Goal: Information Seeking & Learning: Learn about a topic

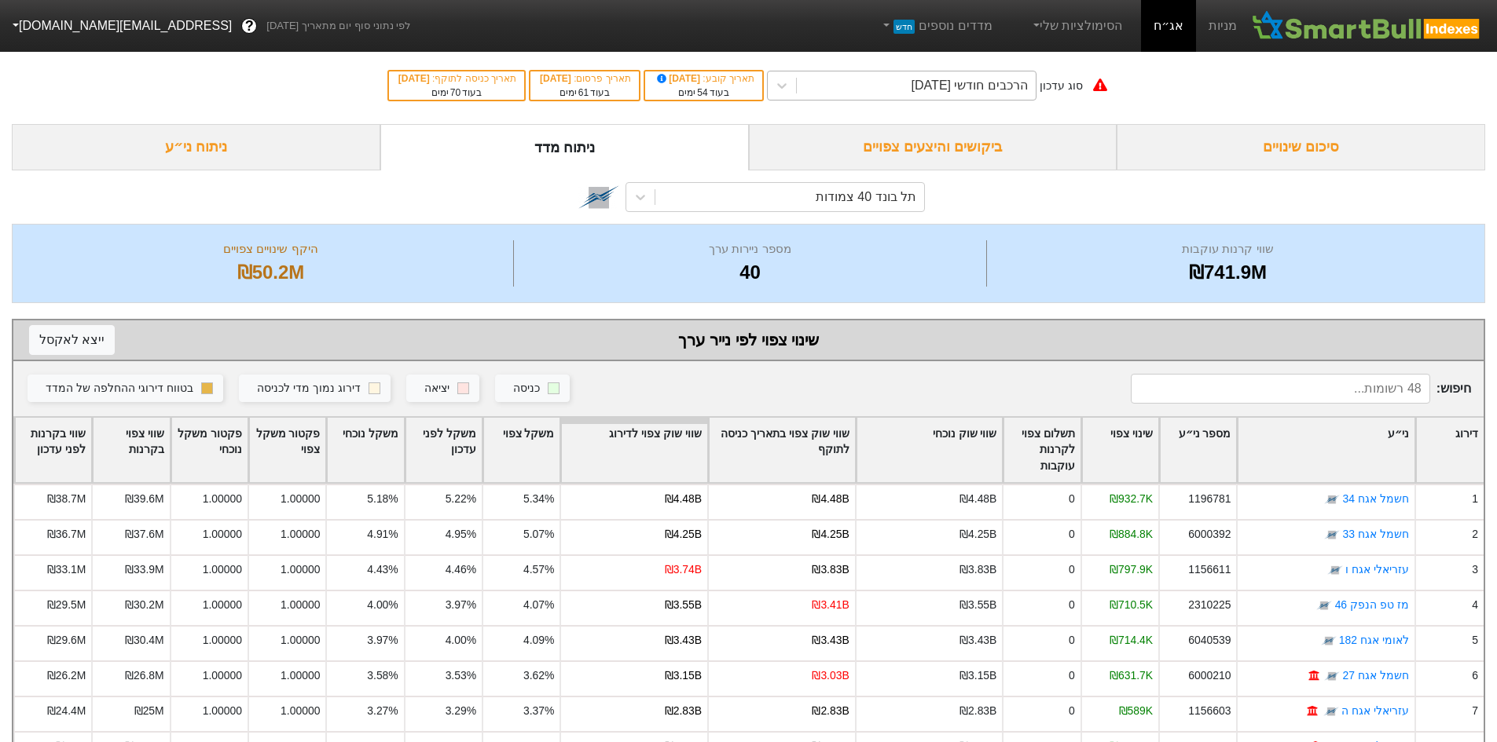
click at [942, 89] on div "הרכבים חודשי [DATE]" at bounding box center [969, 85] width 116 height 19
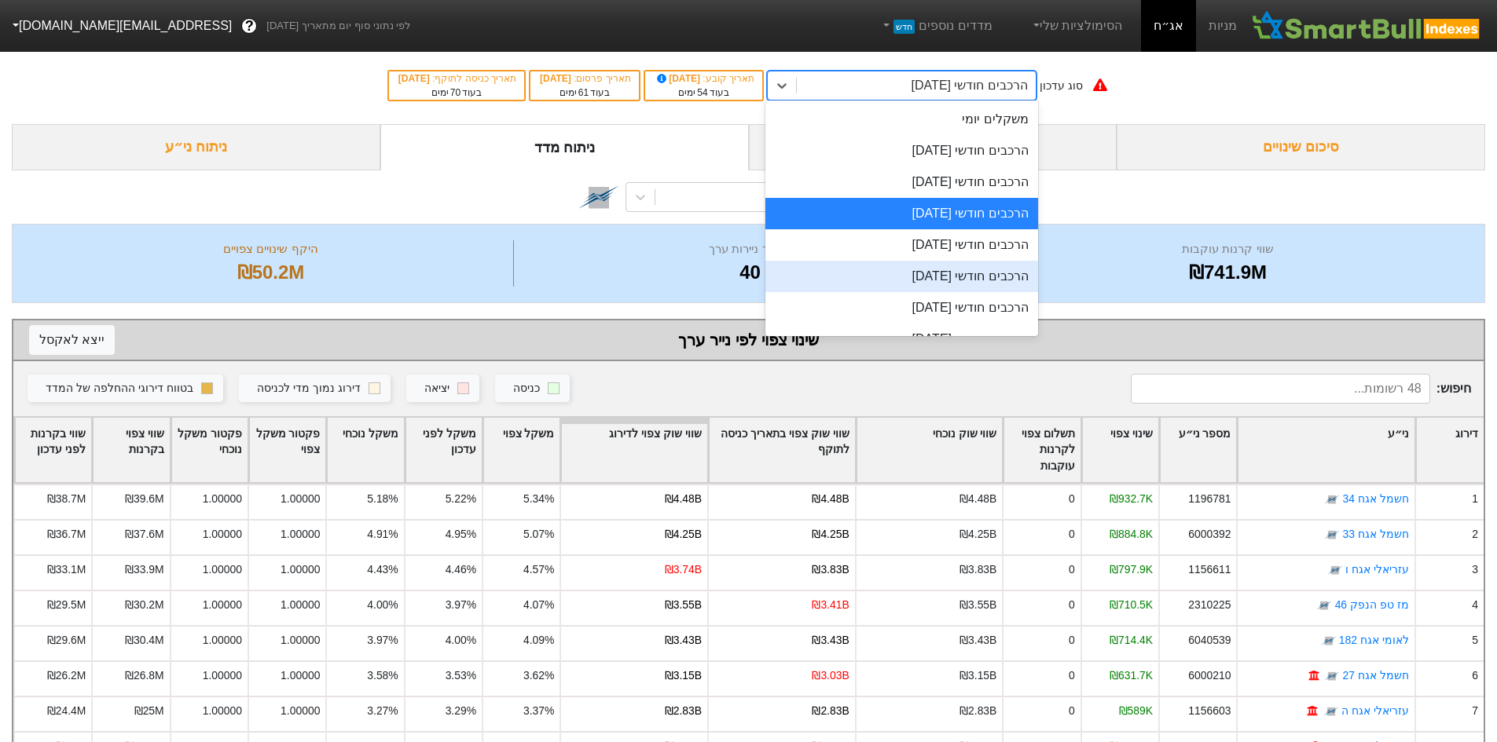
click at [984, 273] on div "הרכבים חודשי [DATE]" at bounding box center [901, 276] width 273 height 31
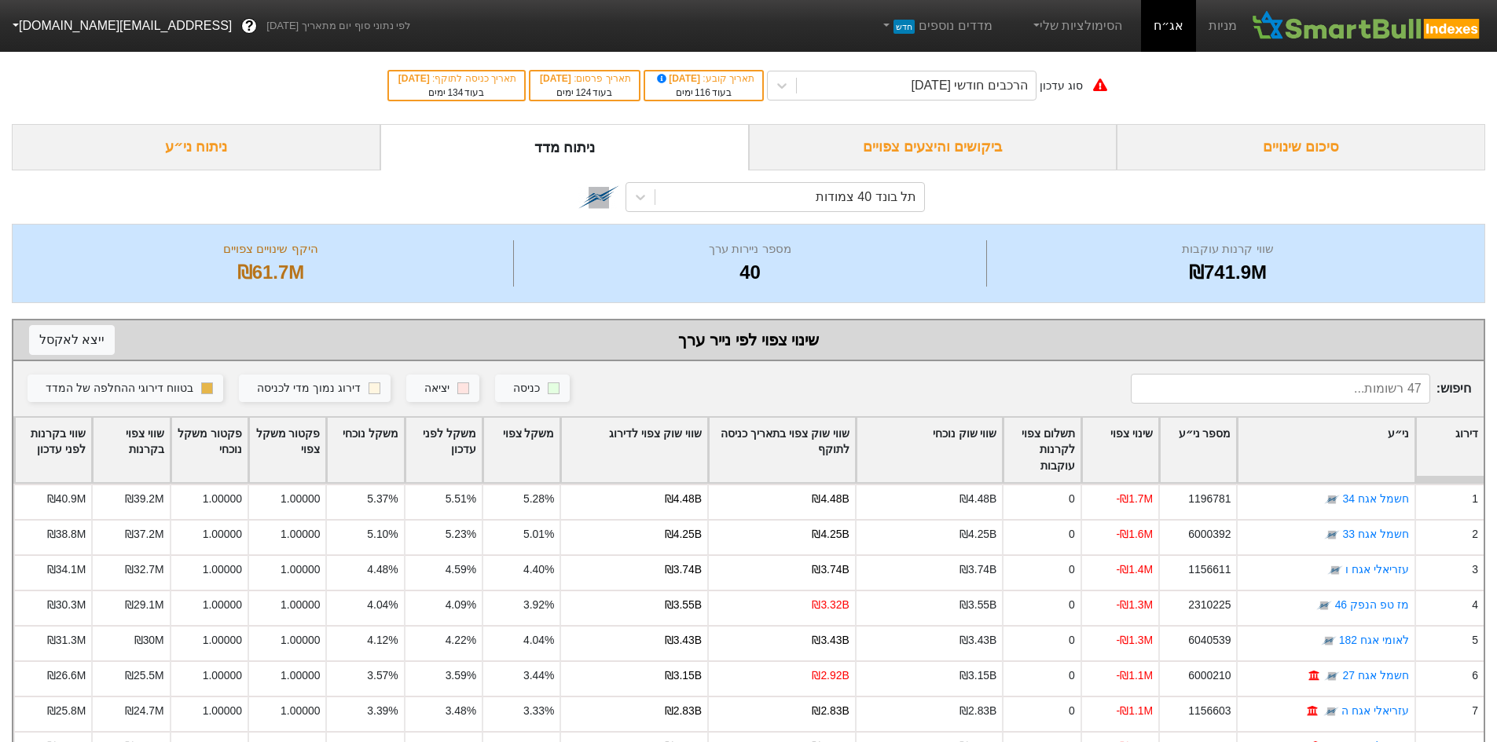
click at [922, 151] on div "ביקושים והיצעים צפויים" at bounding box center [933, 147] width 368 height 46
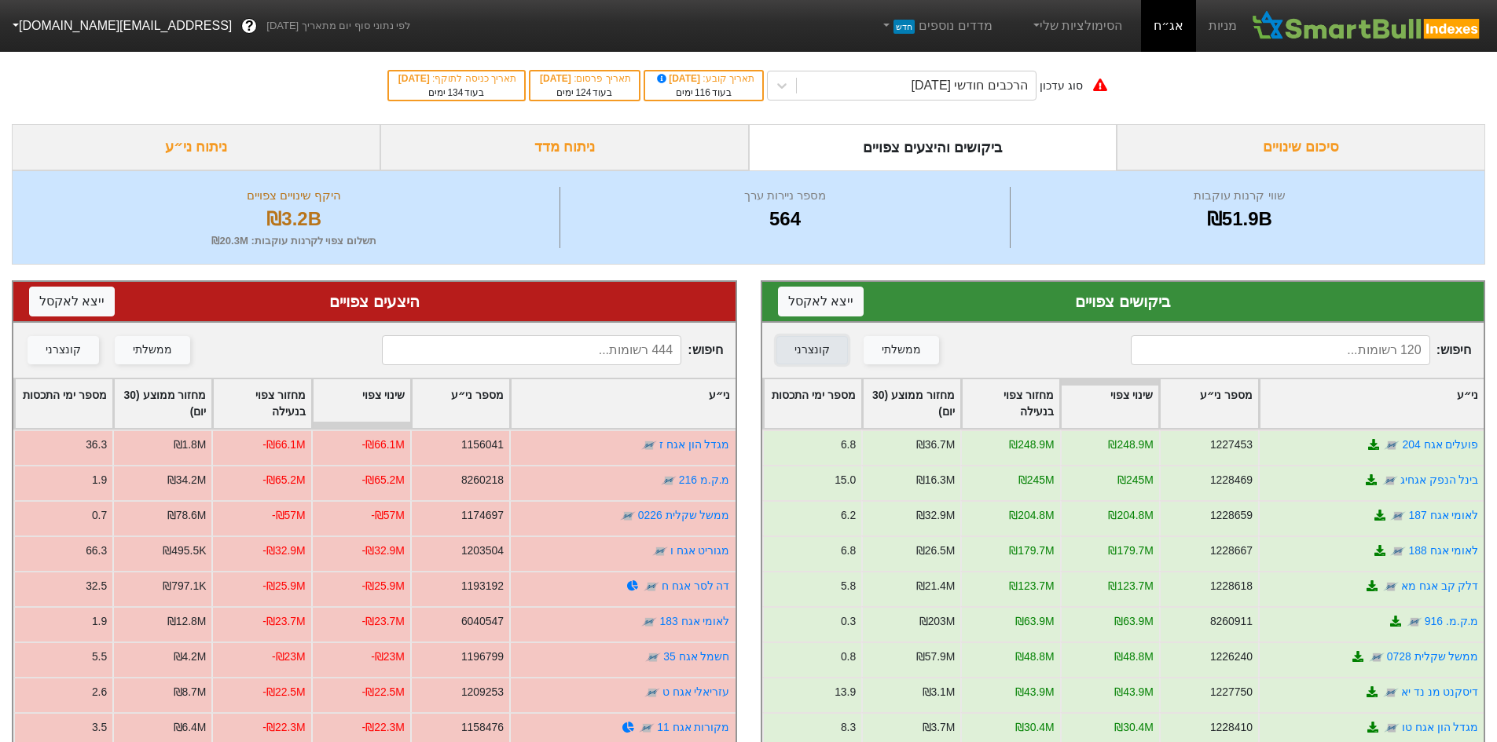
drag, startPoint x: 819, startPoint y: 350, endPoint x: 420, endPoint y: 331, distance: 399.6
click at [819, 350] on div "קונצרני" at bounding box center [811, 350] width 35 height 17
click at [64, 344] on div "קונצרני" at bounding box center [63, 350] width 35 height 17
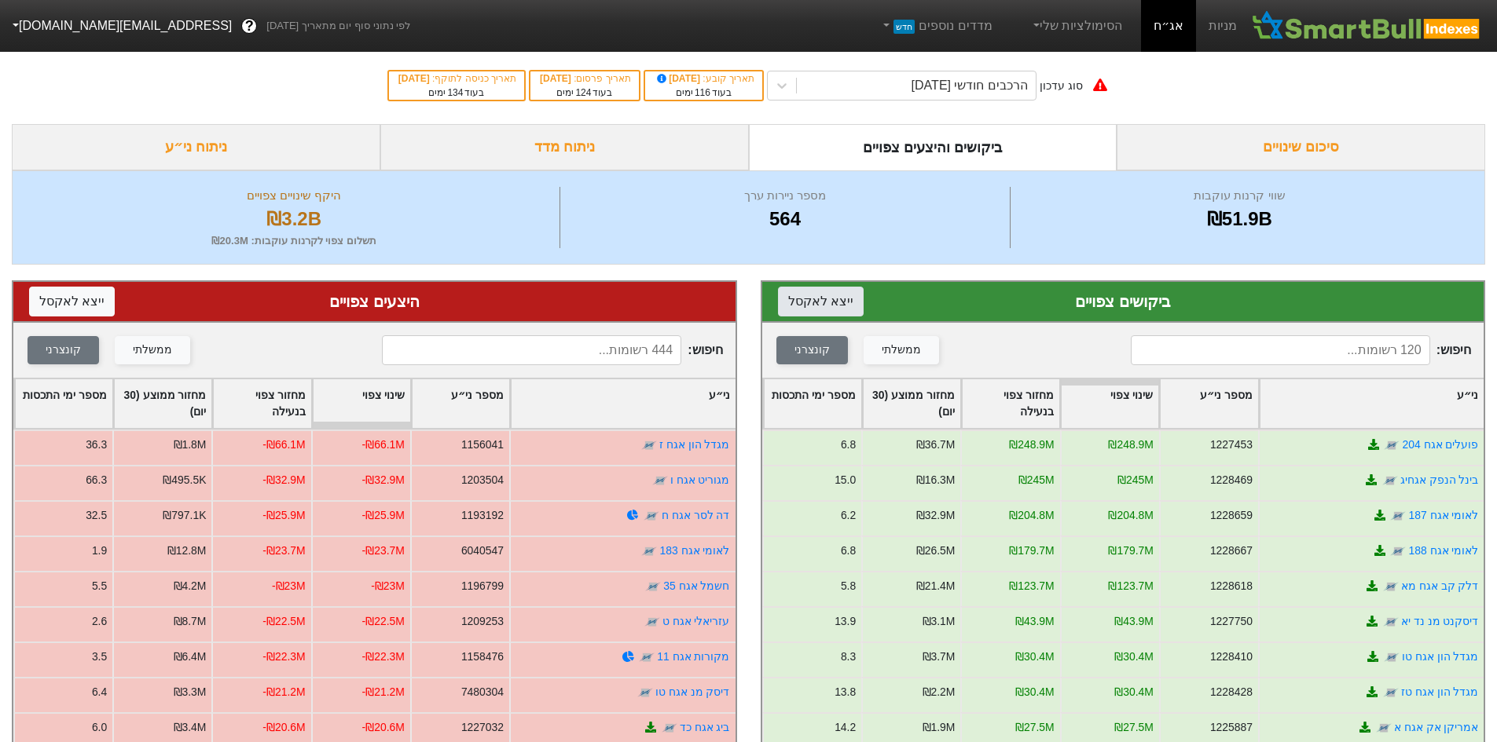
click at [812, 301] on button "ייצא ל אקסל" at bounding box center [821, 302] width 86 height 30
click at [82, 297] on button "ייצא ל אקסל" at bounding box center [72, 302] width 86 height 30
click at [989, 89] on div "הרכבים חודשי [DATE]" at bounding box center [969, 85] width 116 height 19
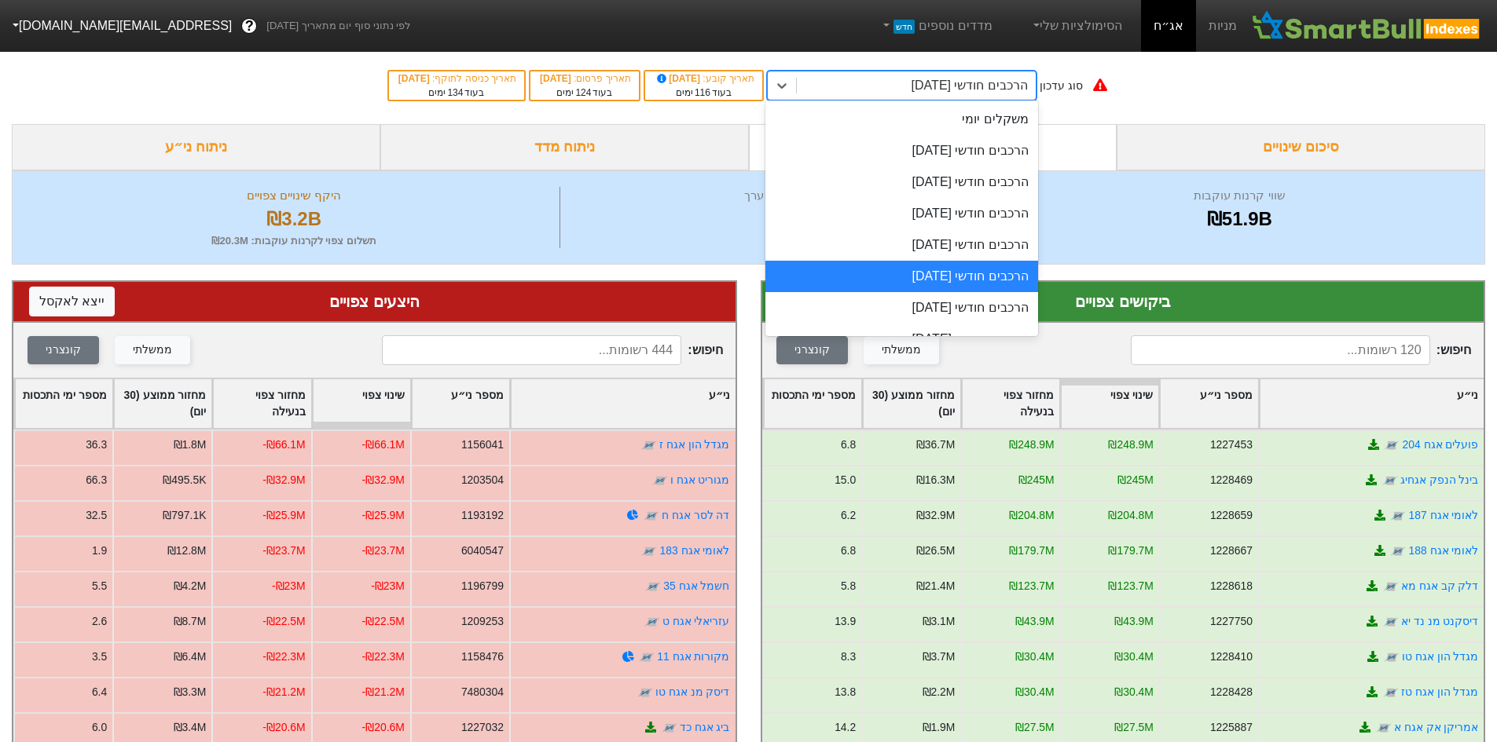
click at [953, 280] on div "הרכבים חודשי [DATE]" at bounding box center [901, 276] width 273 height 31
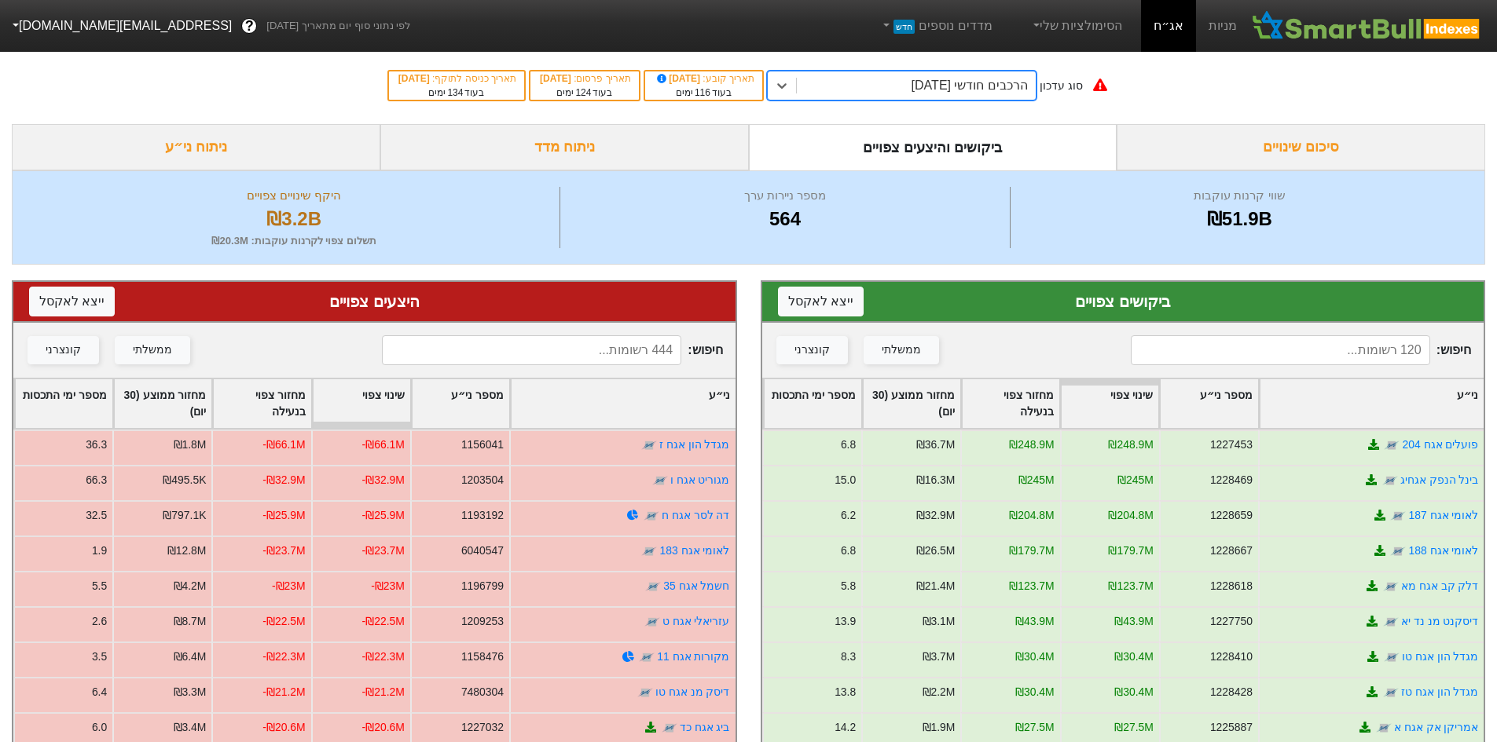
click at [321, 134] on div "ניתוח ני״ע" at bounding box center [196, 147] width 368 height 46
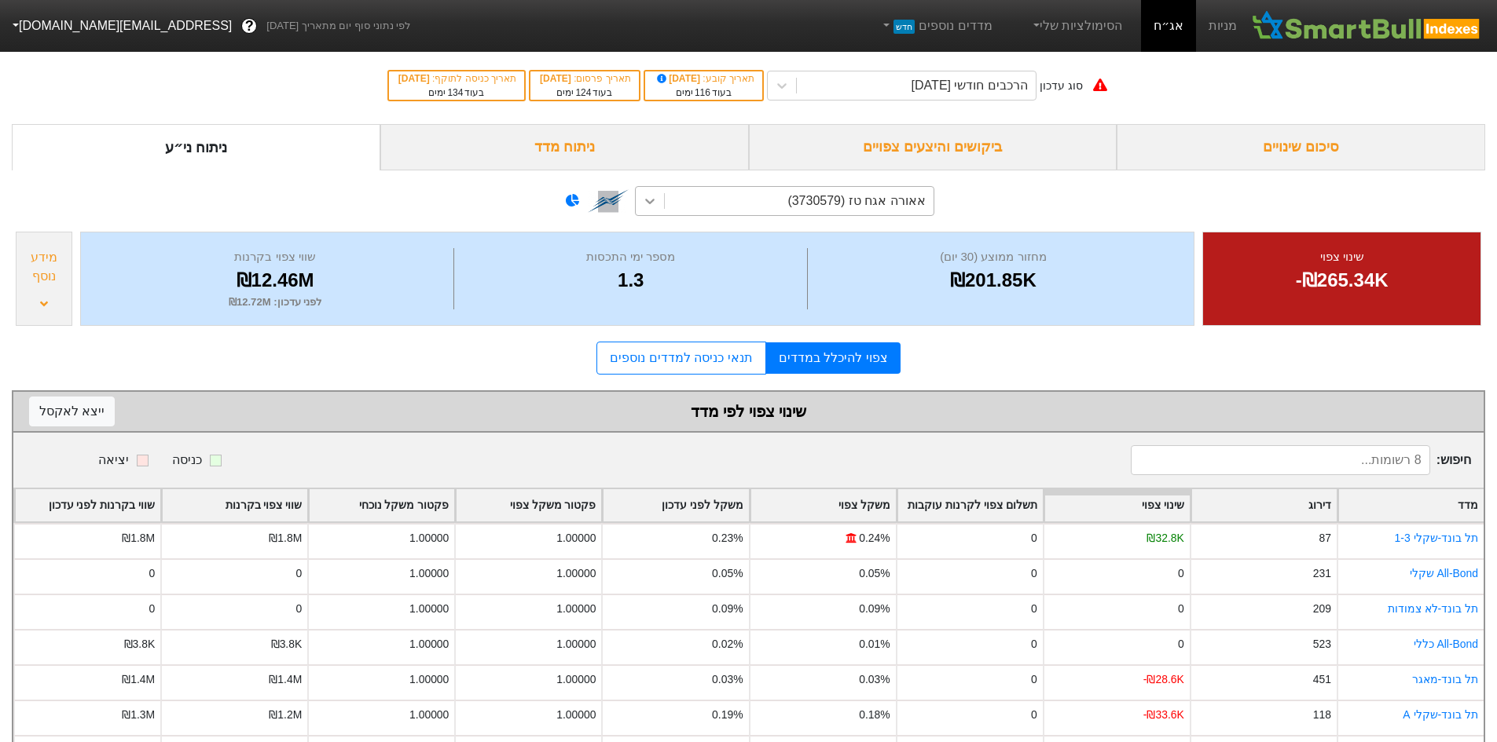
click at [650, 195] on icon at bounding box center [650, 201] width 16 height 16
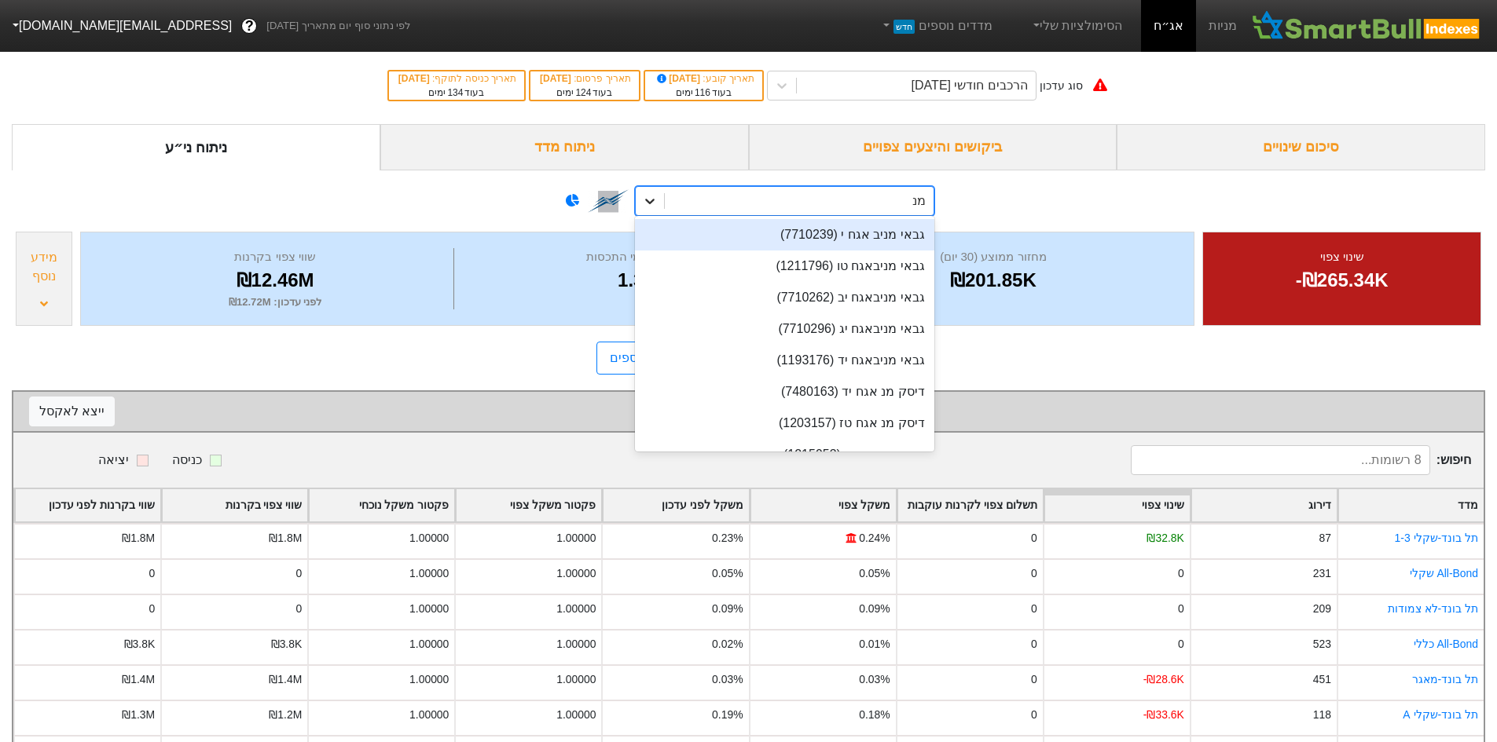
type input "מנורה"
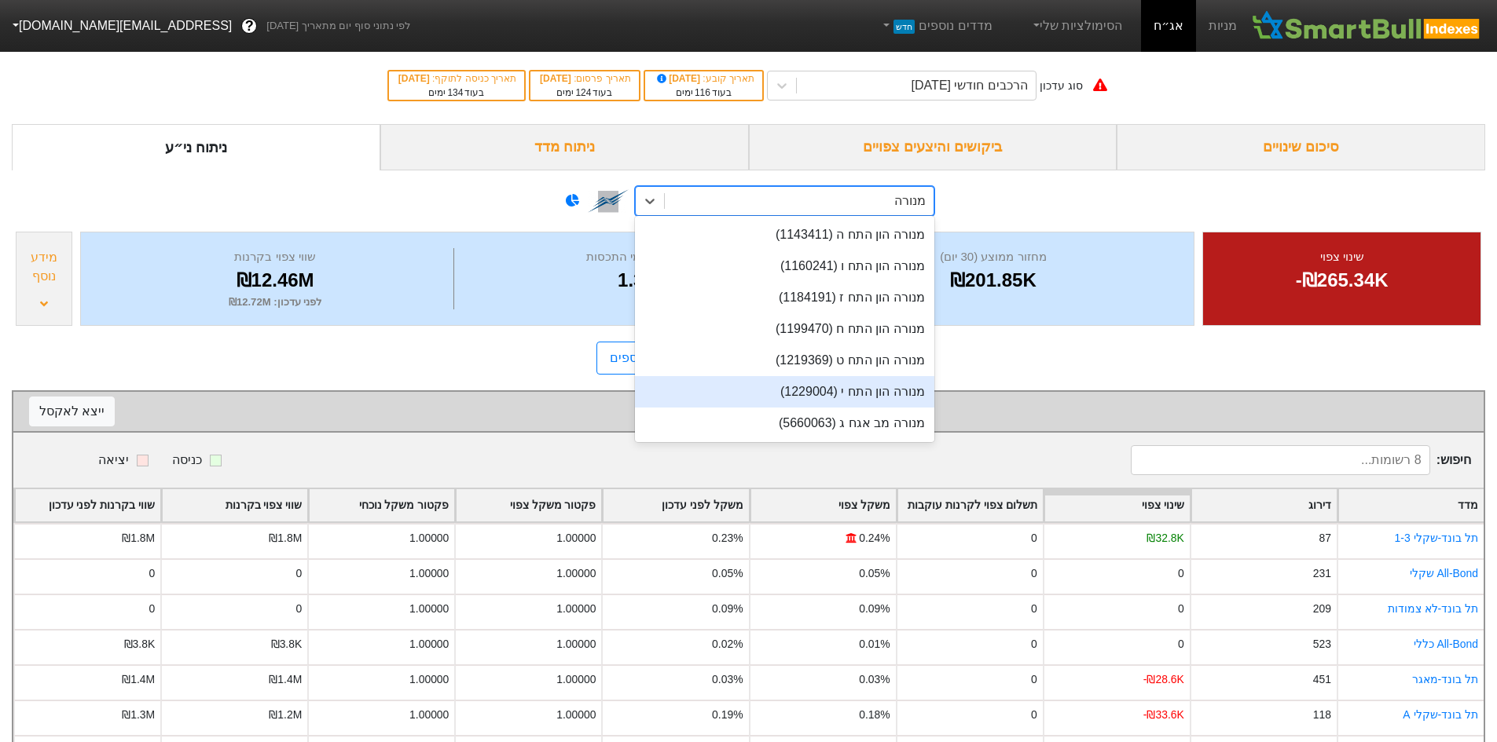
click at [897, 383] on div "מנורה הון התח י (1229004)" at bounding box center [784, 391] width 299 height 31
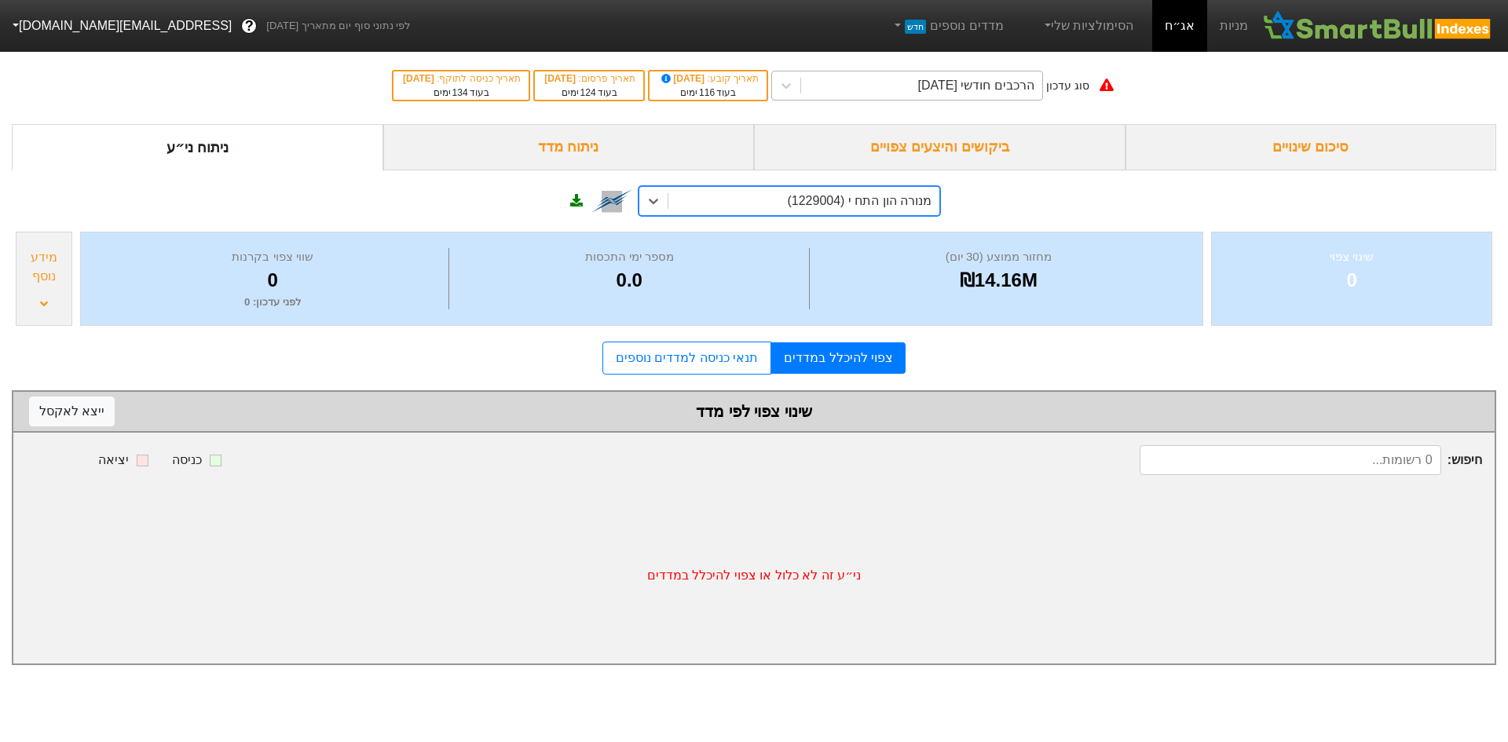
click at [937, 98] on div "הרכבים חודשי [DATE]" at bounding box center [921, 85] width 241 height 28
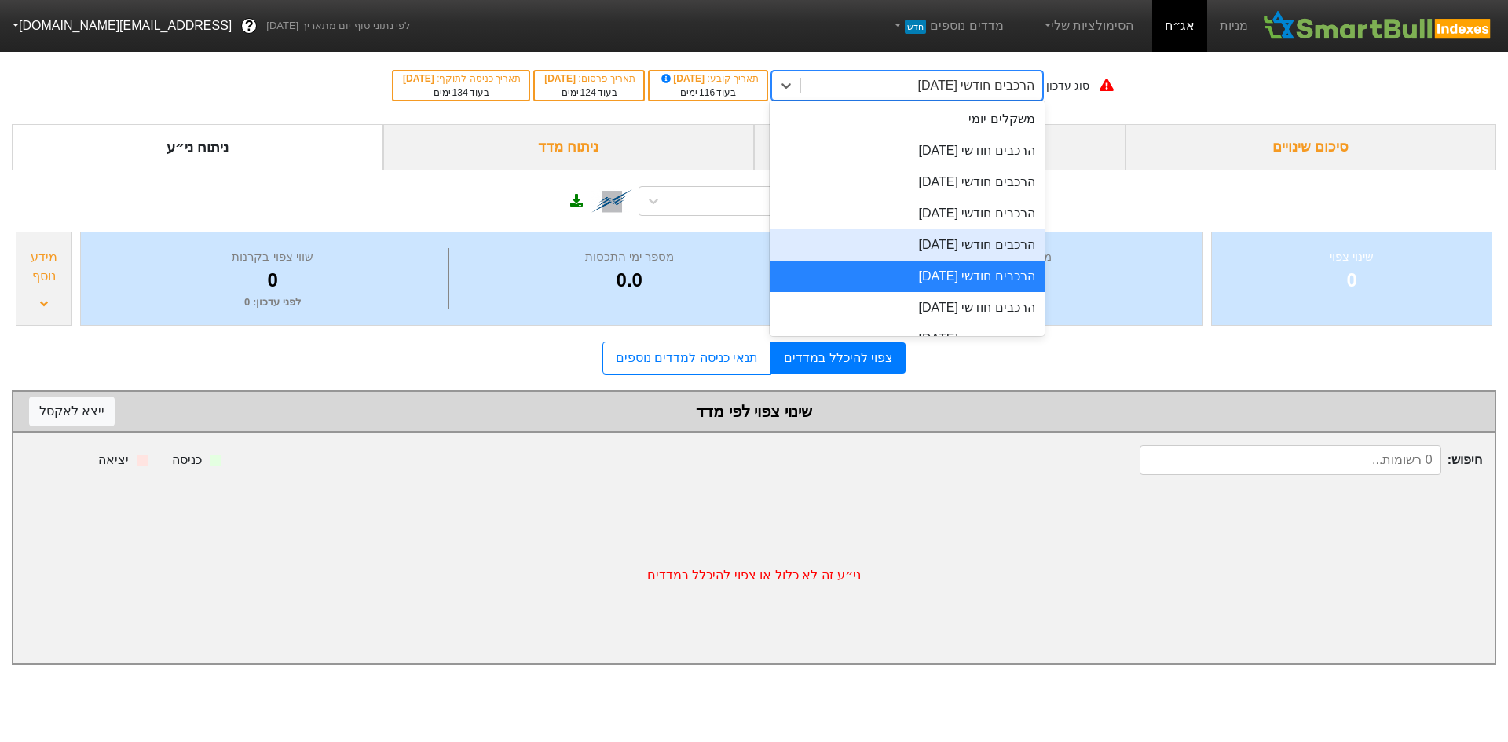
click at [955, 250] on div "הרכבים חודשי [DATE]" at bounding box center [907, 244] width 275 height 31
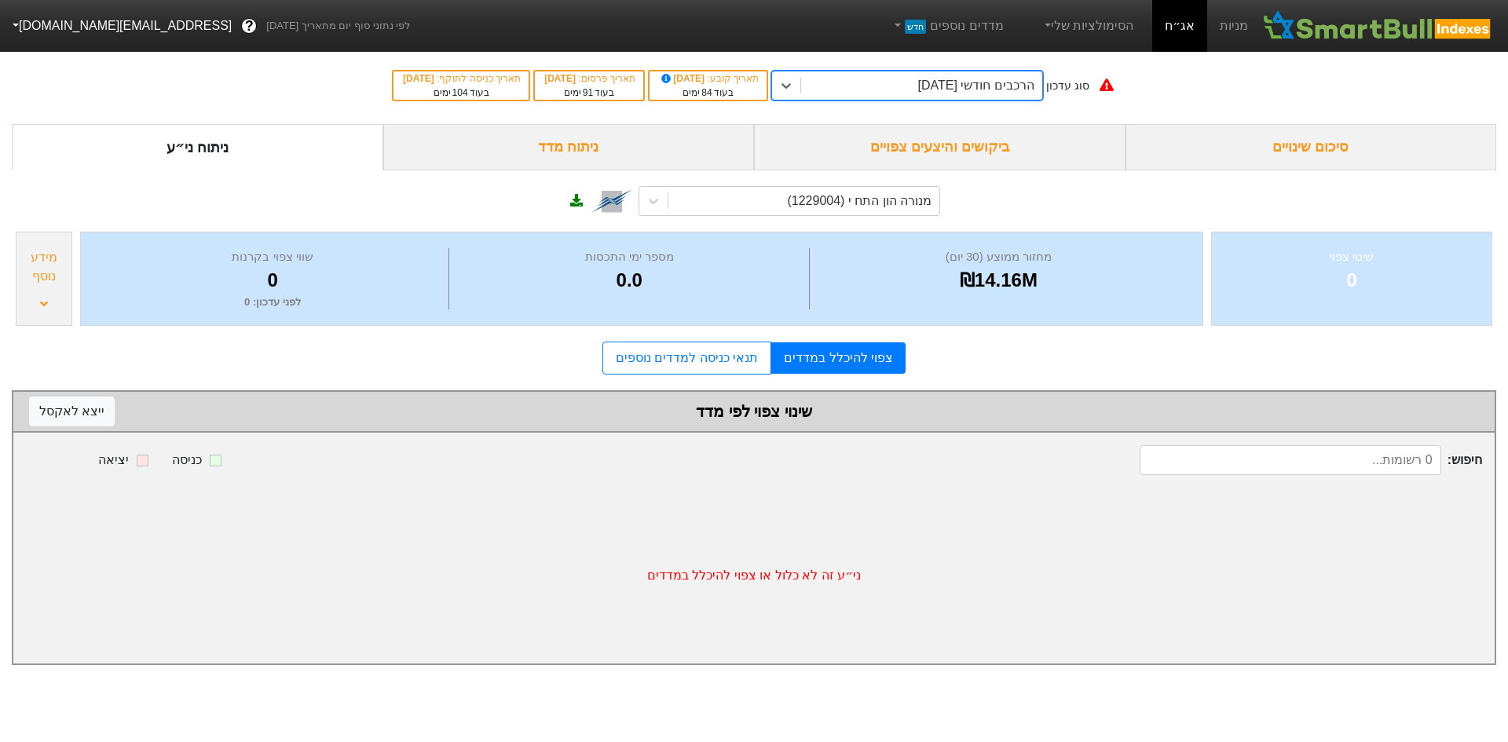
click at [964, 89] on div "הרכבים חודשי [DATE]" at bounding box center [976, 85] width 116 height 19
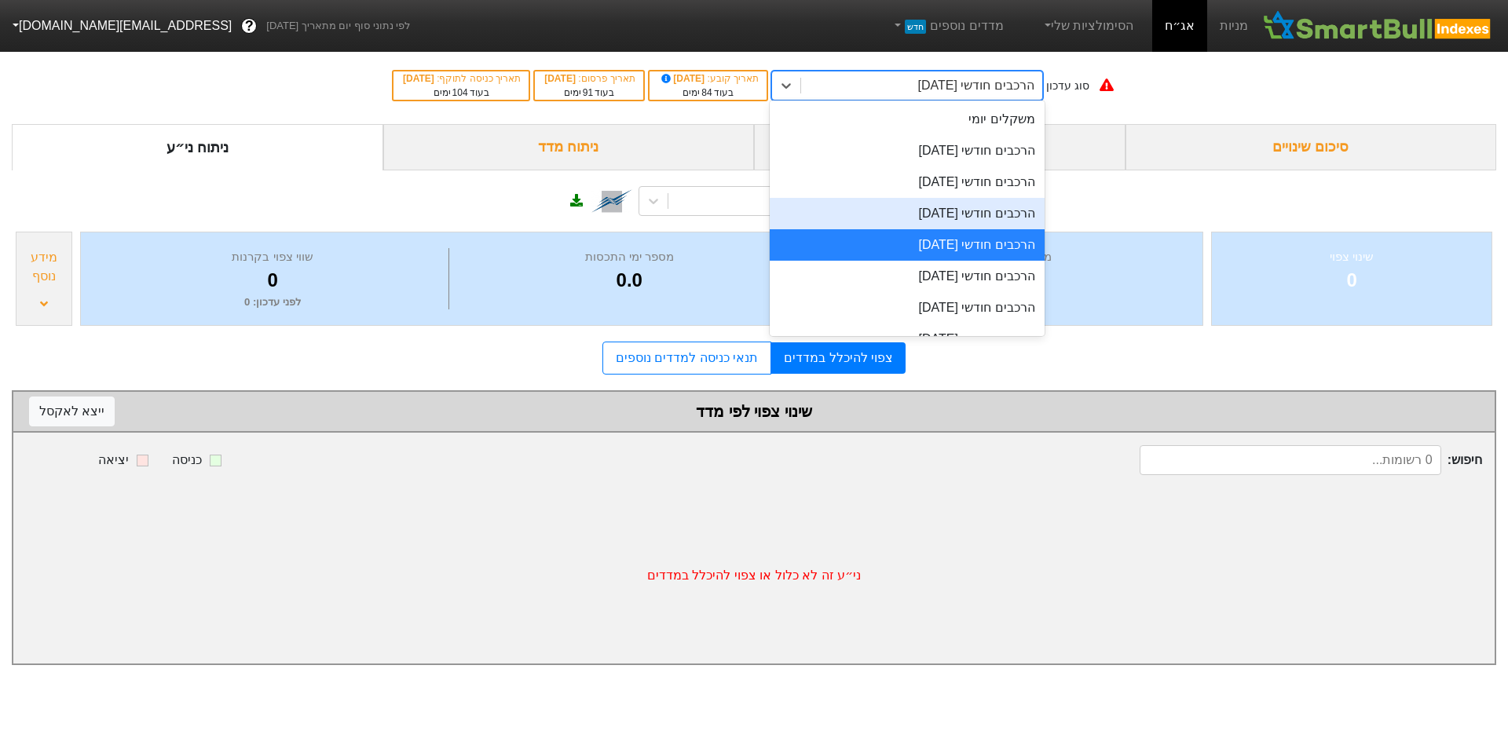
click at [999, 207] on div "הרכבים חודשי [DATE]" at bounding box center [907, 213] width 275 height 31
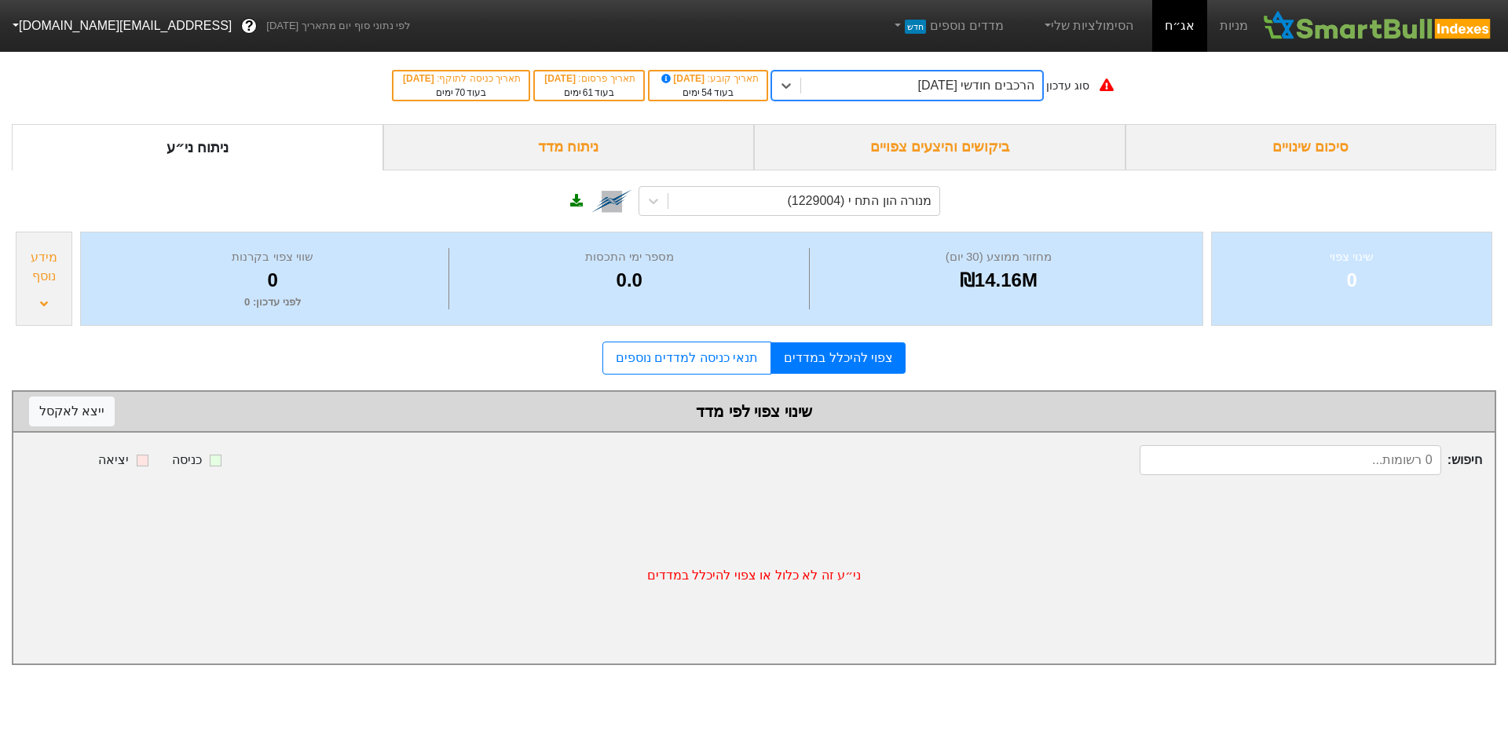
click at [28, 294] on div "מידע נוסף" at bounding box center [44, 279] width 57 height 94
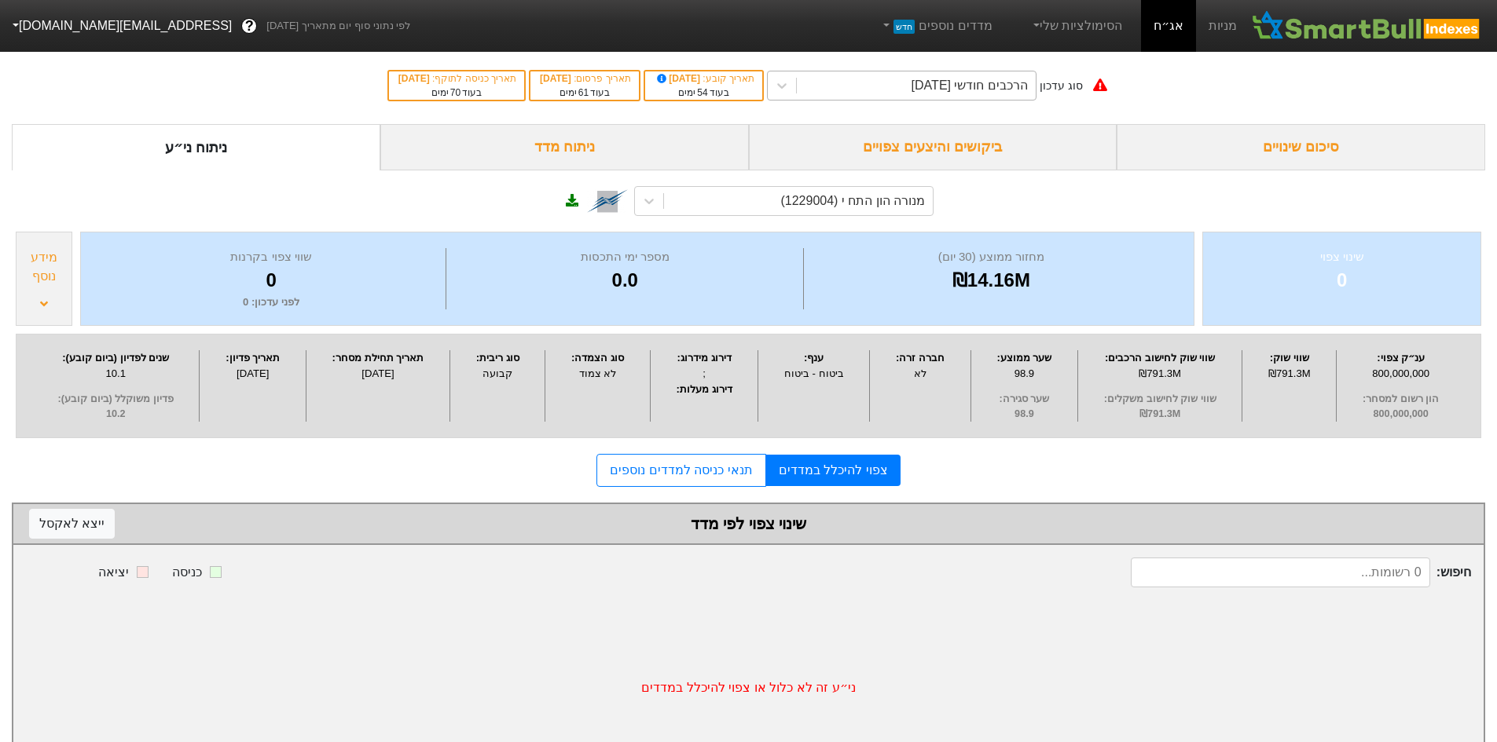
click at [1009, 87] on div "הרכבים חודשי [DATE]" at bounding box center [969, 85] width 116 height 19
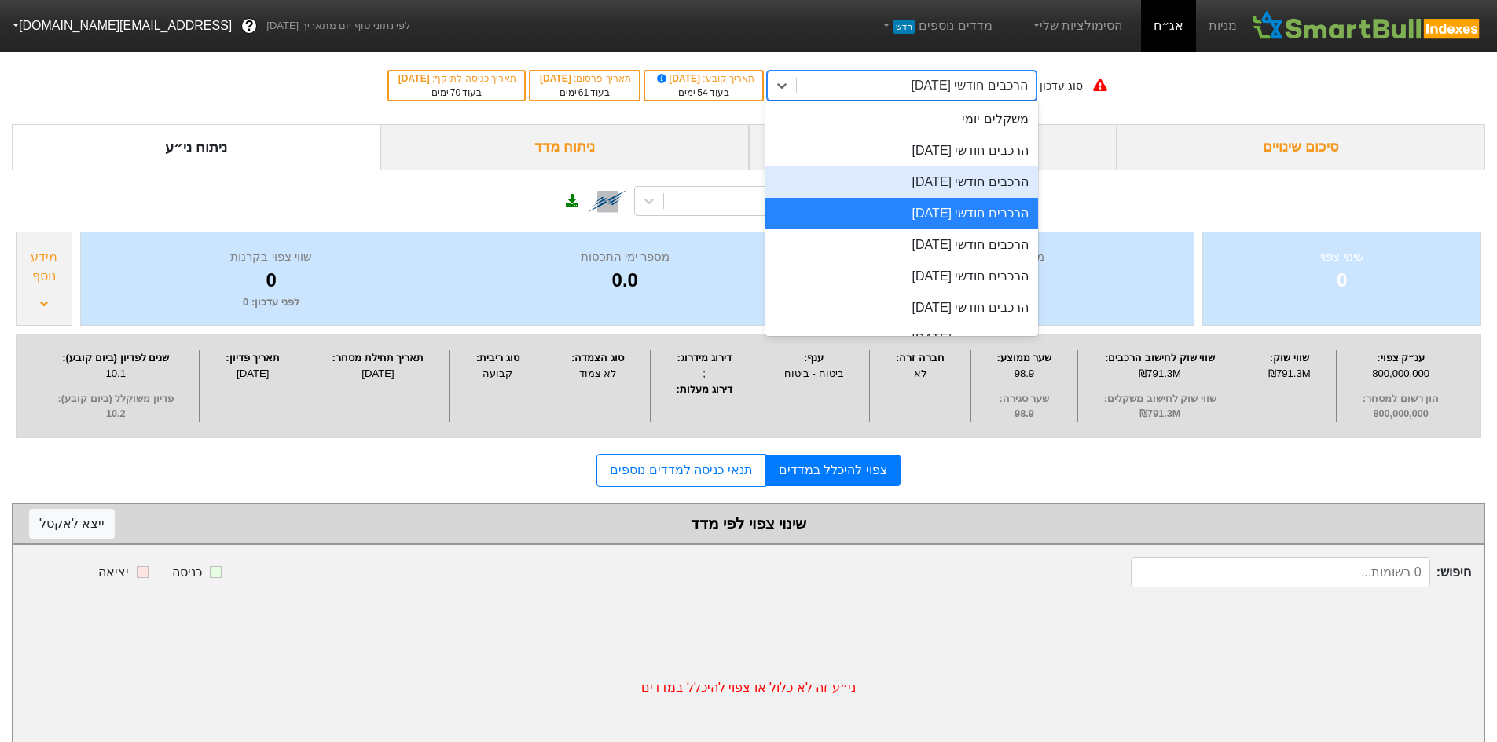
click at [1012, 169] on div "הרכבים חודשי [DATE]" at bounding box center [901, 182] width 273 height 31
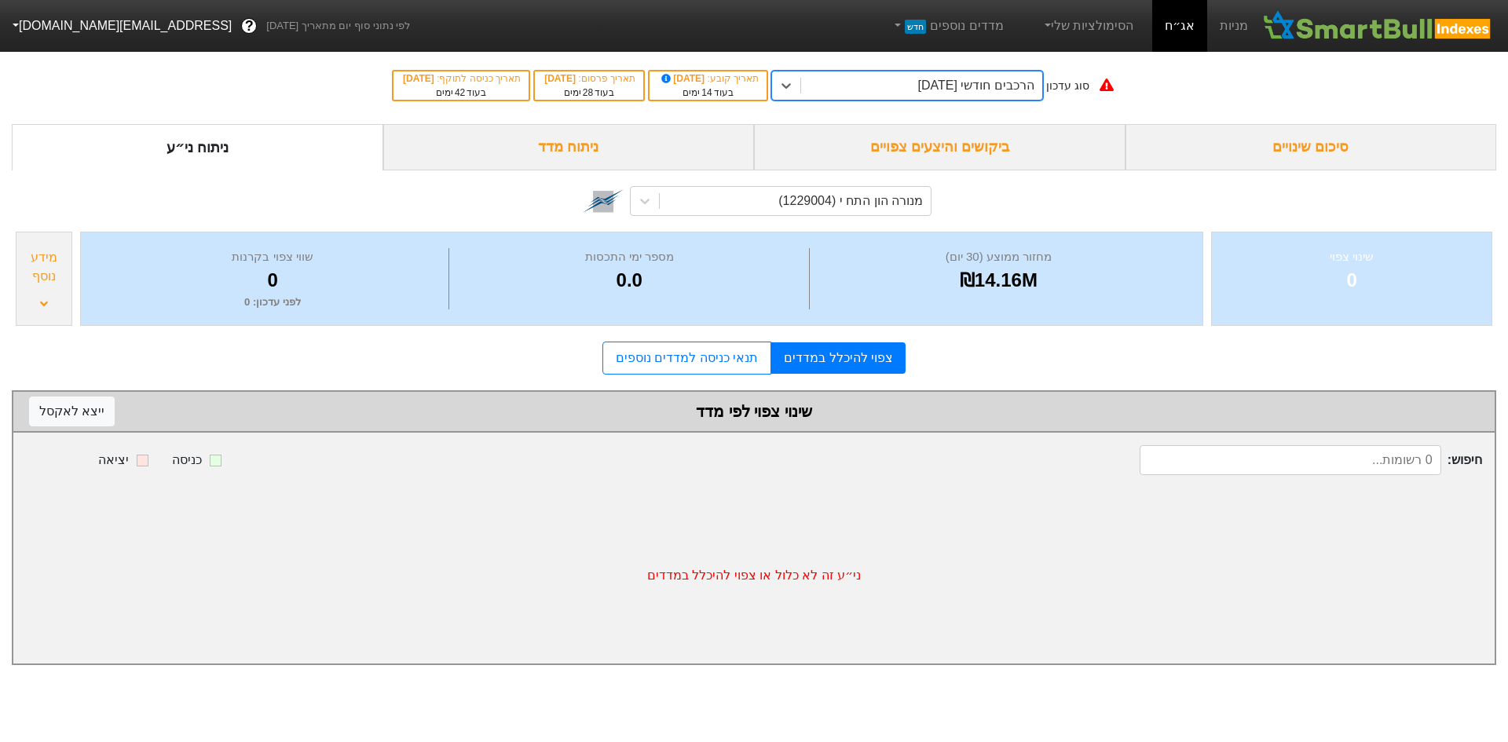
click at [972, 72] on div "הרכבים חודשי [DATE]" at bounding box center [921, 85] width 241 height 28
click at [616, 147] on div "ניתוח מדד" at bounding box center [569, 147] width 372 height 46
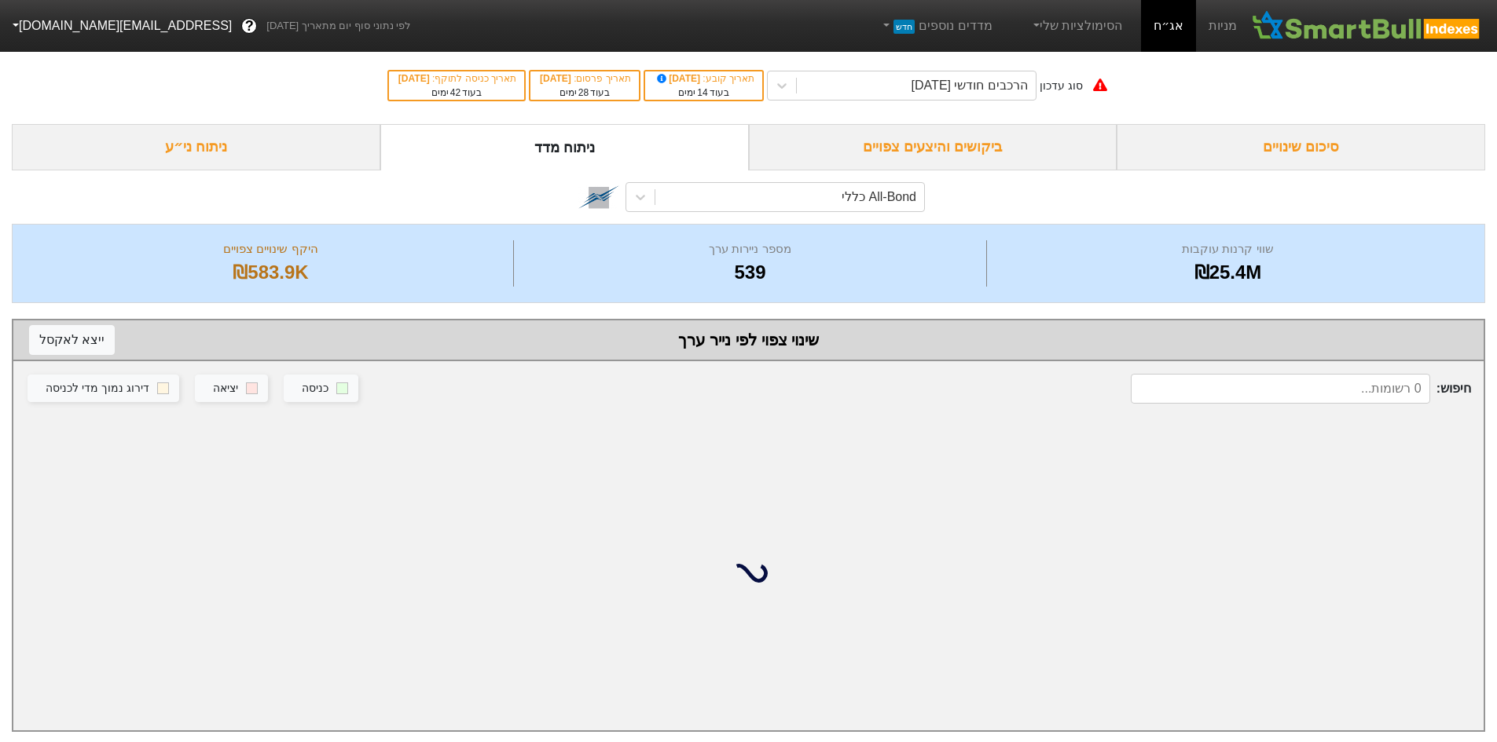
click at [273, 137] on div "ניתוח ני״ע" at bounding box center [196, 147] width 368 height 46
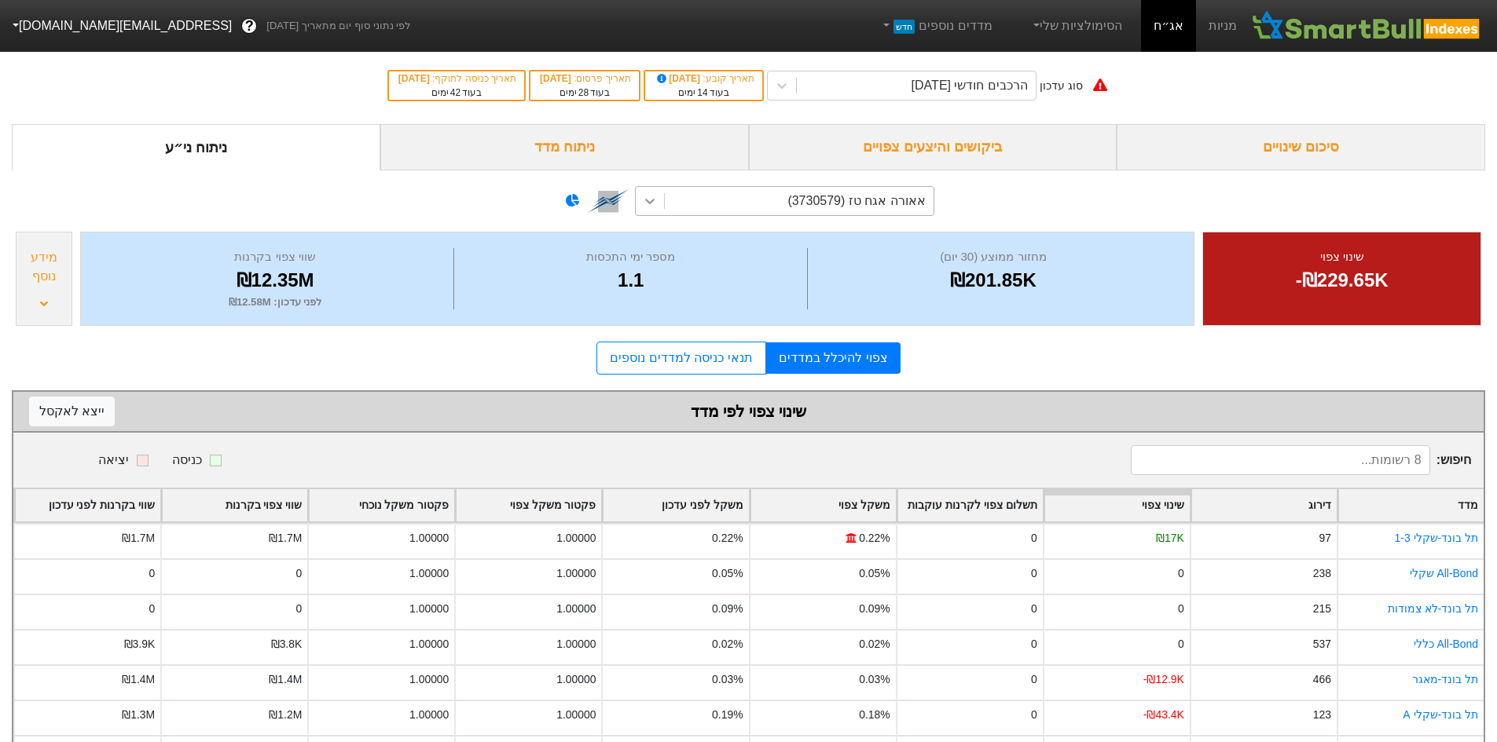
click at [652, 206] on icon at bounding box center [650, 201] width 16 height 16
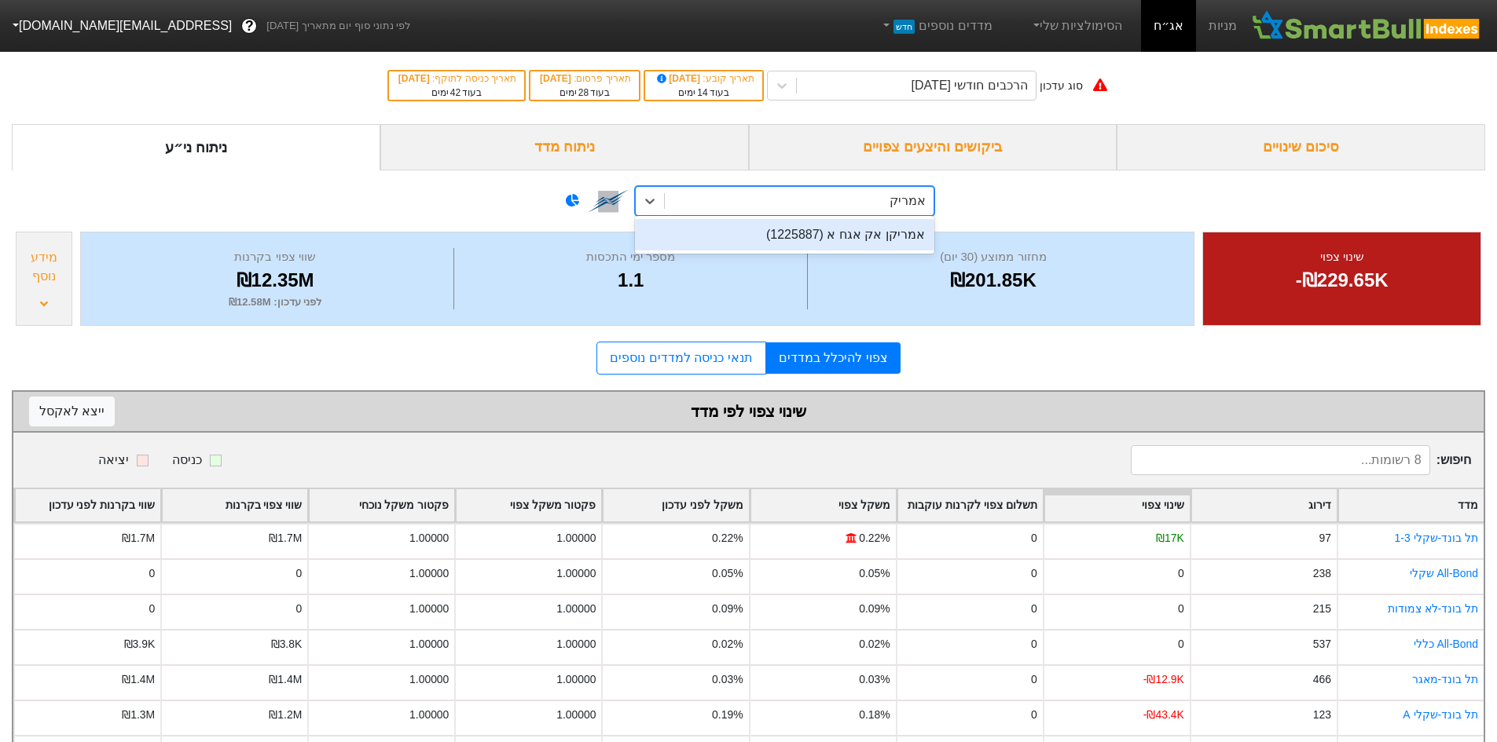
type input "אמריקן"
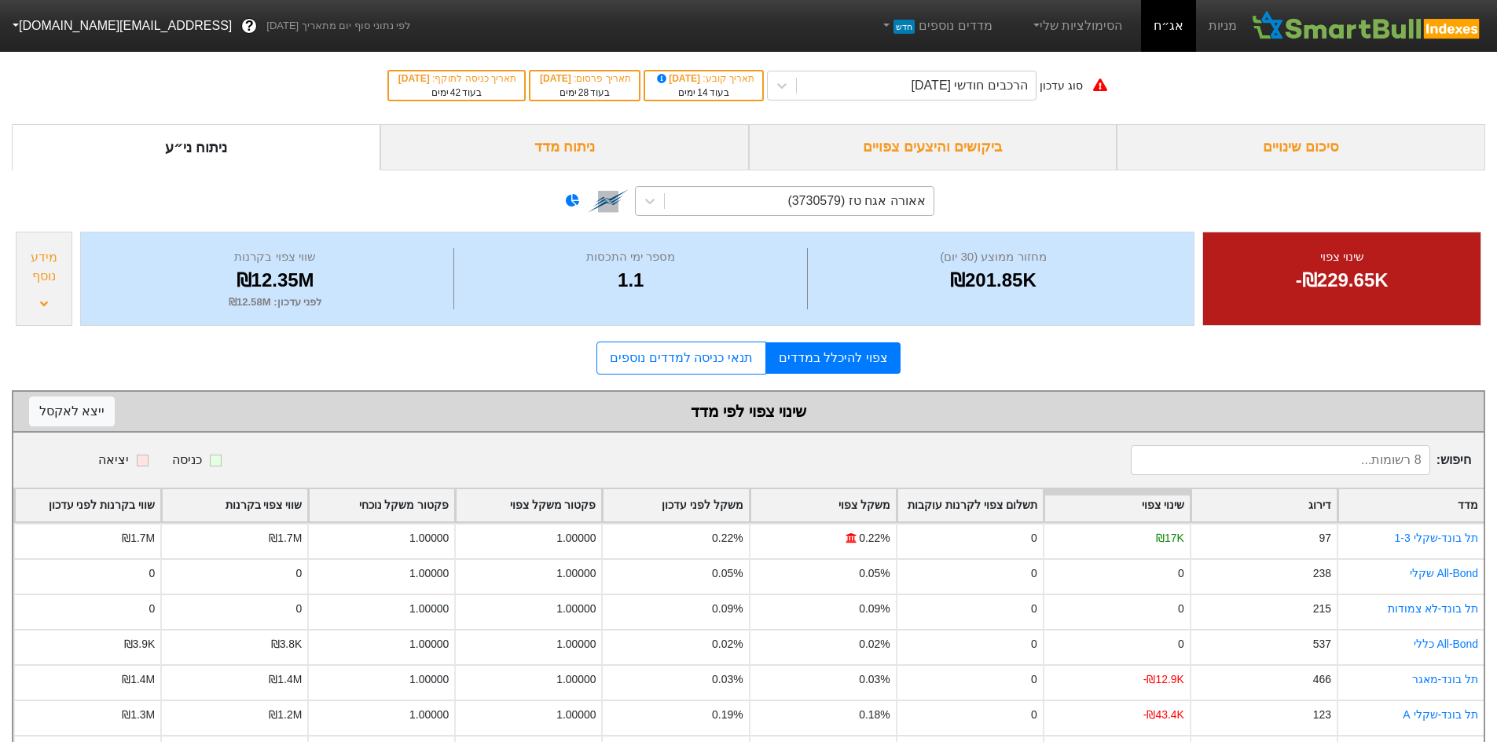
click at [864, 193] on div "אאורה אגח טז (3730579)" at bounding box center [855, 201] width 137 height 19
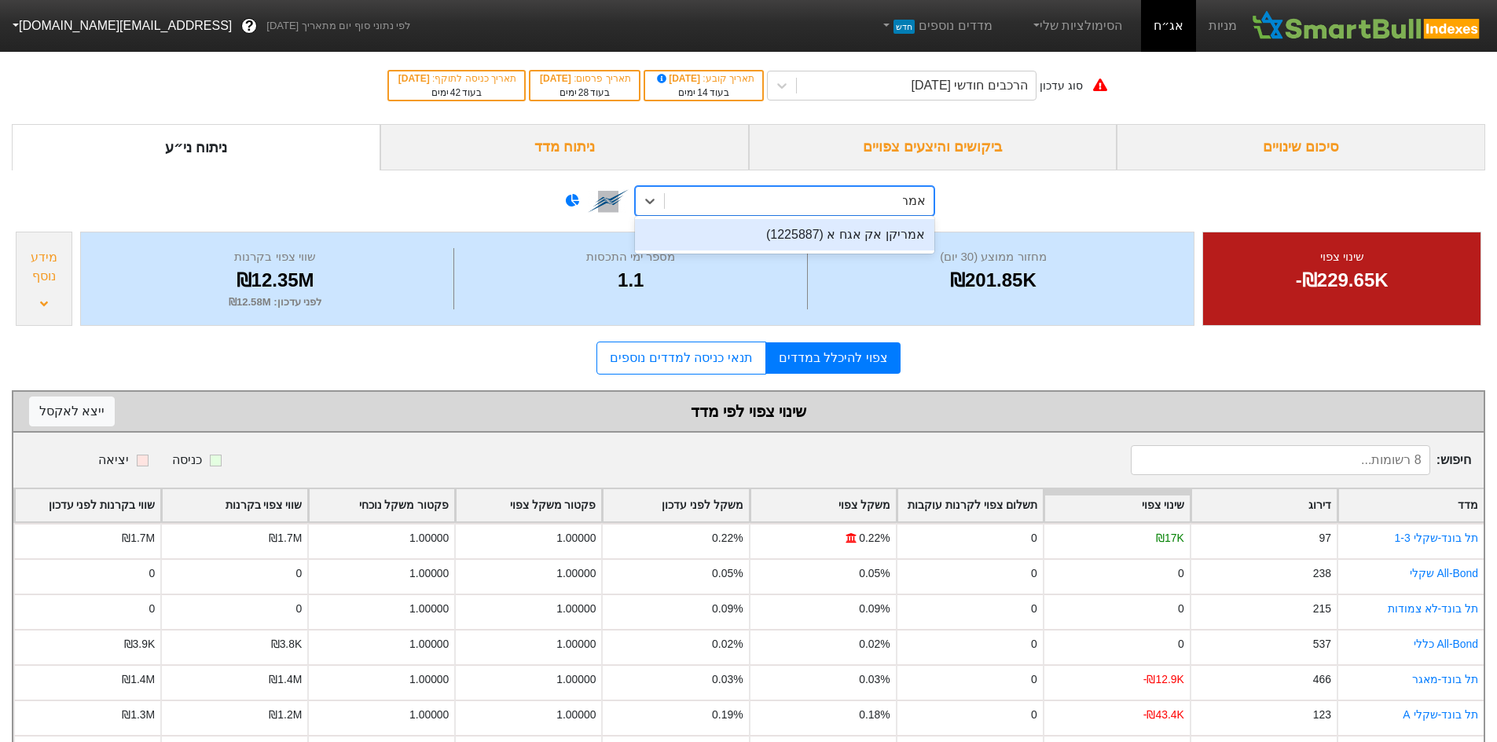
type input "אמרי"
click at [880, 229] on div "אמריקן אק אגח א (1225887)" at bounding box center [784, 234] width 299 height 31
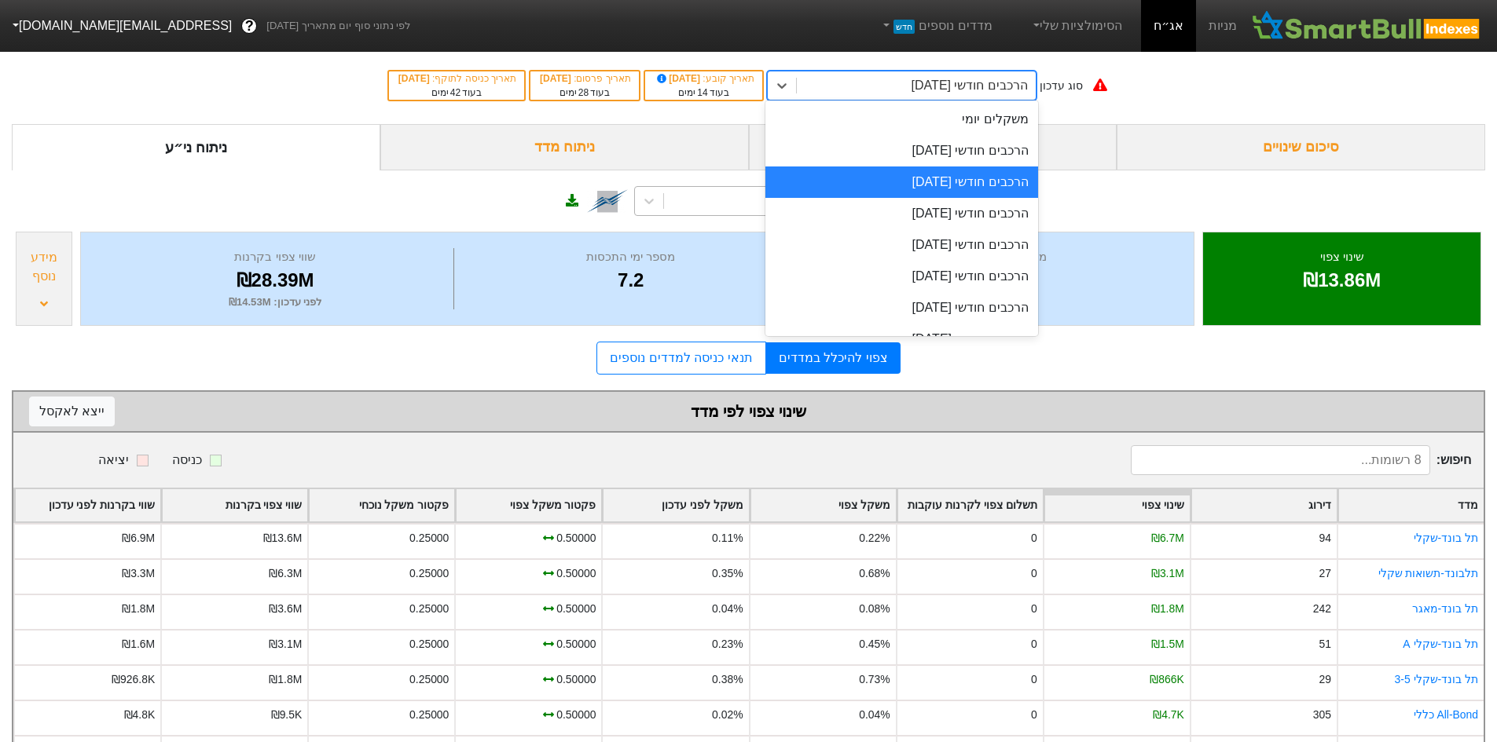
click at [931, 89] on div "הרכבים חודשי [DATE]" at bounding box center [969, 85] width 116 height 19
click at [979, 148] on div "הרכבים חודשי [DATE]" at bounding box center [901, 150] width 273 height 31
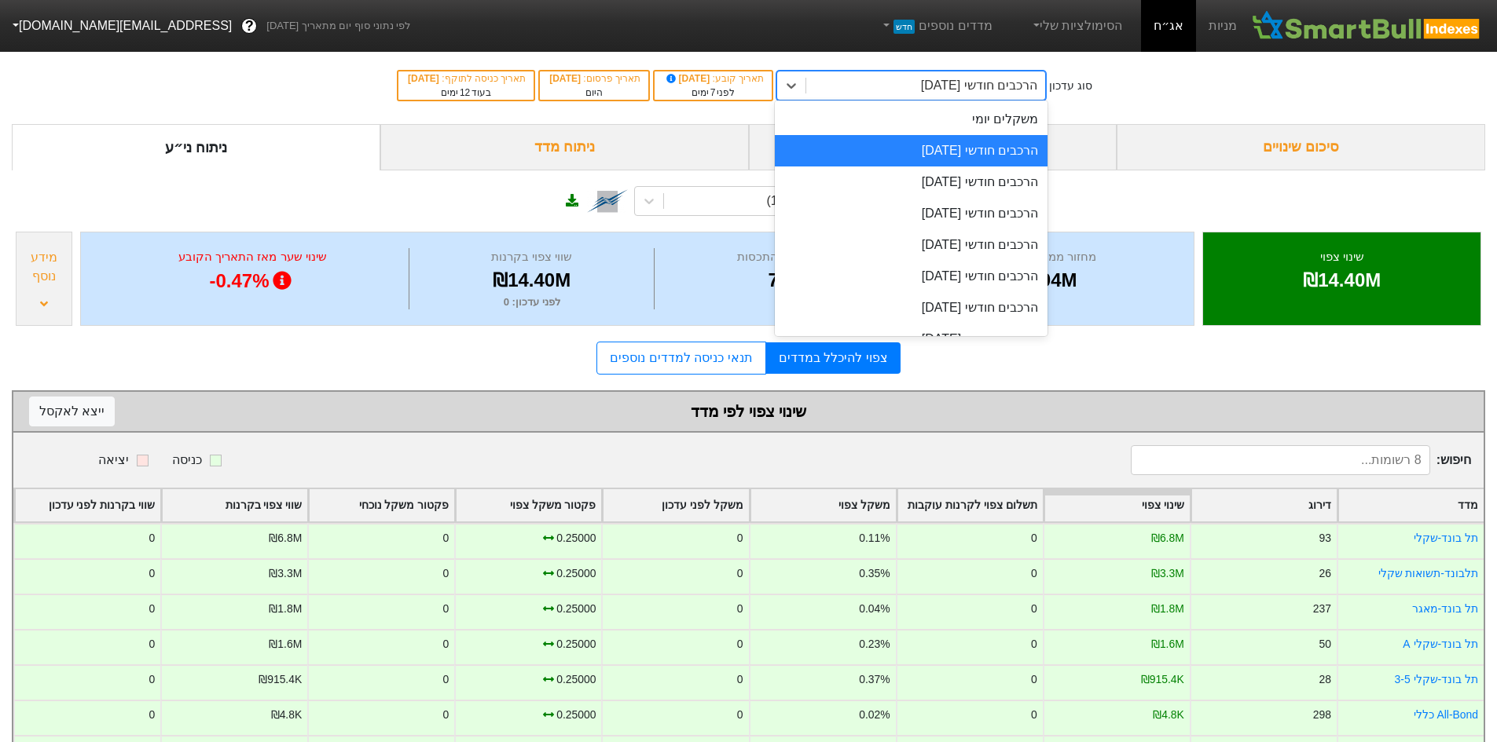
click at [976, 87] on div "הרכבים חודשי [DATE]" at bounding box center [979, 85] width 116 height 19
click at [1035, 211] on div "הרכבים חודשי [DATE]" at bounding box center [911, 213] width 273 height 31
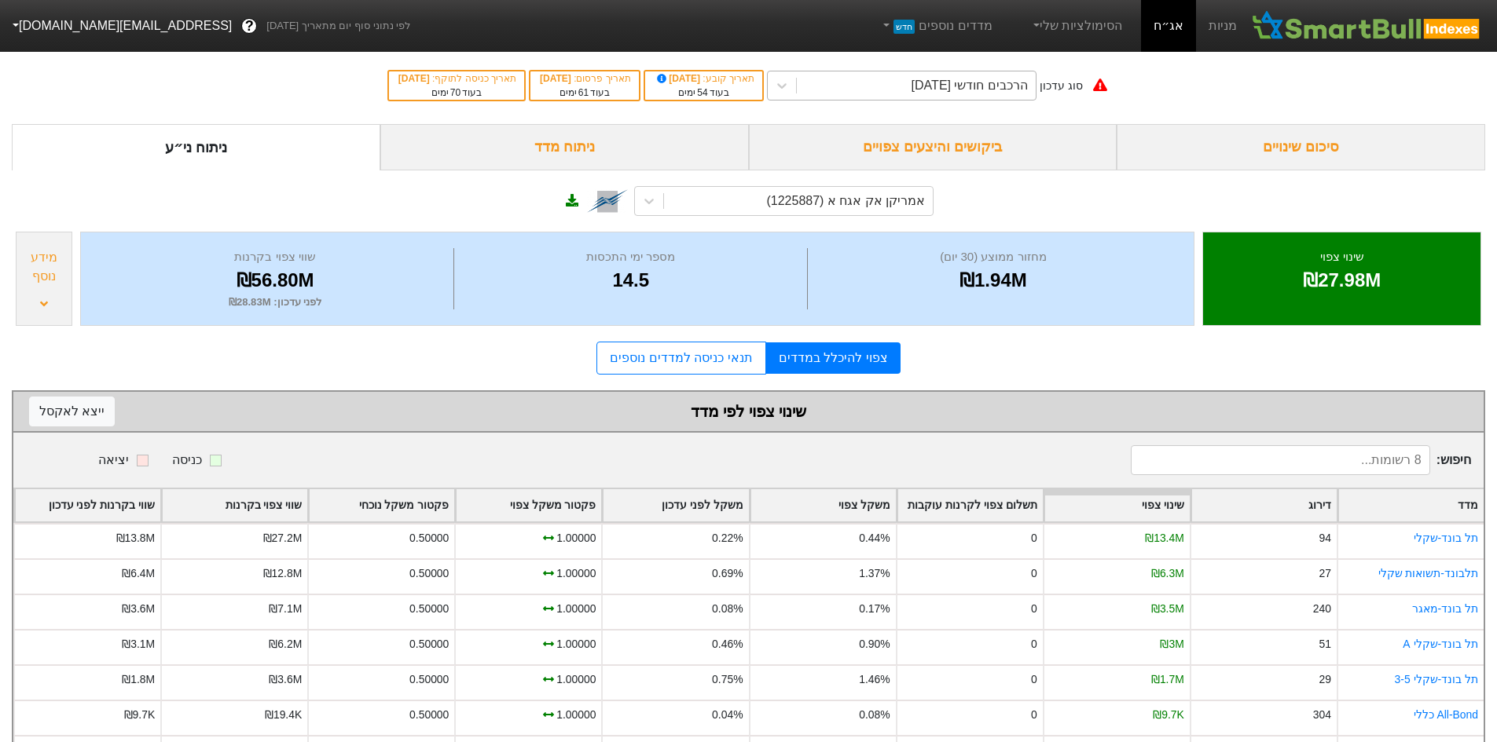
drag, startPoint x: 937, startPoint y: 91, endPoint x: 940, endPoint y: 99, distance: 8.5
click at [937, 91] on div "הרכבים חודשי [DATE]" at bounding box center [969, 85] width 116 height 19
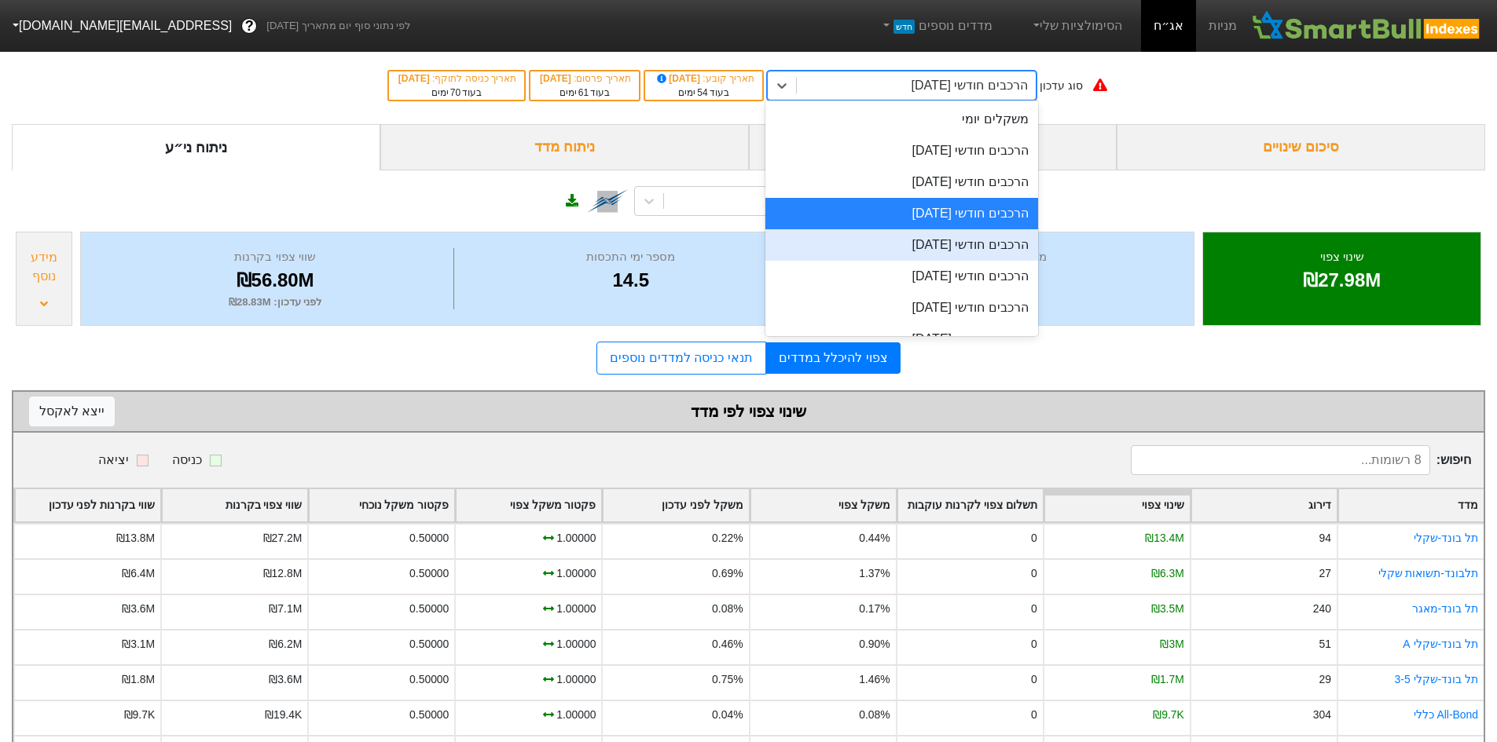
click at [953, 240] on div "הרכבים חודשי [DATE]" at bounding box center [901, 244] width 273 height 31
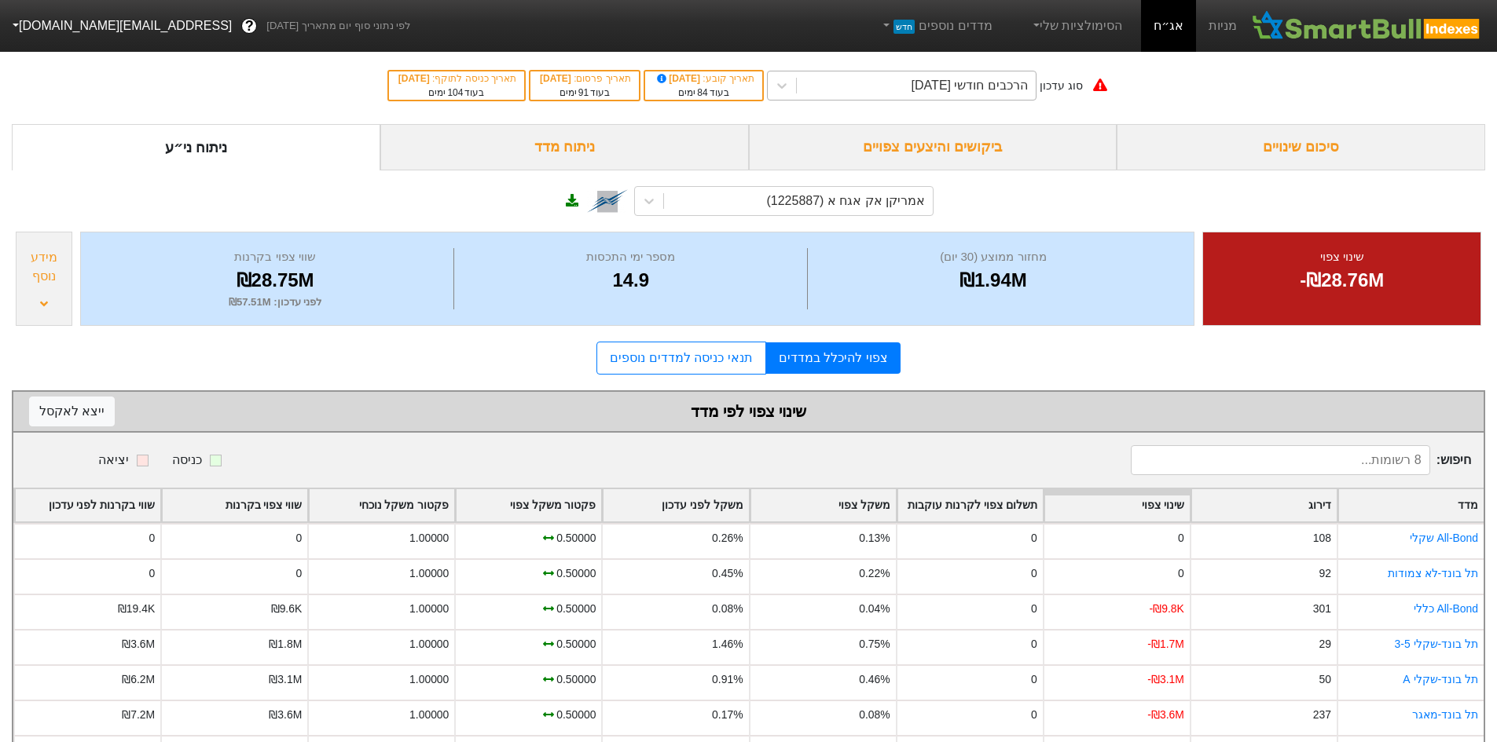
click at [858, 77] on div "הרכבים חודשי [DATE]" at bounding box center [916, 85] width 239 height 28
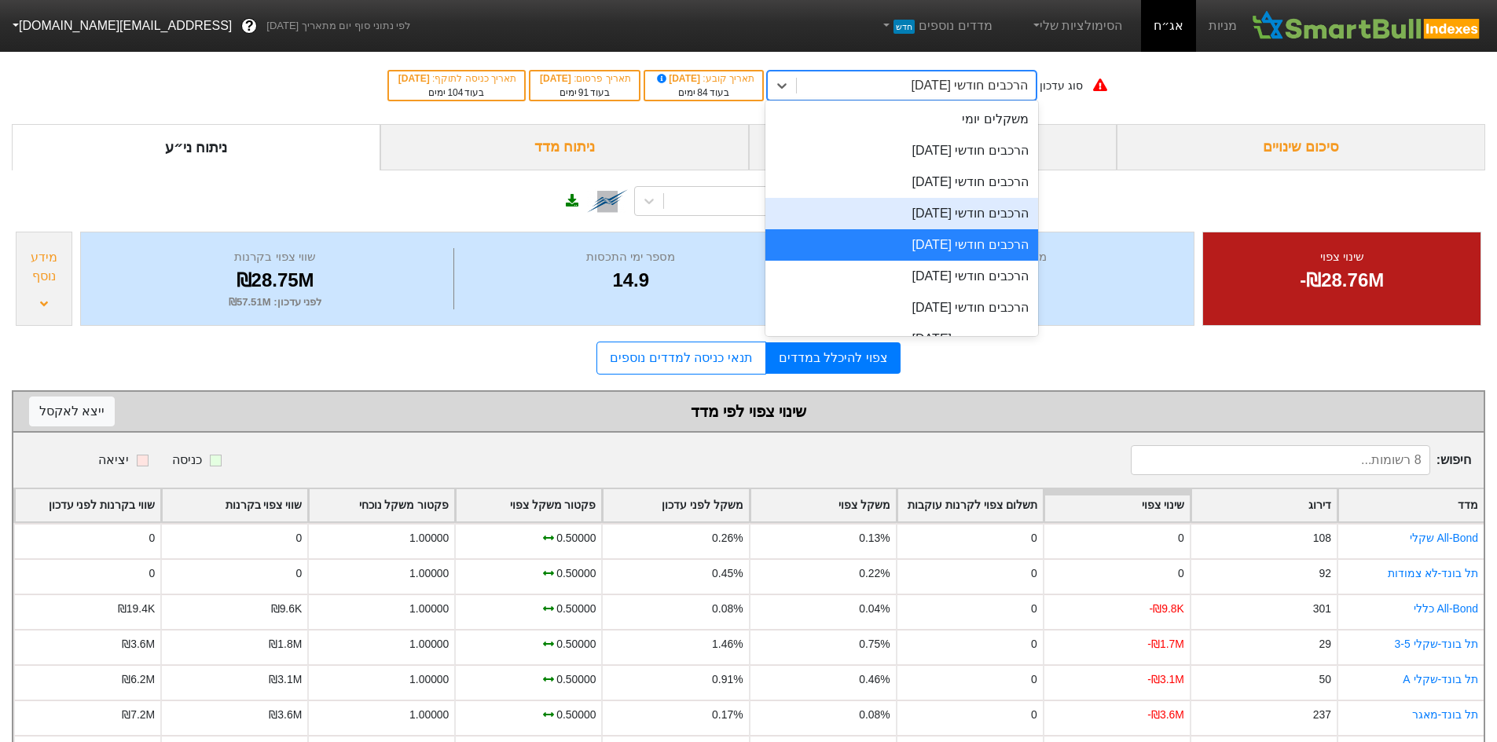
click at [885, 207] on div "הרכבים חודשי [DATE]" at bounding box center [901, 213] width 273 height 31
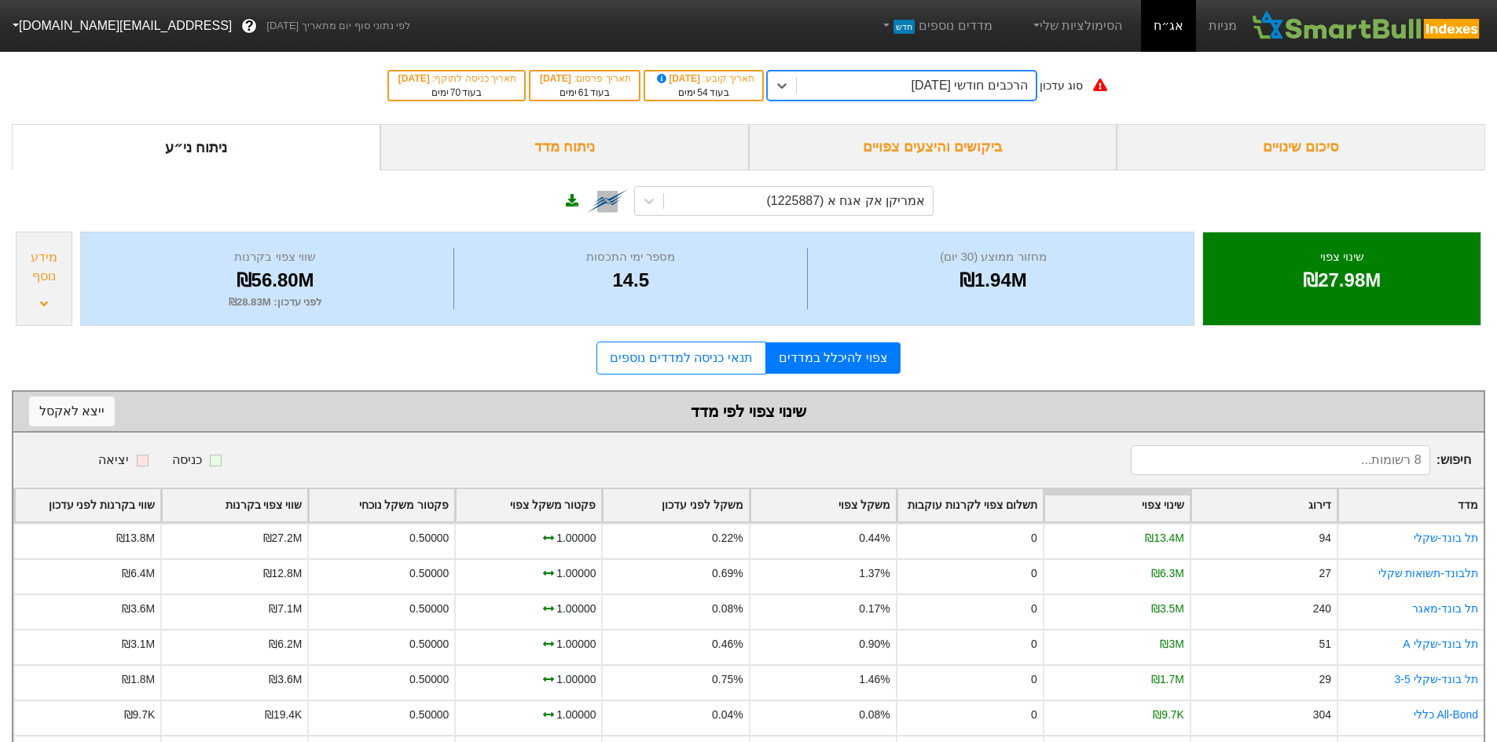
click at [866, 79] on div "הרכבים חודשי [DATE]" at bounding box center [916, 85] width 239 height 28
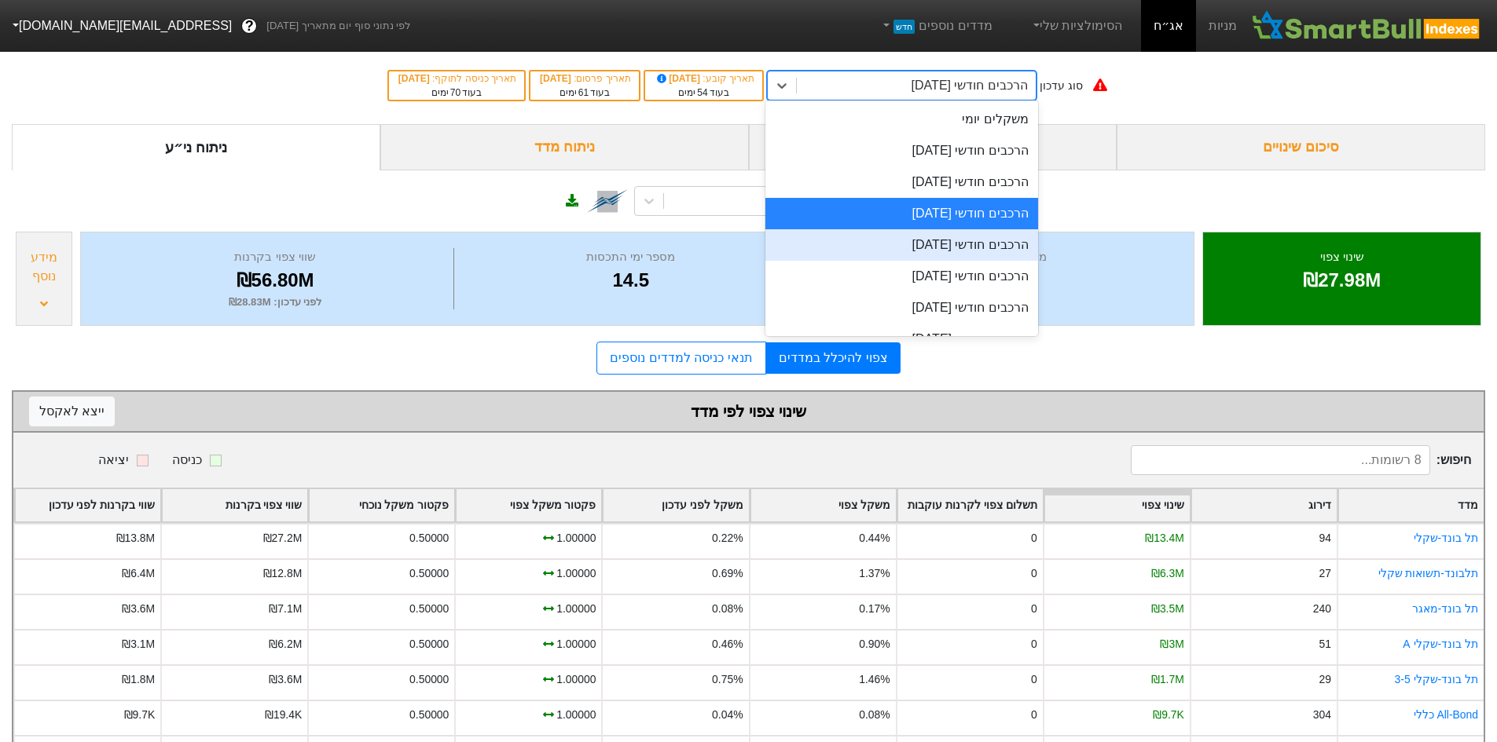
click at [900, 244] on div "הרכבים חודשי [DATE]" at bounding box center [901, 244] width 273 height 31
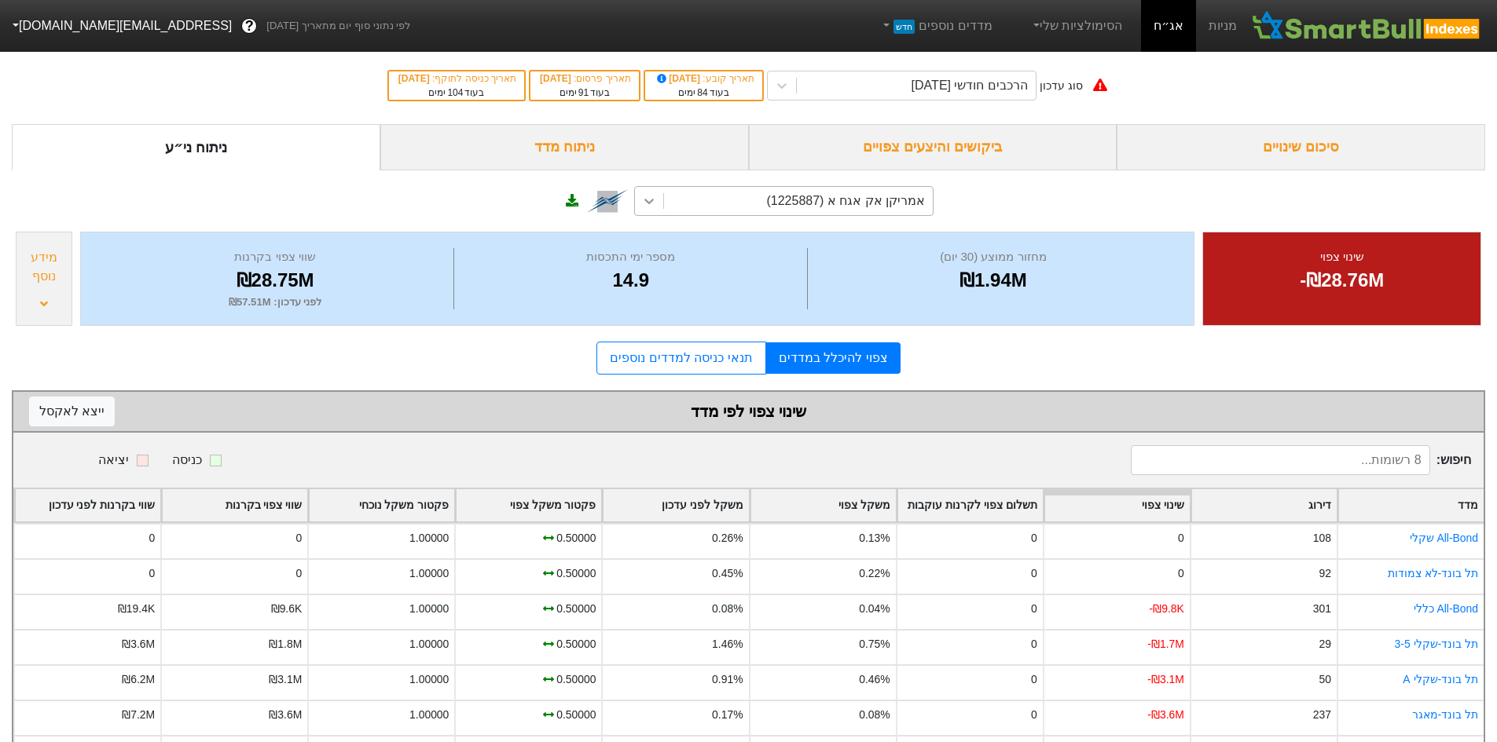
click at [654, 203] on icon at bounding box center [649, 201] width 16 height 16
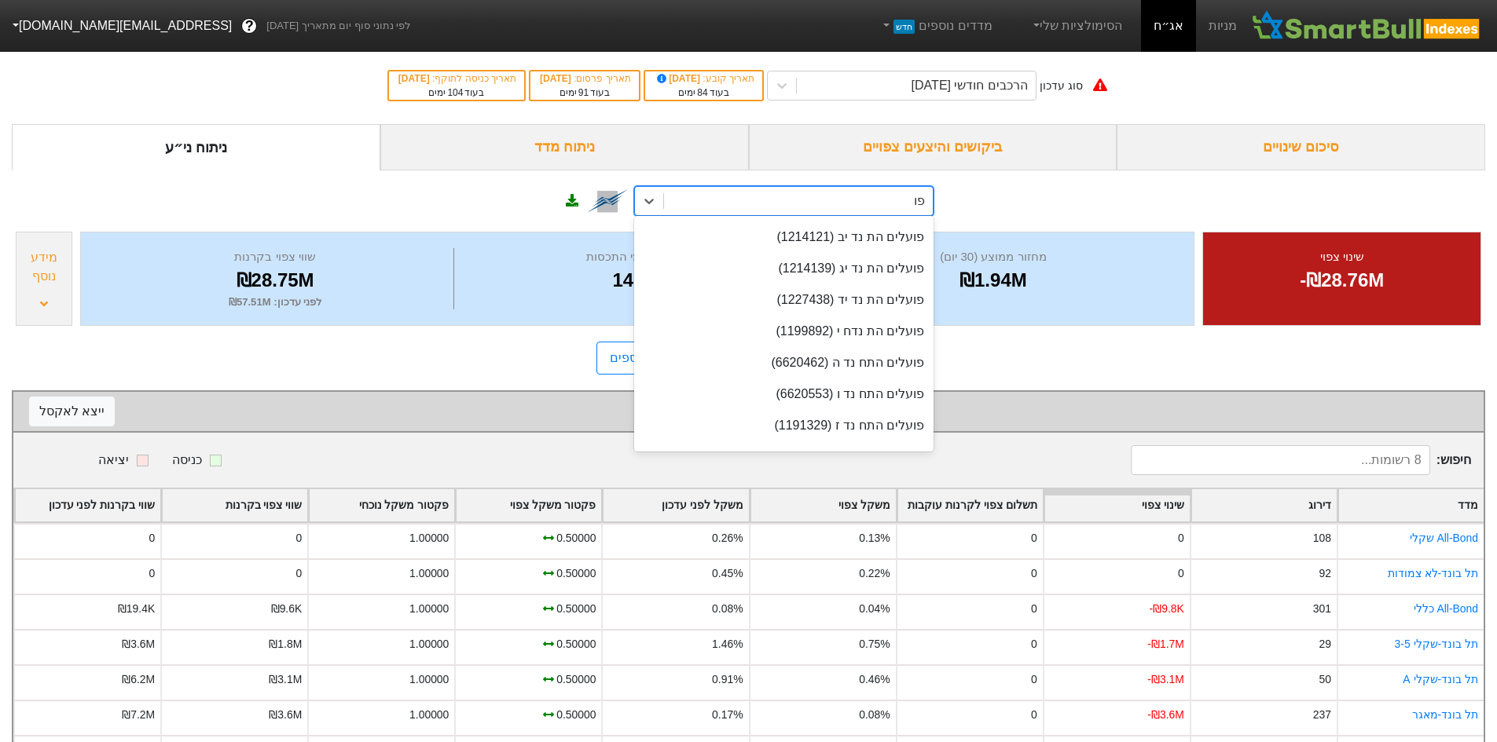
scroll to position [368, 0]
type input "פועל"
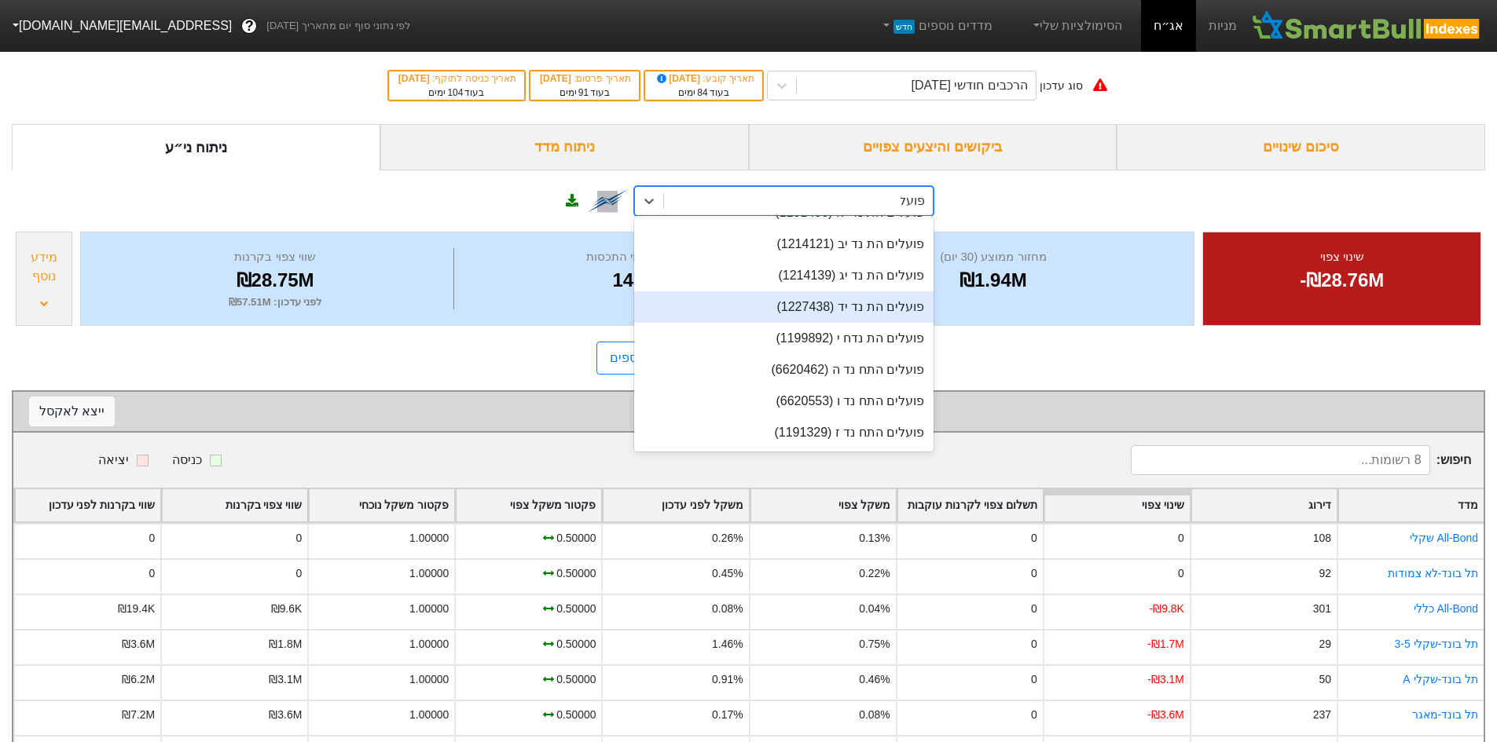
click at [877, 318] on div "פועלים הת נד יד (1227438)" at bounding box center [783, 306] width 299 height 31
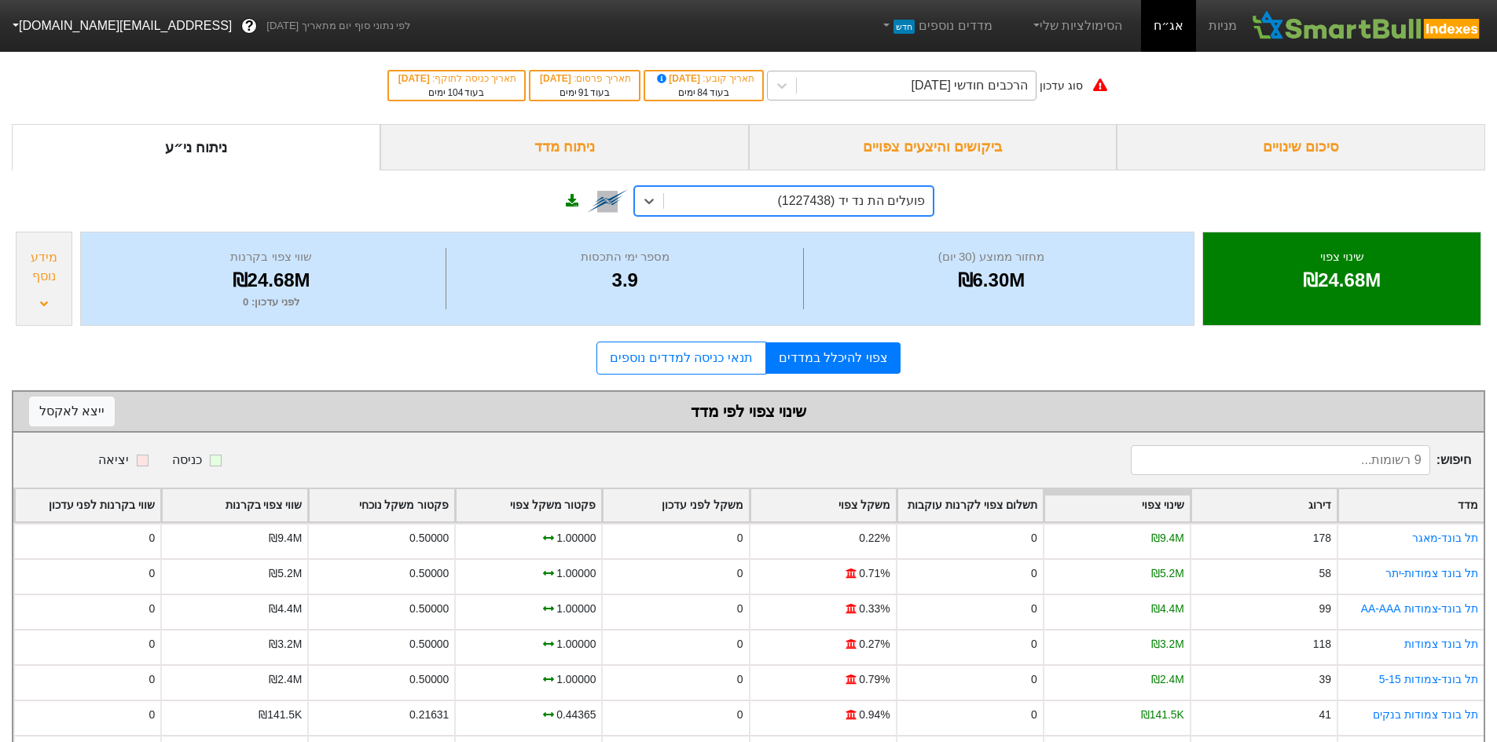
click at [970, 88] on div "הרכבים חודשי [DATE]" at bounding box center [969, 85] width 116 height 19
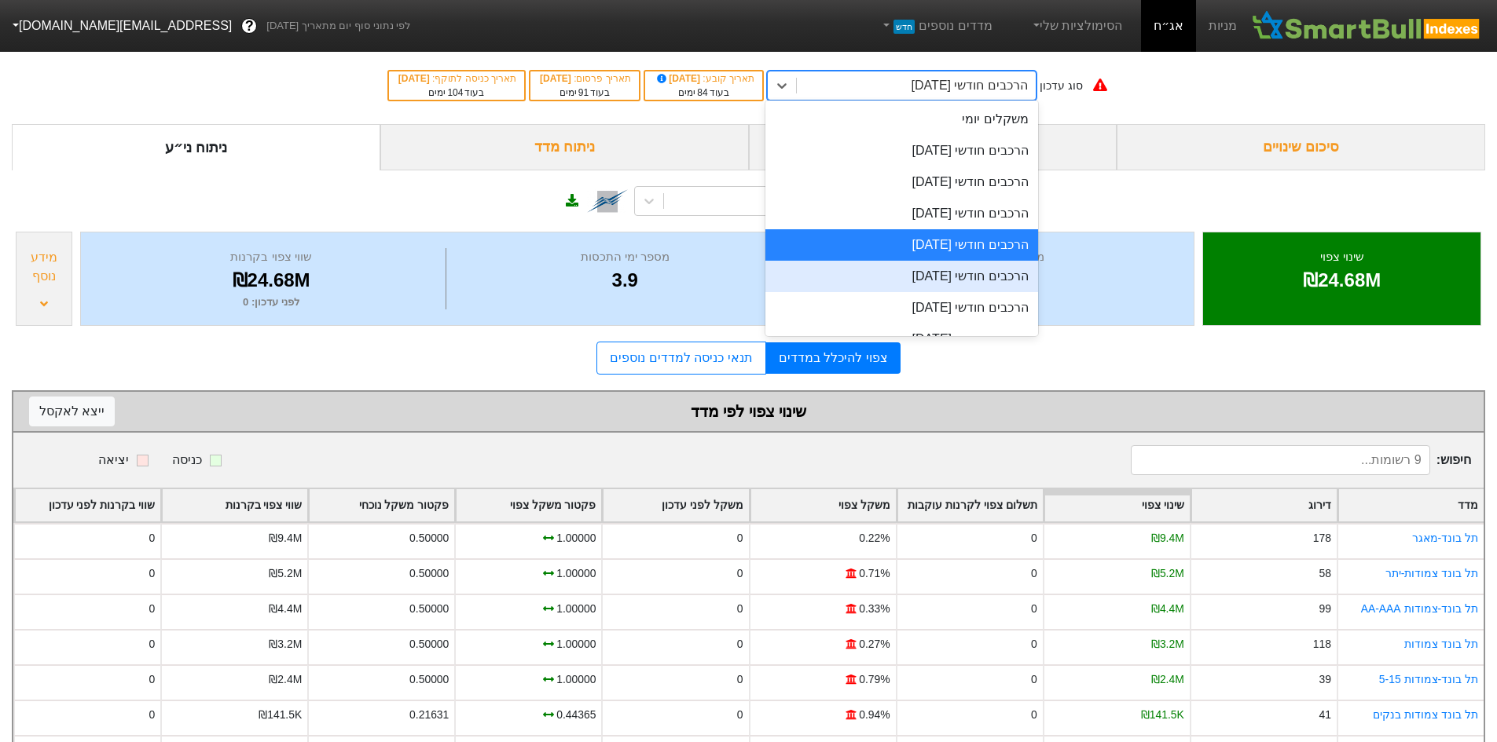
click at [973, 273] on div "הרכבים חודשי [DATE]" at bounding box center [901, 276] width 273 height 31
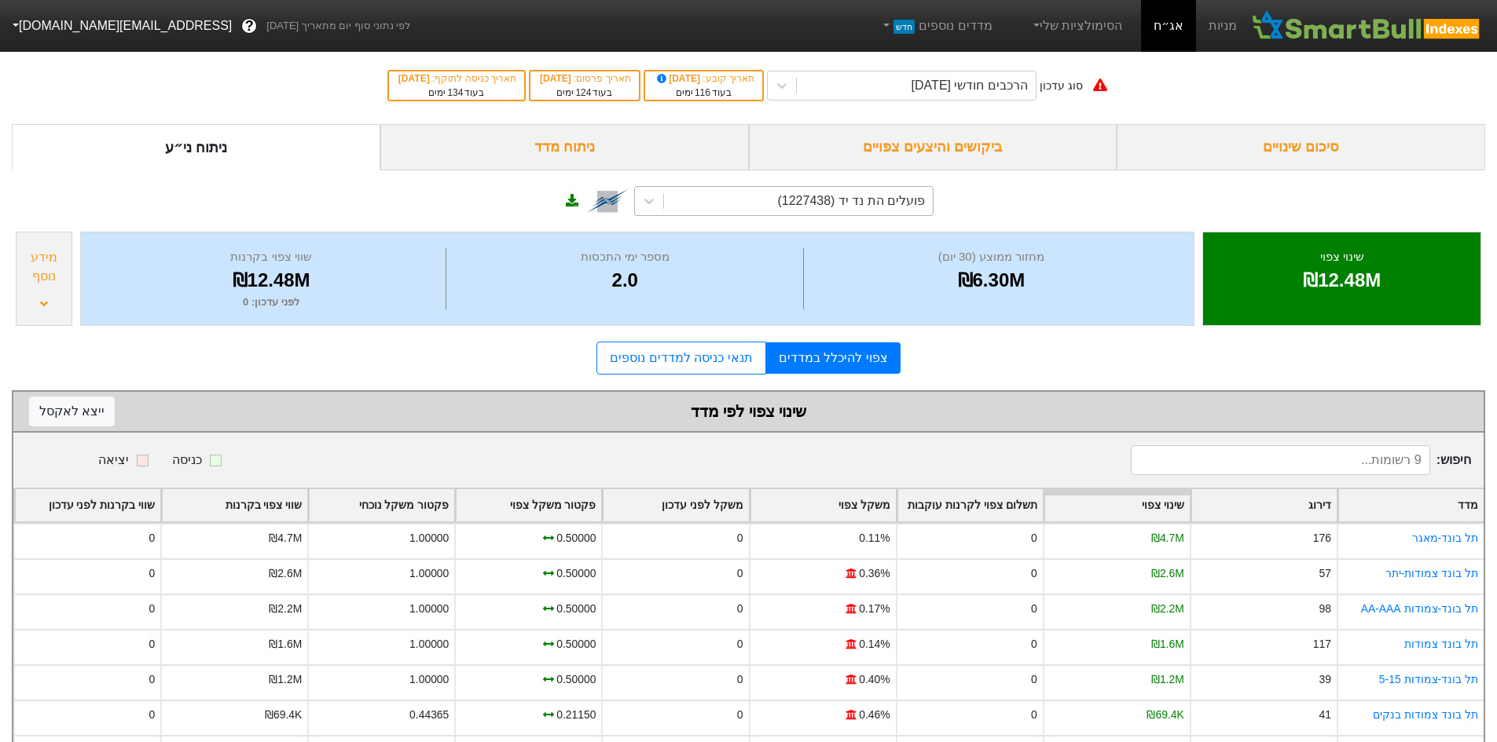
click at [911, 211] on div "פועלים הת נד יד (1227438)" at bounding box center [798, 201] width 269 height 28
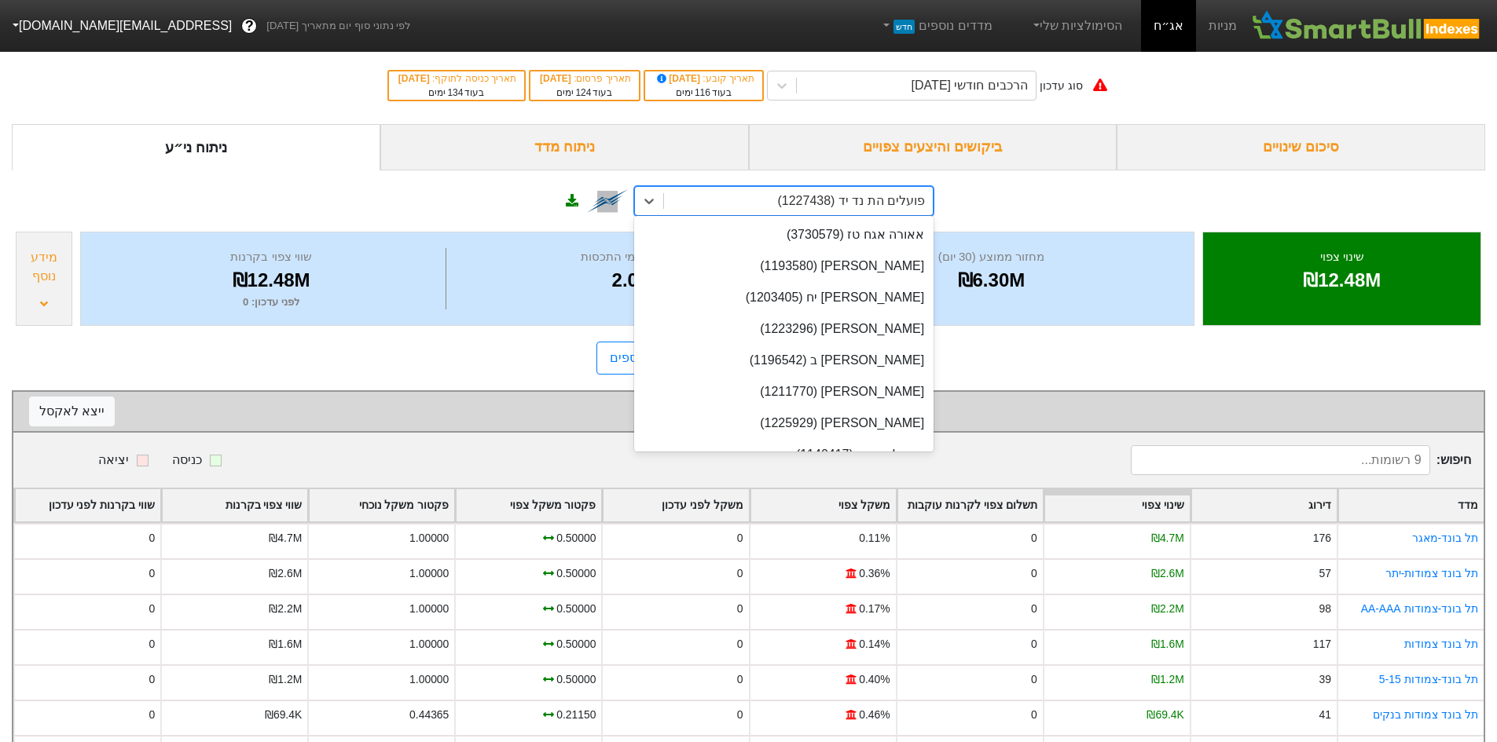
scroll to position [24320, 0]
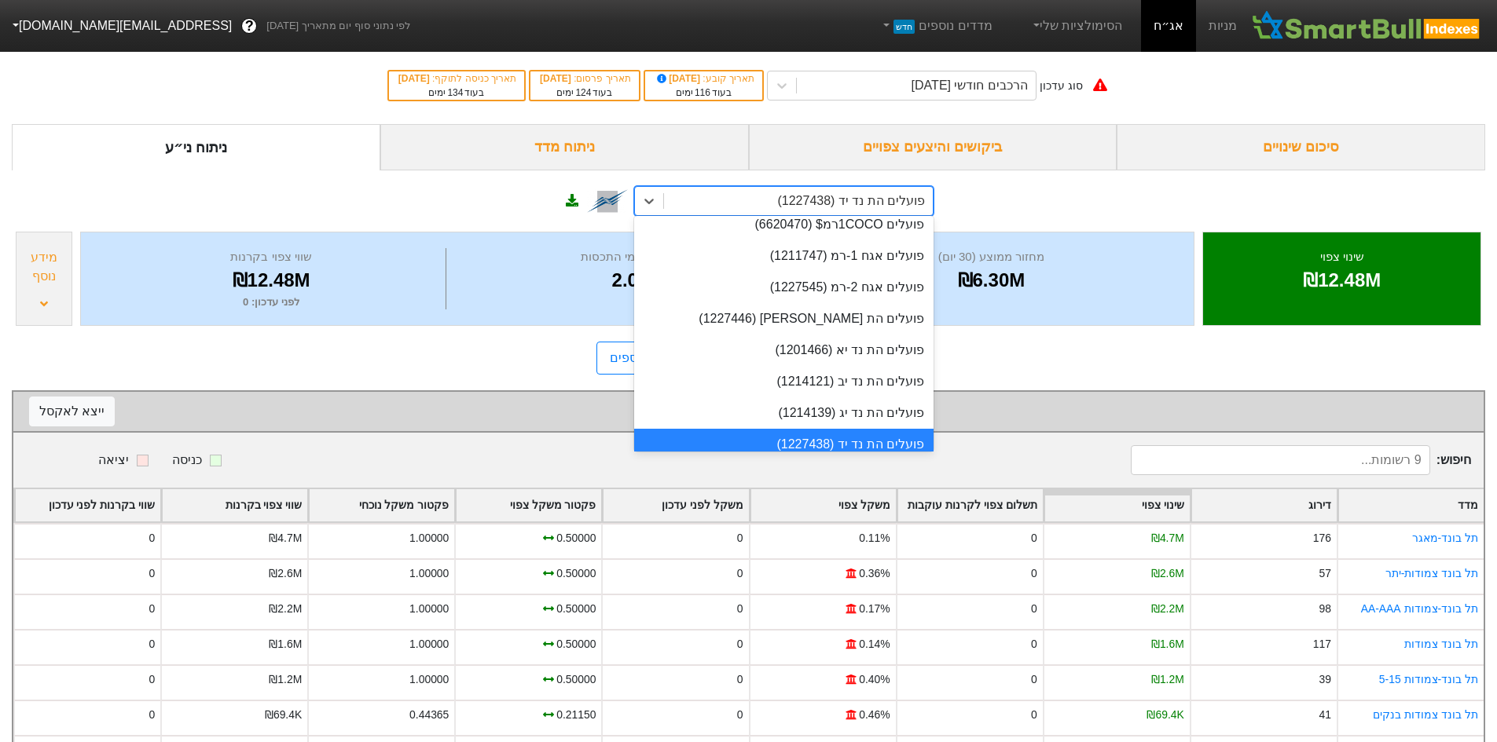
click at [911, 200] on div "פועלים הת נד יד (1227438)" at bounding box center [851, 201] width 148 height 19
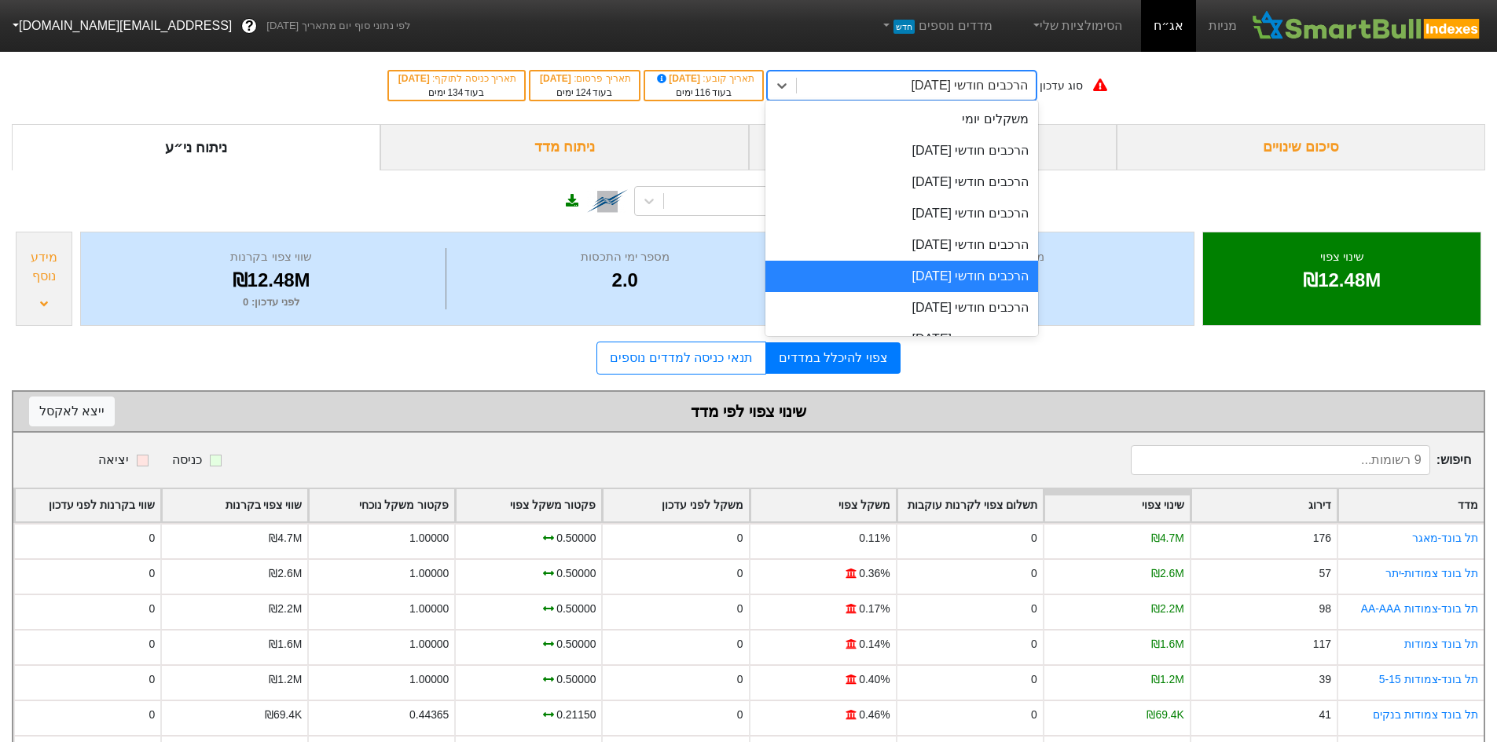
click at [957, 95] on div "הרכבים חודשי [DATE]" at bounding box center [916, 85] width 239 height 28
click at [977, 236] on div "הרכבים חודשי [DATE]" at bounding box center [901, 244] width 273 height 31
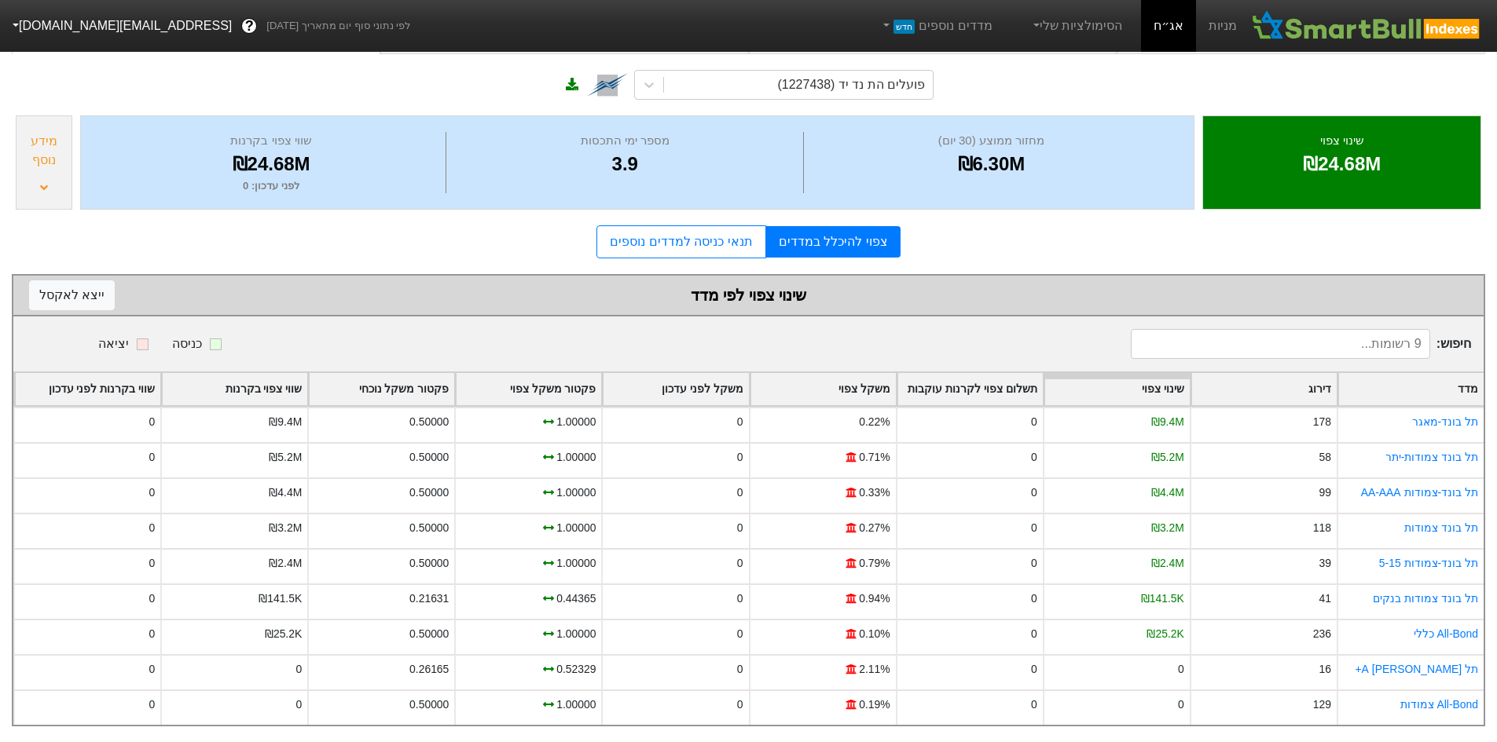
scroll to position [128, 0]
click at [651, 77] on icon at bounding box center [649, 85] width 16 height 16
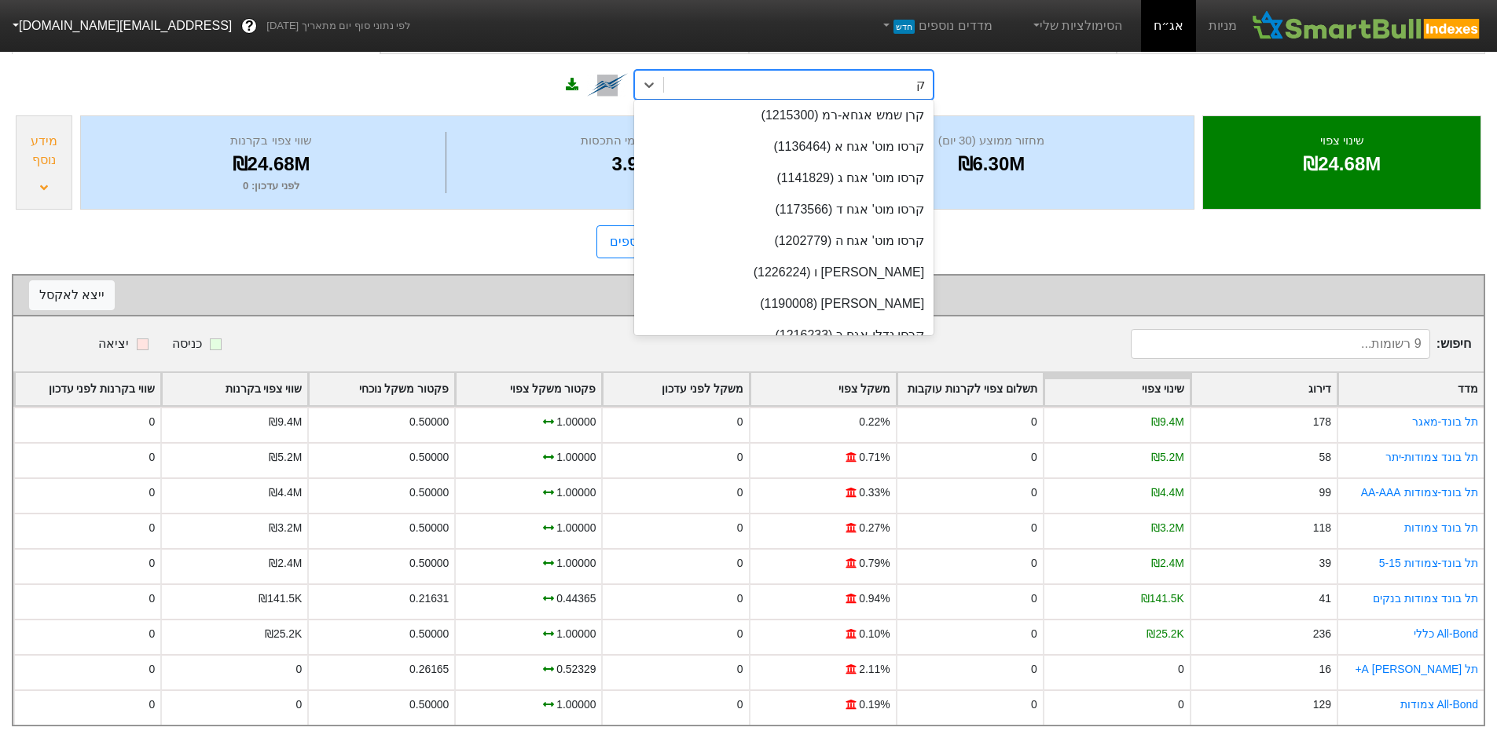
scroll to position [336, 0]
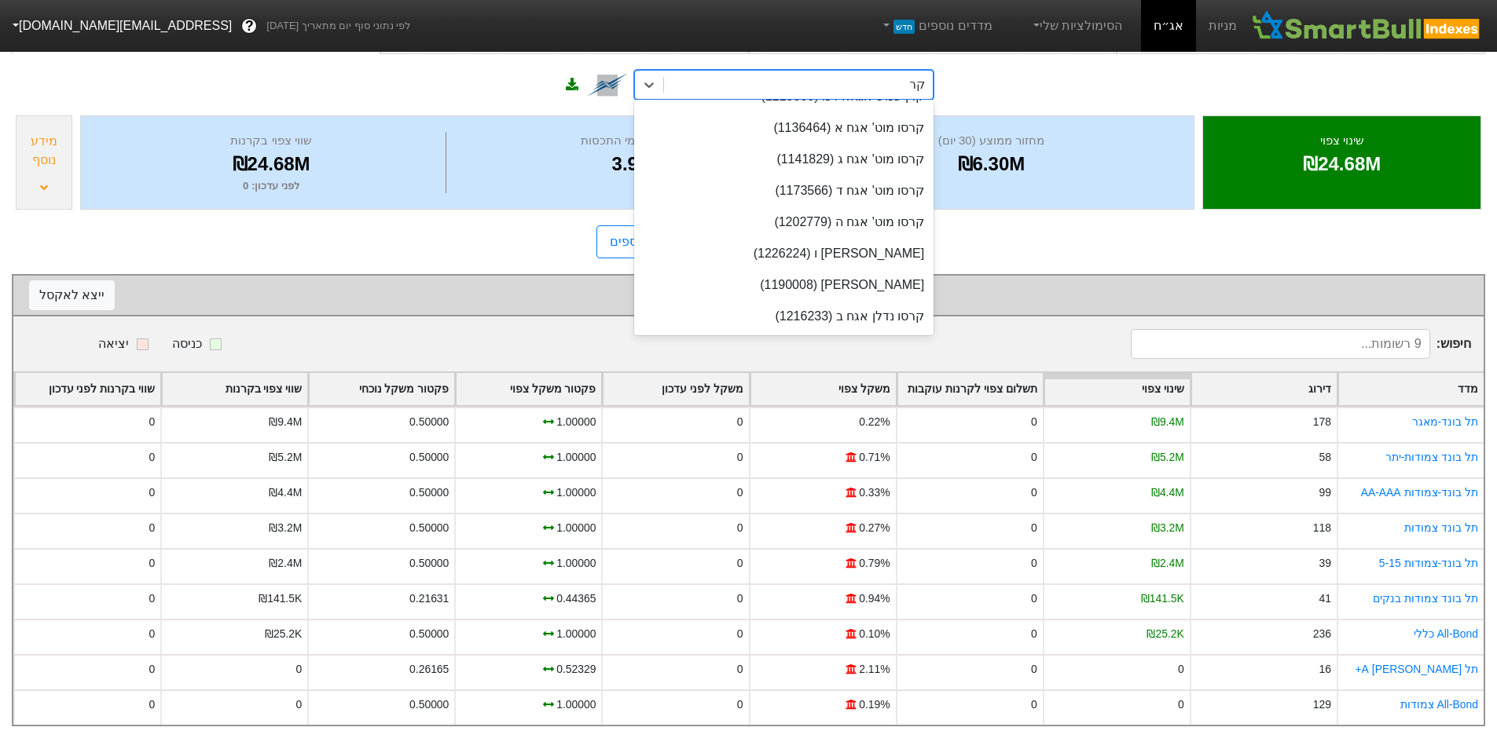
type input "קרס"
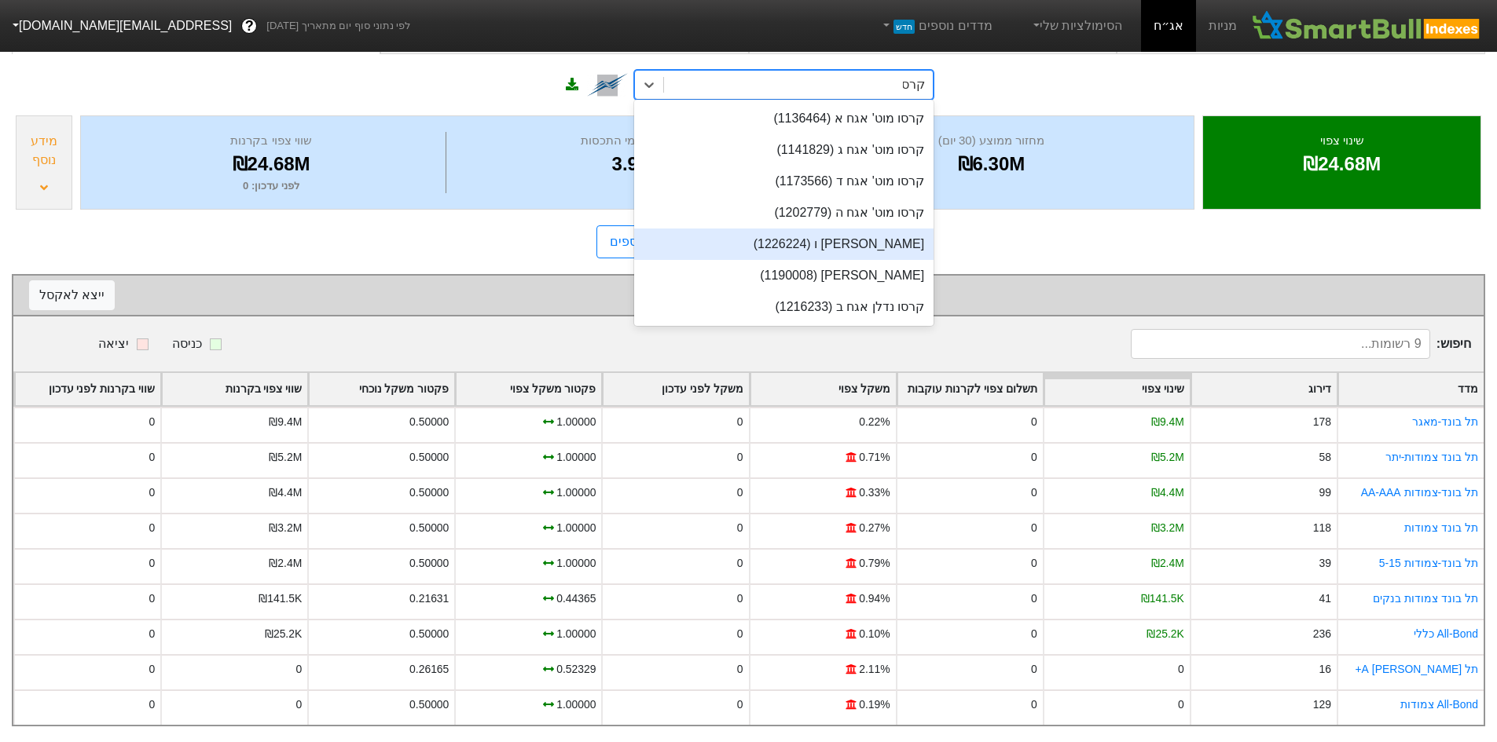
click at [878, 231] on div "[PERSON_NAME] ו (1226224)" at bounding box center [783, 244] width 299 height 31
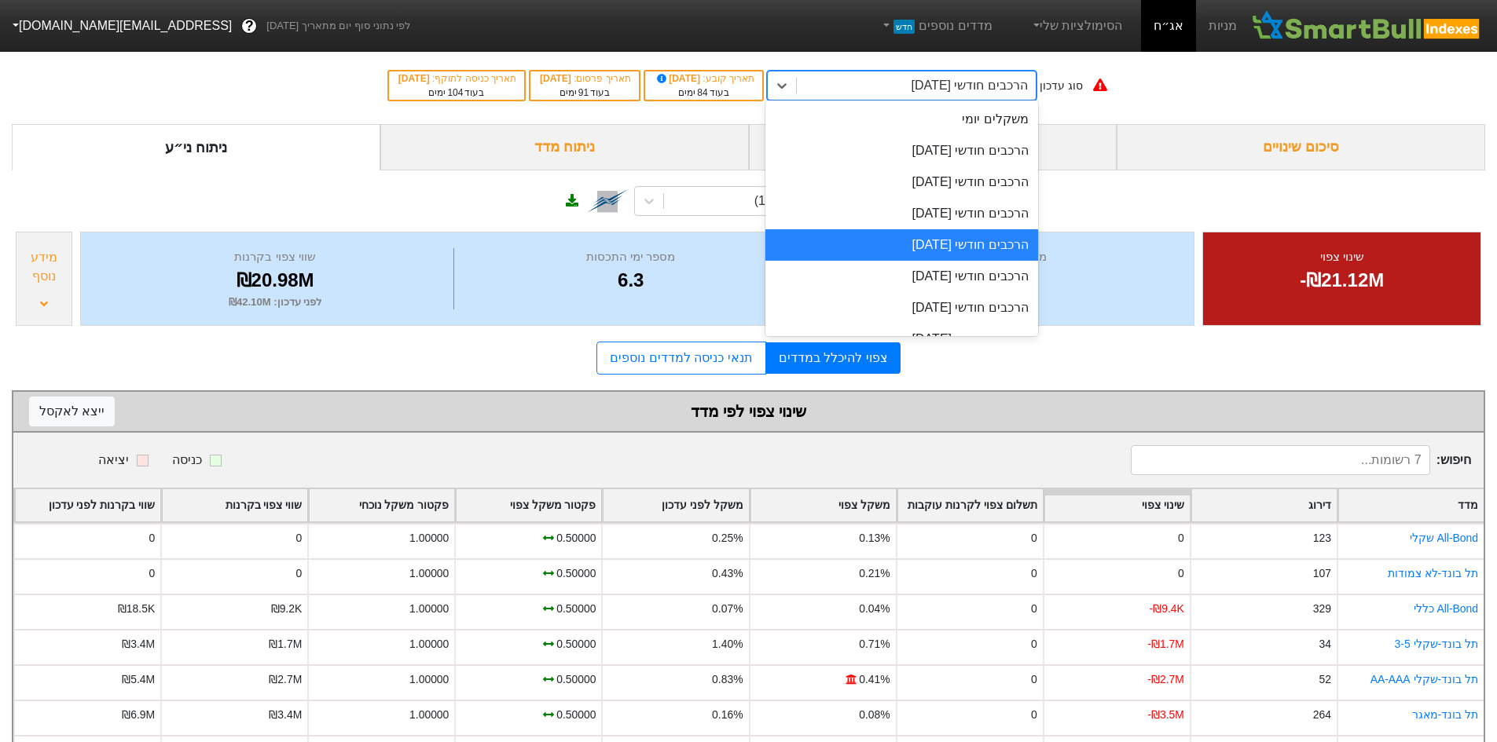
click at [1022, 82] on div "הרכבים חודשי [DATE]" at bounding box center [969, 85] width 116 height 19
click at [990, 211] on div "הרכבים חודשי [DATE]" at bounding box center [901, 213] width 273 height 31
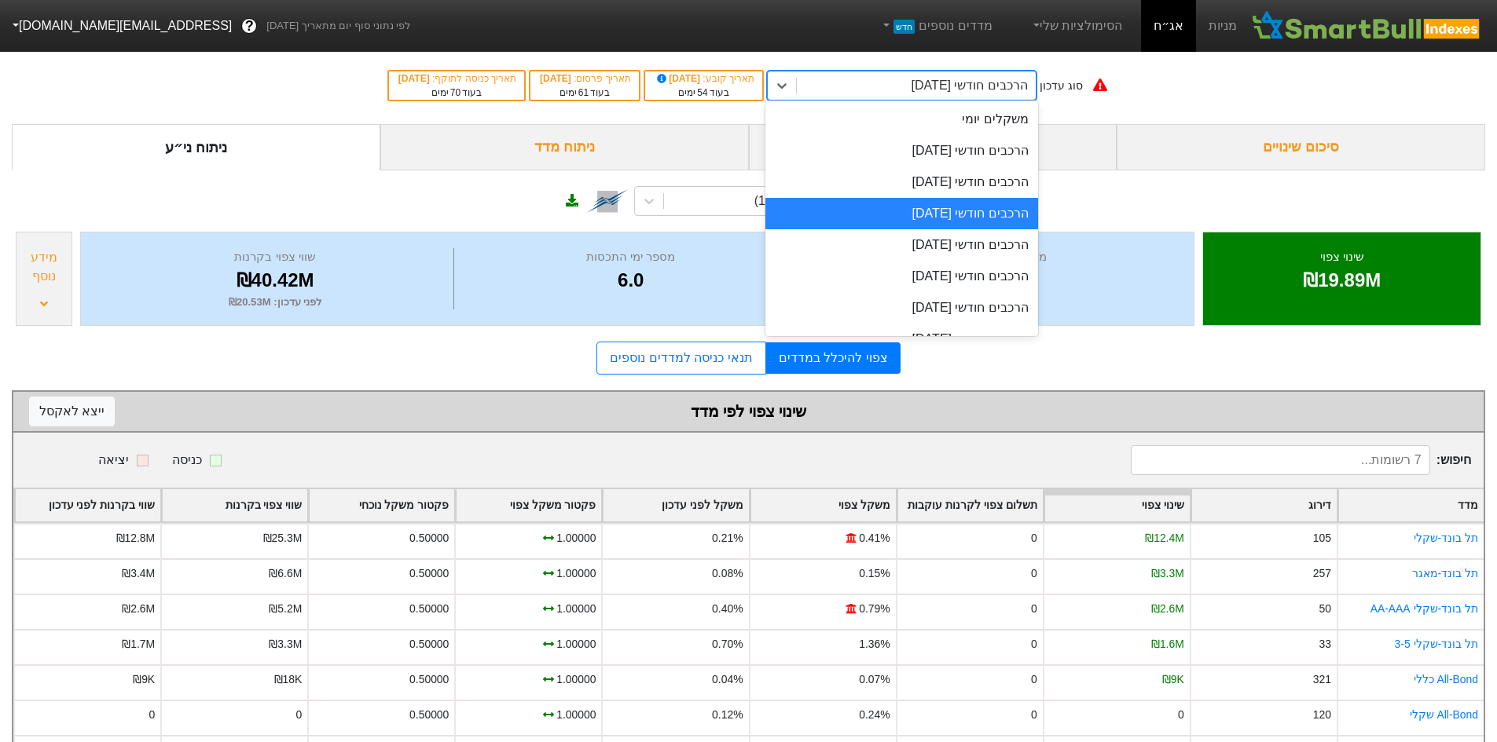
click at [984, 90] on div "הרכבים חודשי [DATE]" at bounding box center [969, 85] width 116 height 19
click at [988, 149] on div "הרכבים חודשי [DATE]" at bounding box center [901, 150] width 273 height 31
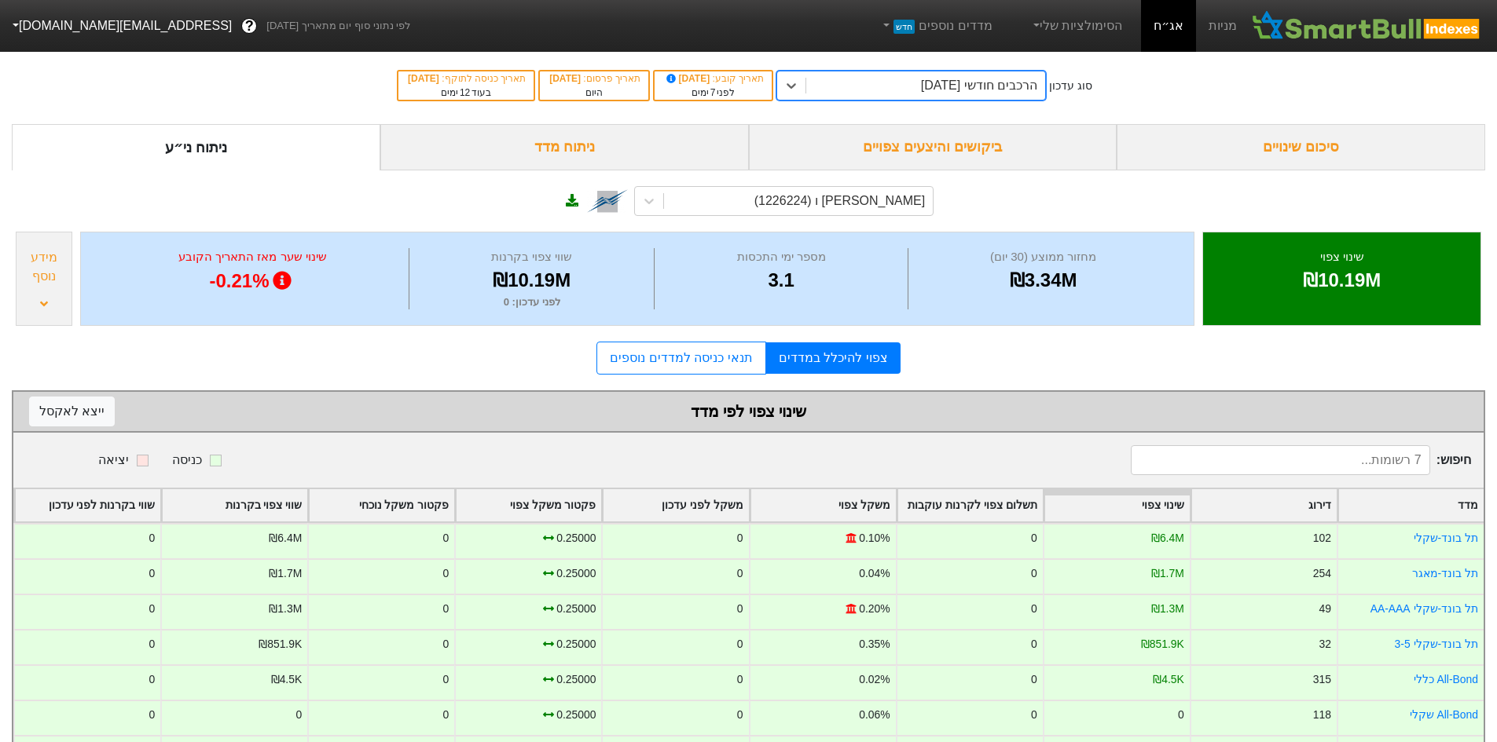
click at [969, 72] on div "הרכבים חודשי [DATE]" at bounding box center [925, 85] width 239 height 28
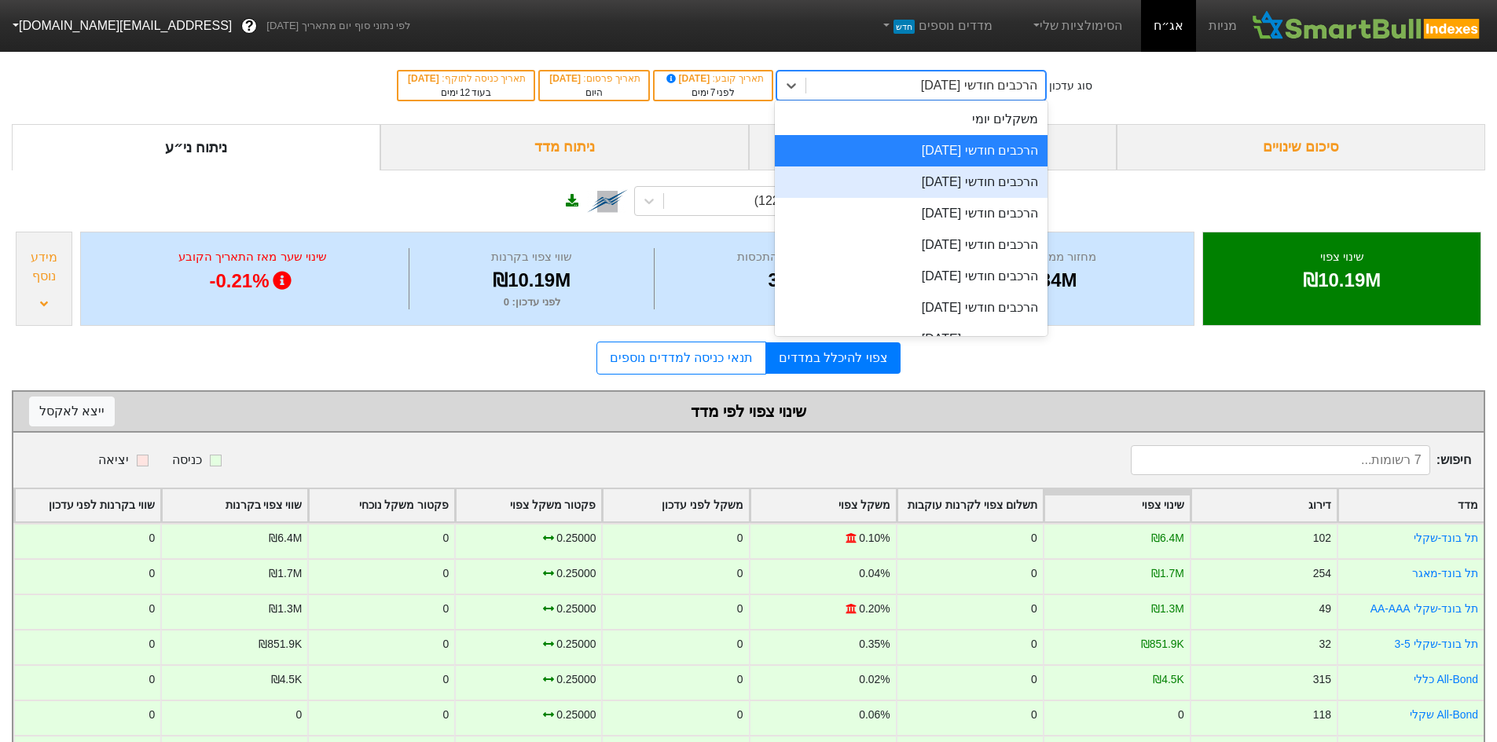
click at [994, 193] on div "הרכבים חודשי [DATE]" at bounding box center [911, 182] width 273 height 31
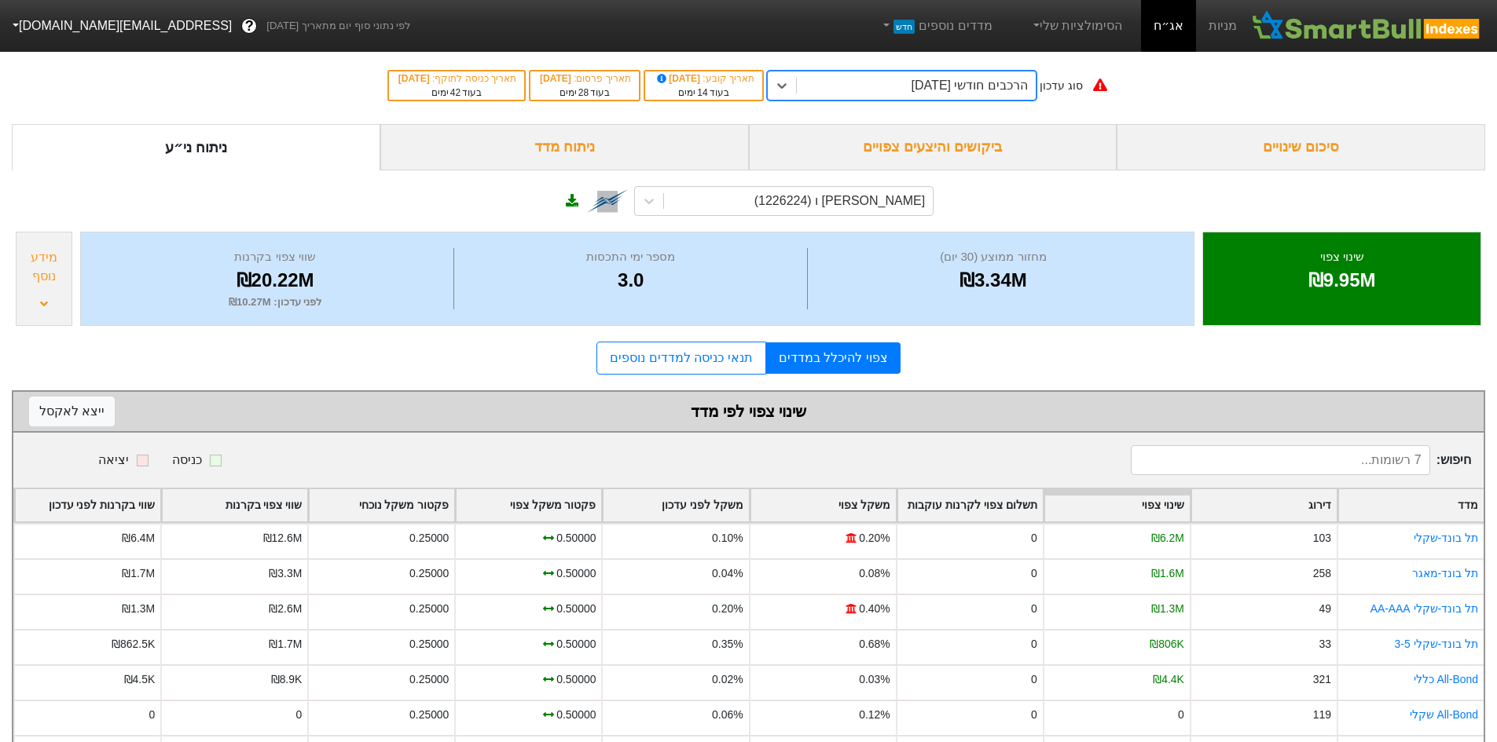
click at [989, 86] on div "הרכבים חודשי [DATE]" at bounding box center [969, 85] width 116 height 19
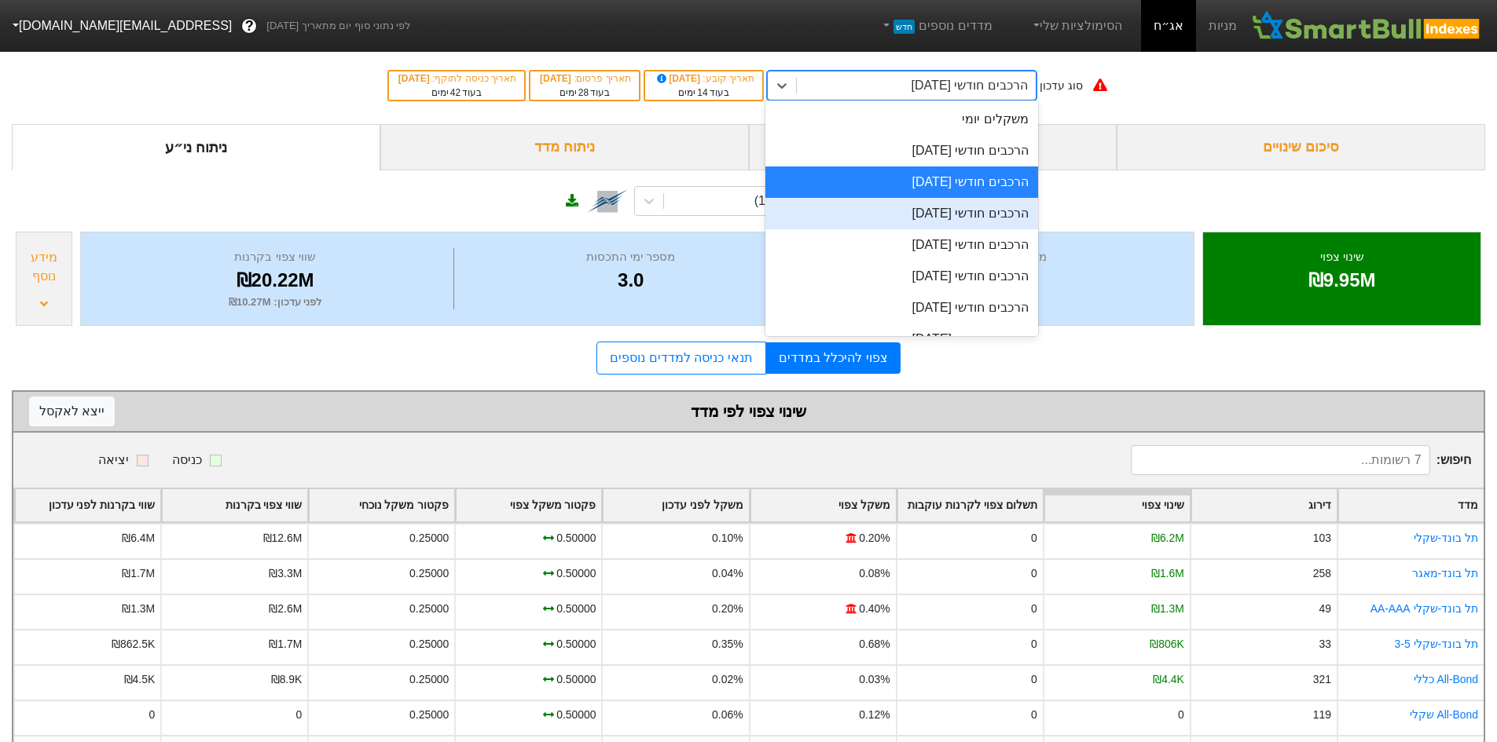
click at [996, 214] on div "הרכבים חודשי [DATE]" at bounding box center [901, 213] width 273 height 31
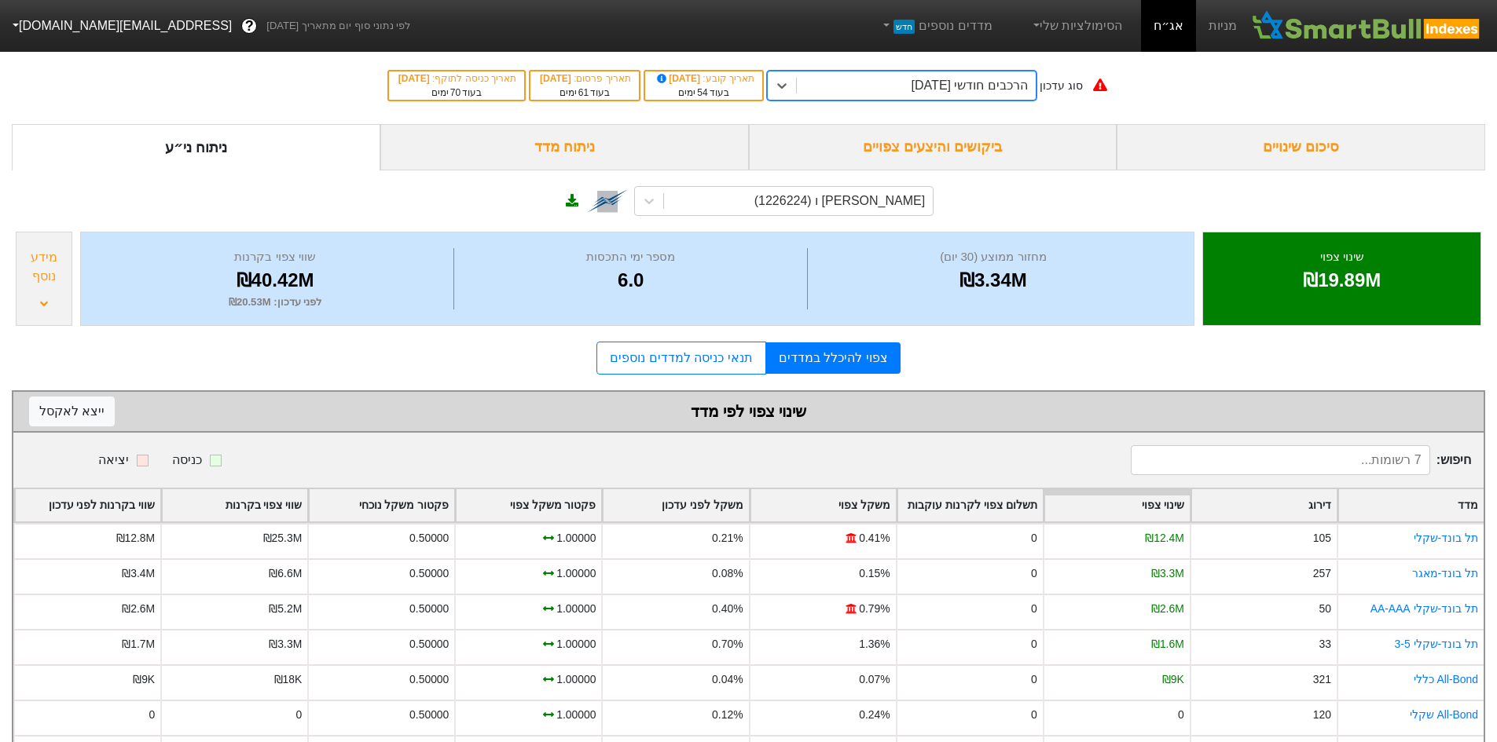
click at [985, 93] on div "הרכבים חודשי [DATE]" at bounding box center [969, 85] width 116 height 19
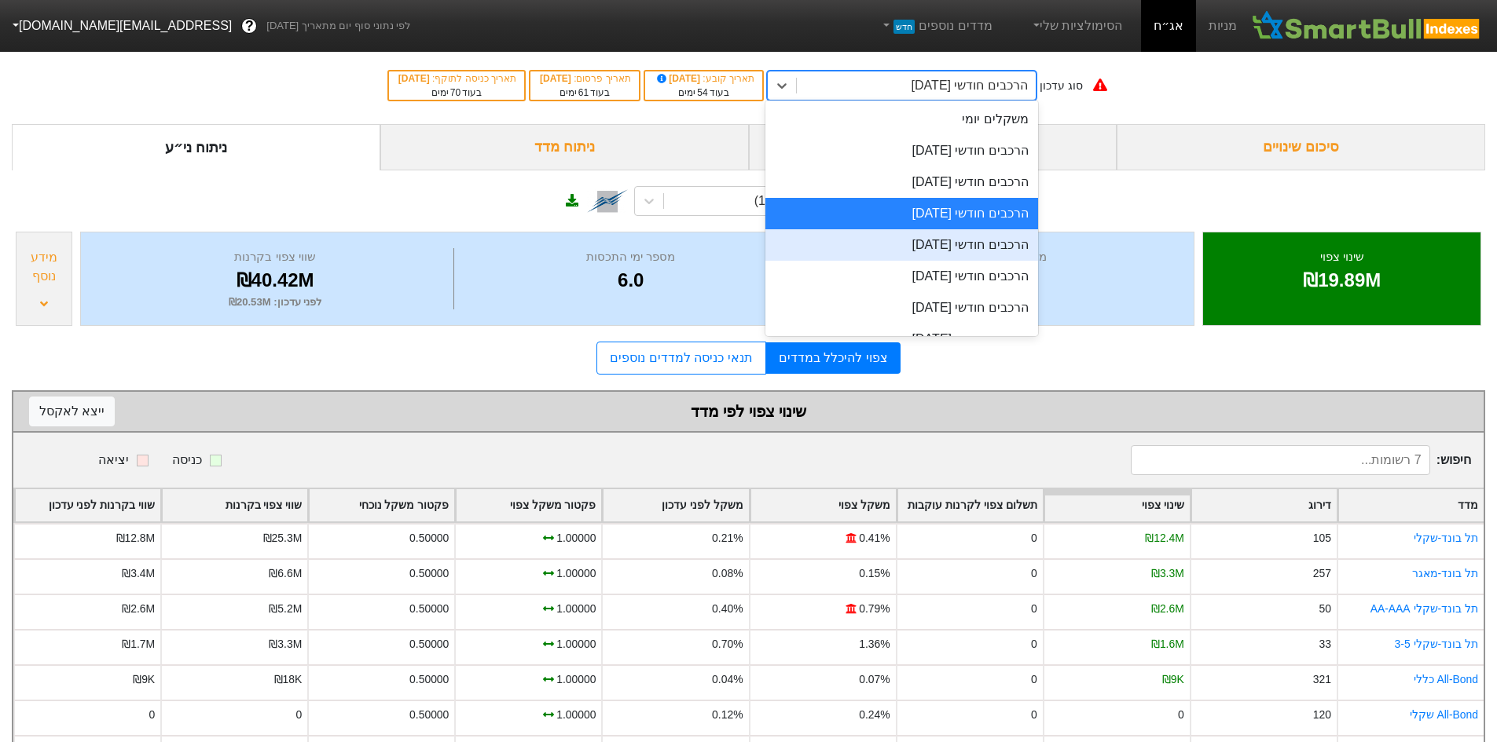
click at [991, 237] on div "הרכבים חודשי [DATE]" at bounding box center [901, 244] width 273 height 31
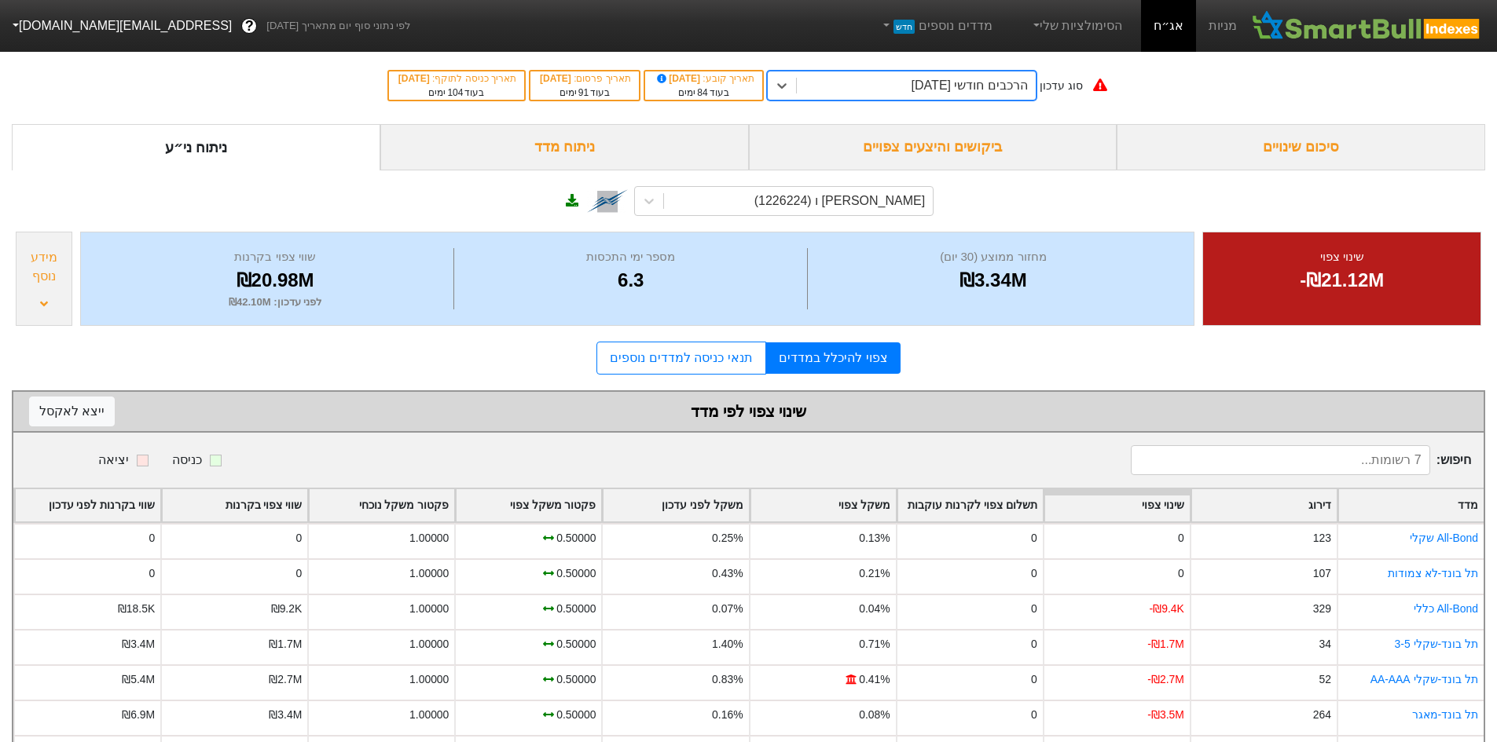
click at [951, 77] on div "הרכבים חודשי [DATE]" at bounding box center [969, 85] width 116 height 19
click at [951, 86] on div "הרכבים חודשי [DATE]" at bounding box center [969, 85] width 116 height 19
click at [1043, 183] on div "[PERSON_NAME] ו (1226224)" at bounding box center [748, 198] width 1473 height 57
click at [955, 87] on div "הרכבים חודשי [DATE]" at bounding box center [969, 85] width 116 height 19
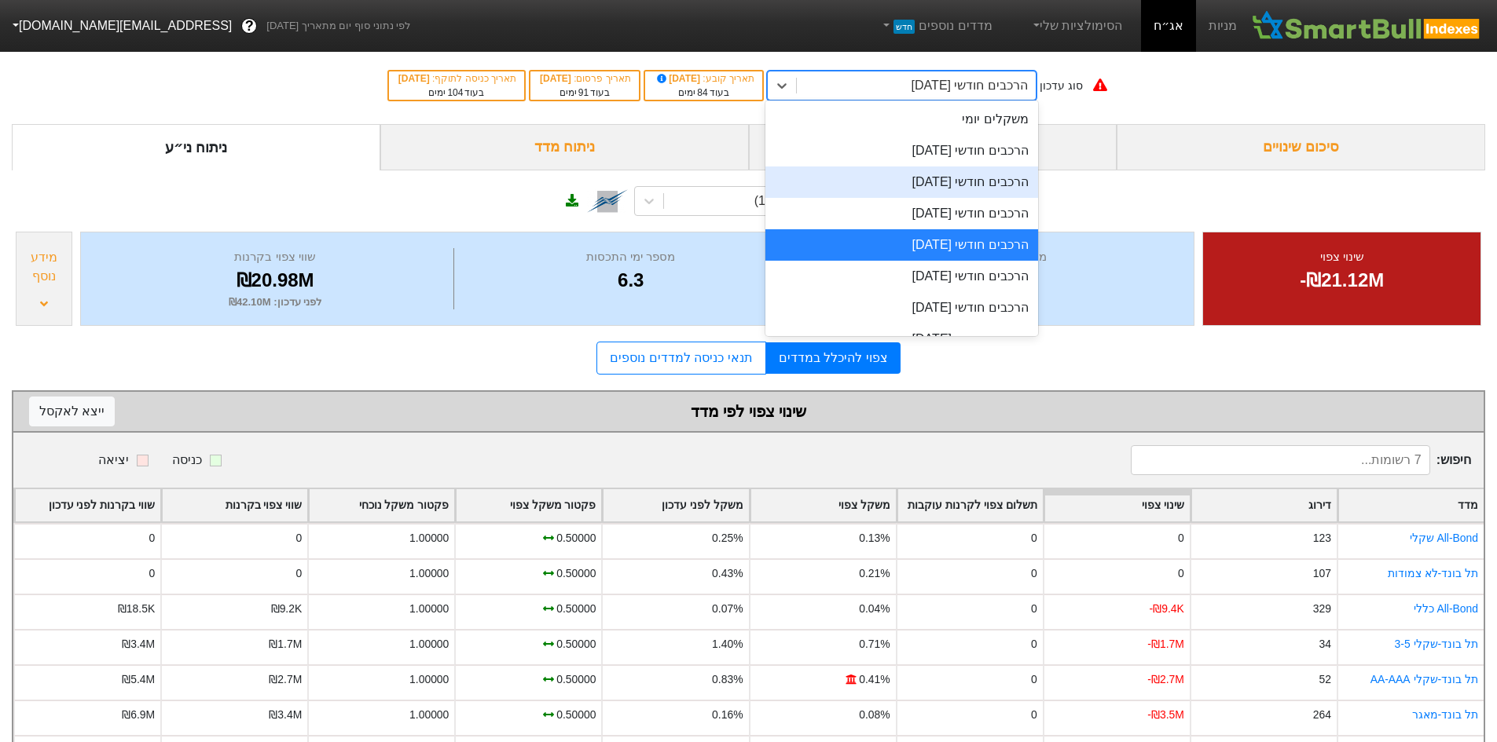
click at [980, 190] on div "הרכבים חודשי [DATE]" at bounding box center [901, 182] width 273 height 31
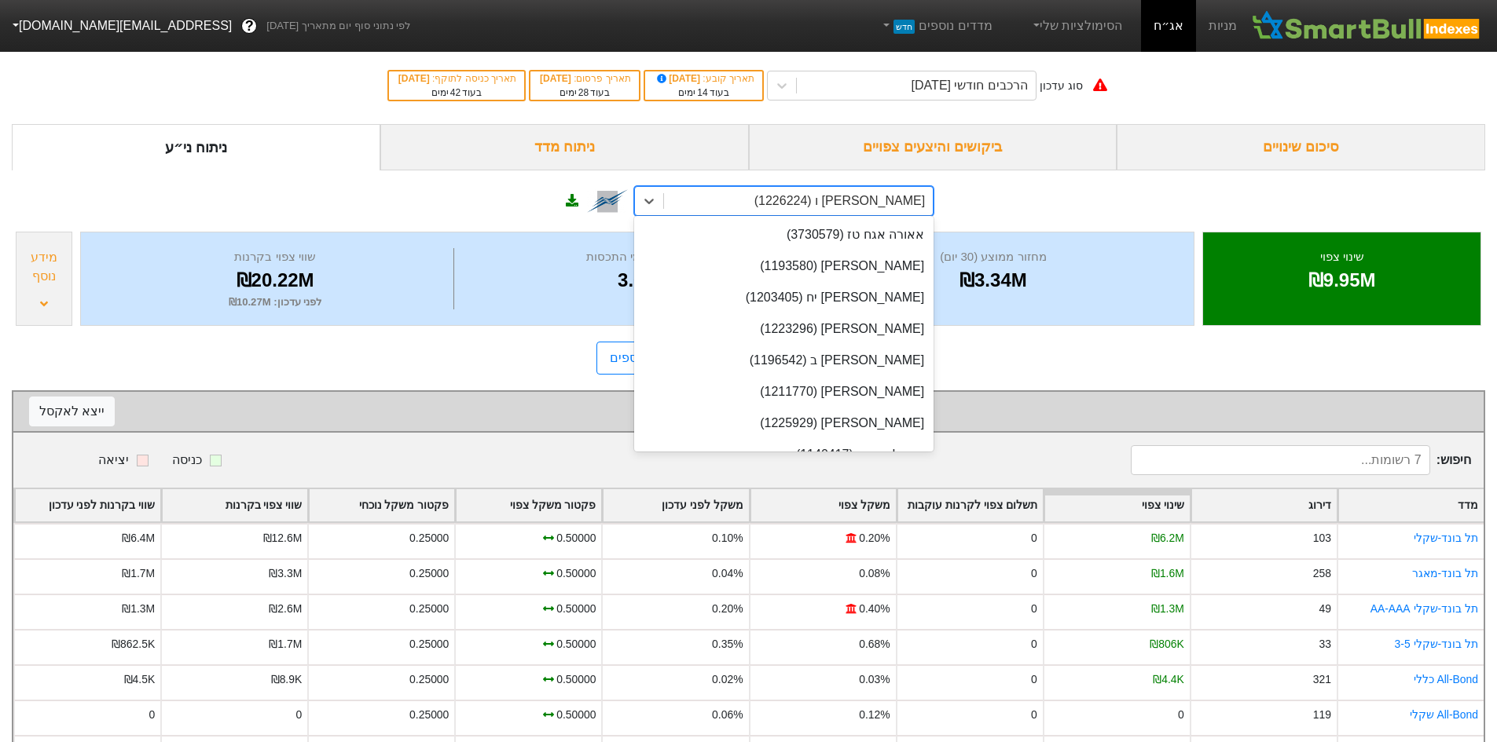
click at [836, 194] on div "[PERSON_NAME] ו (1226224)" at bounding box center [839, 201] width 170 height 19
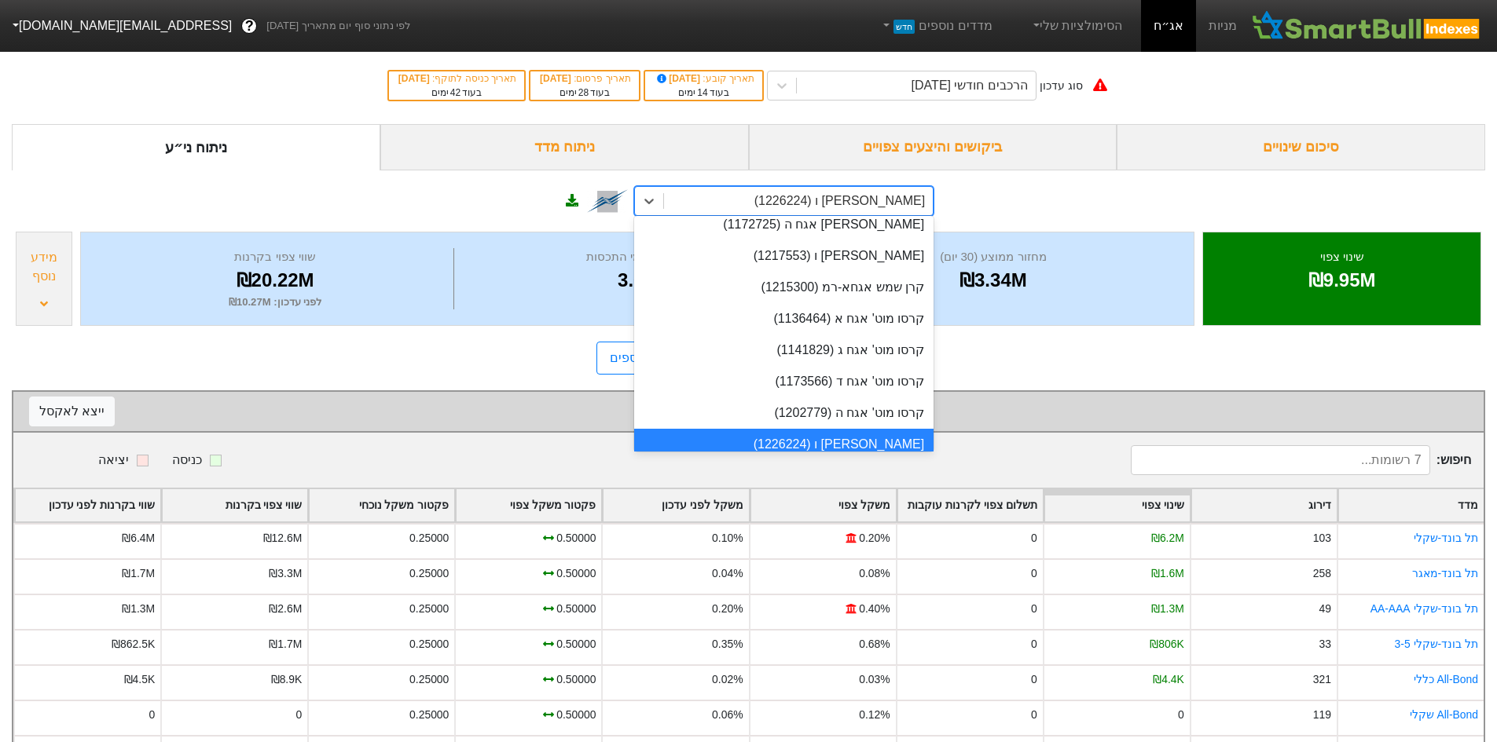
click at [1101, 197] on div "option [PERSON_NAME] ו (1226224) focused, 857 of 930. 930 results available. Us…" at bounding box center [748, 198] width 1473 height 57
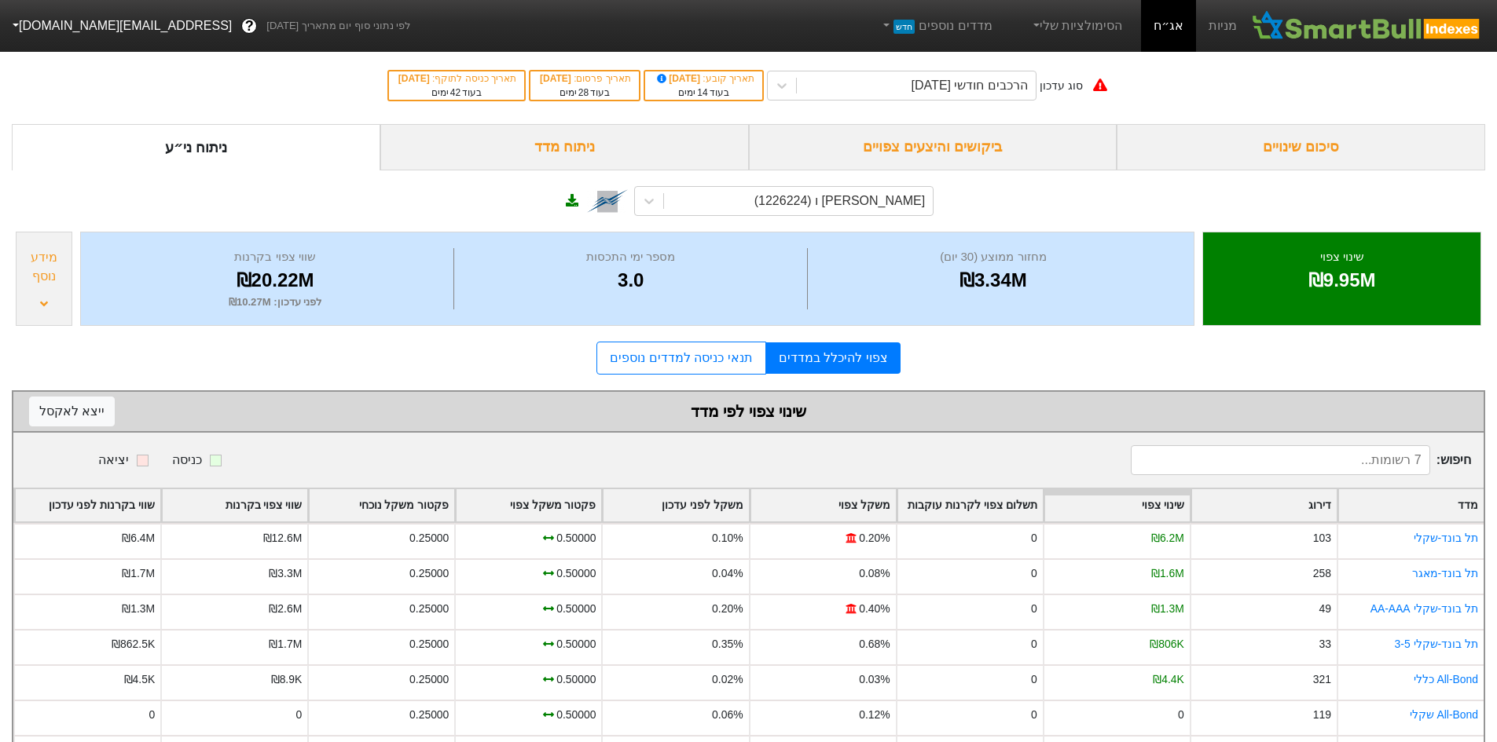
click at [677, 144] on div "ניתוח מדד" at bounding box center [564, 147] width 368 height 46
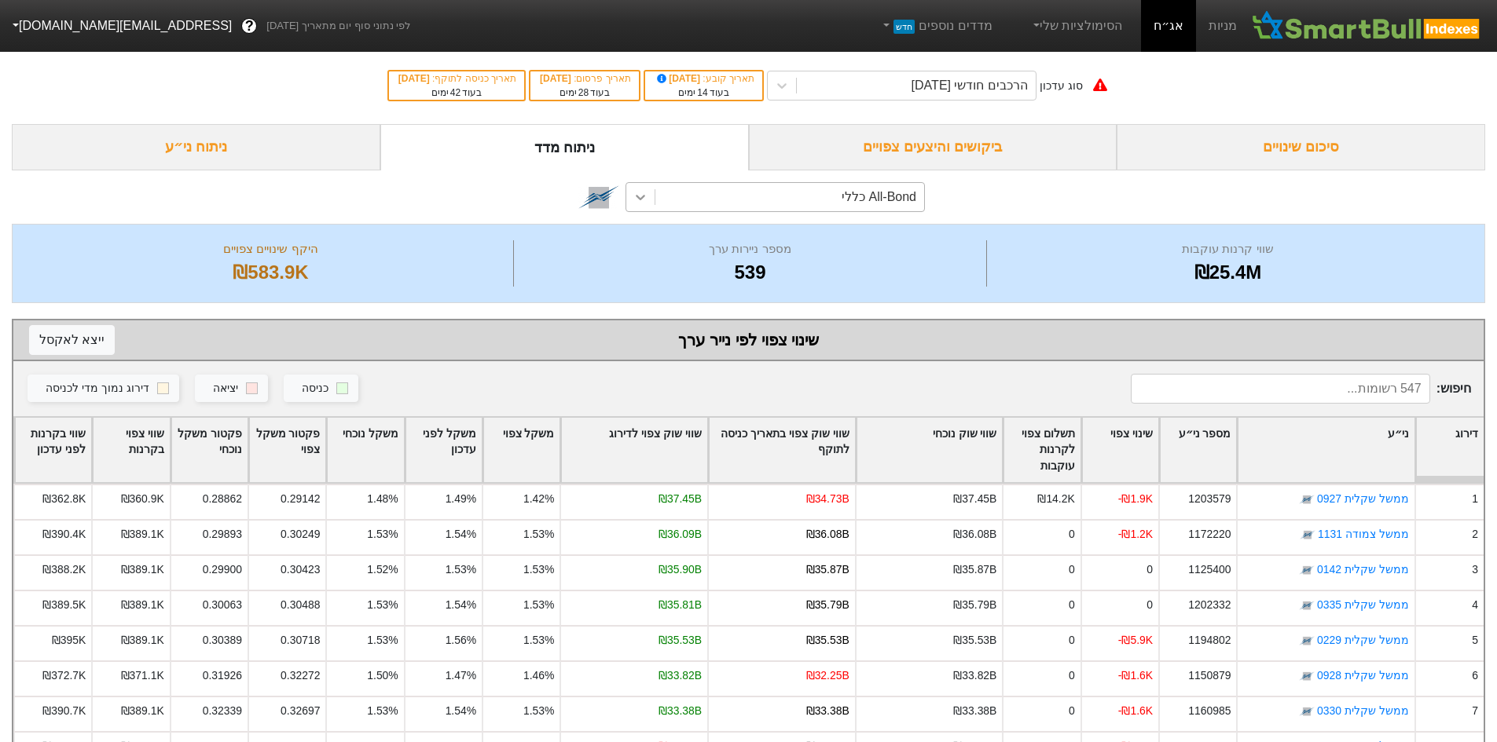
click at [639, 197] on icon at bounding box center [640, 197] width 16 height 16
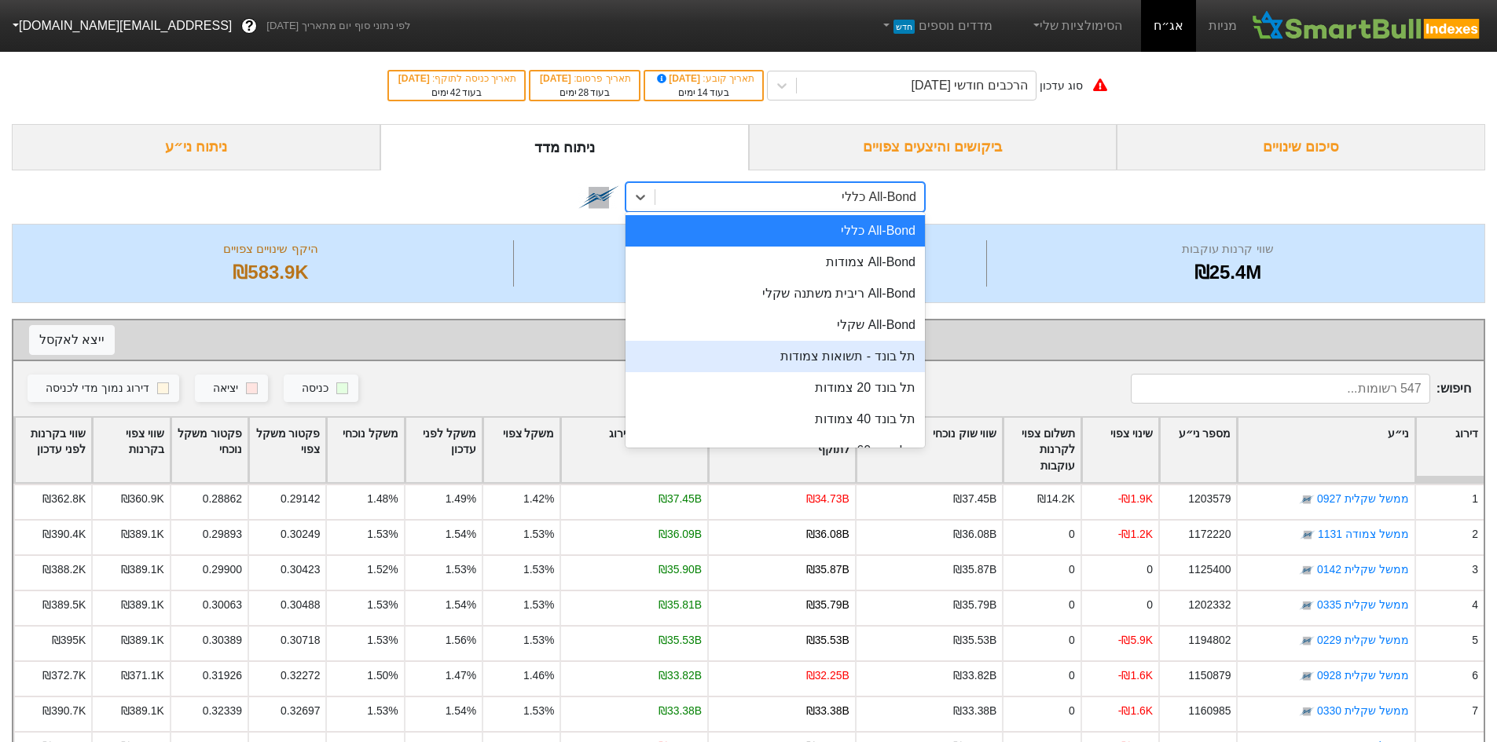
click at [874, 355] on div "תל בונד - תשואות צמודות" at bounding box center [774, 356] width 299 height 31
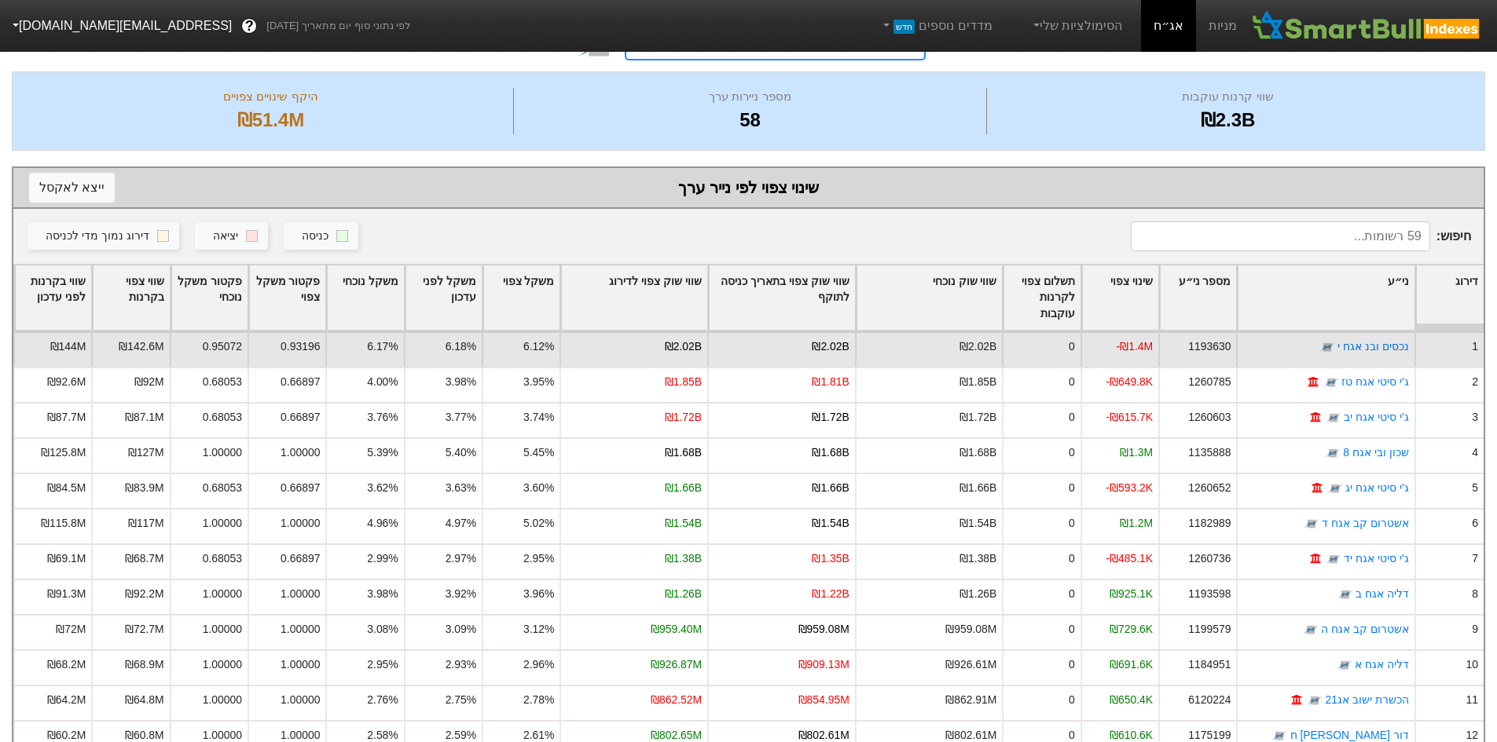
scroll to position [210, 0]
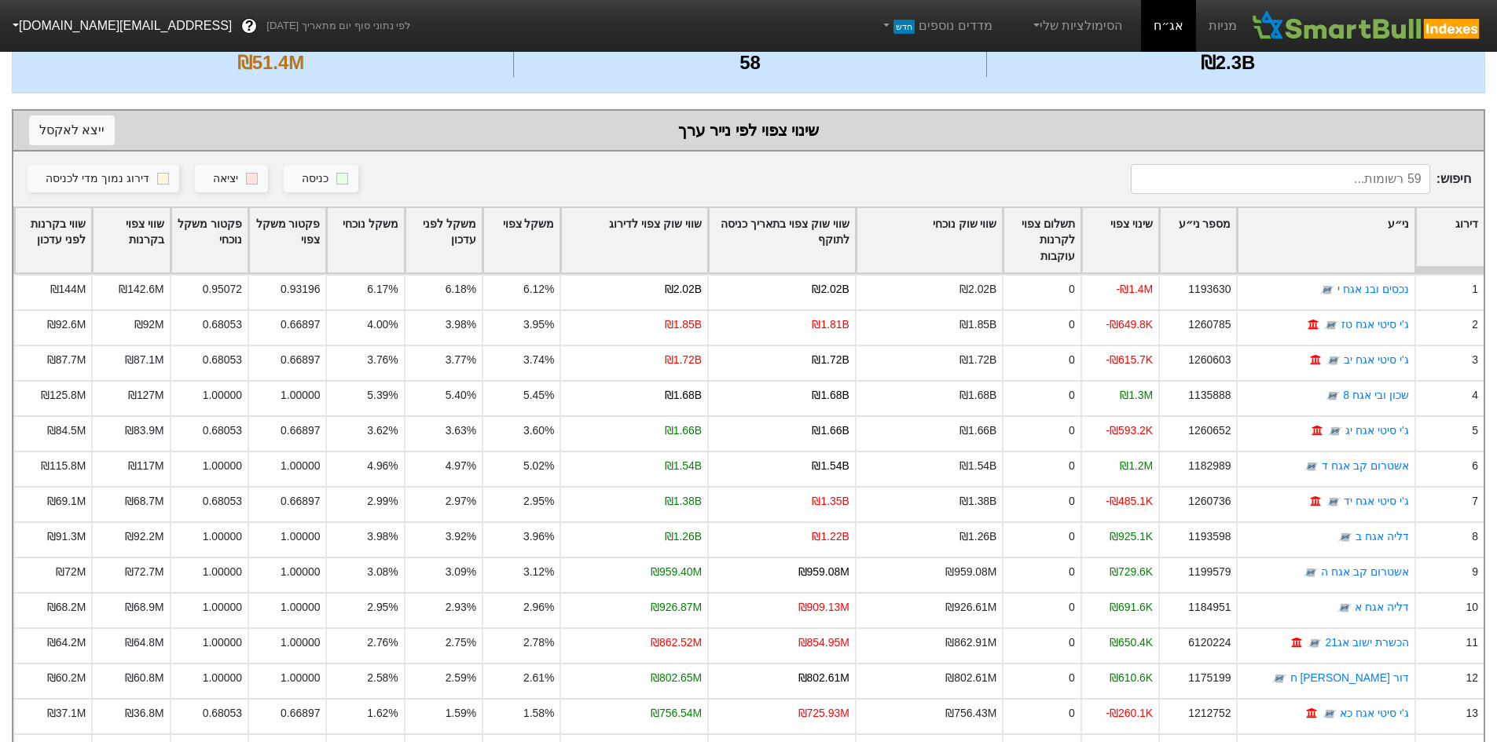
click at [798, 238] on div "שווי שוק צפוי בתאריך כניסה לתוקף" at bounding box center [782, 240] width 146 height 65
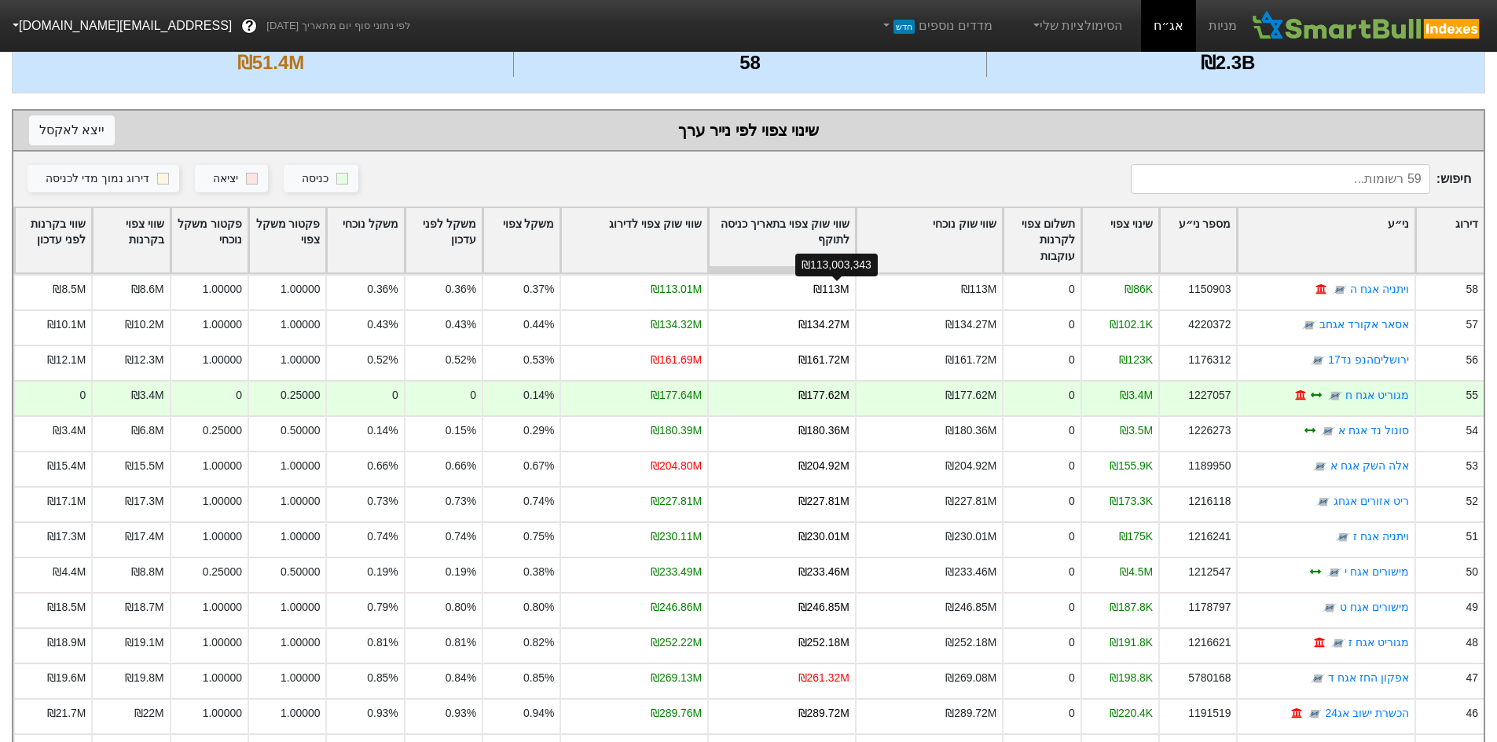
click at [824, 241] on div "שווי שוק צפוי בתאריך כניסה לתוקף" at bounding box center [782, 240] width 146 height 65
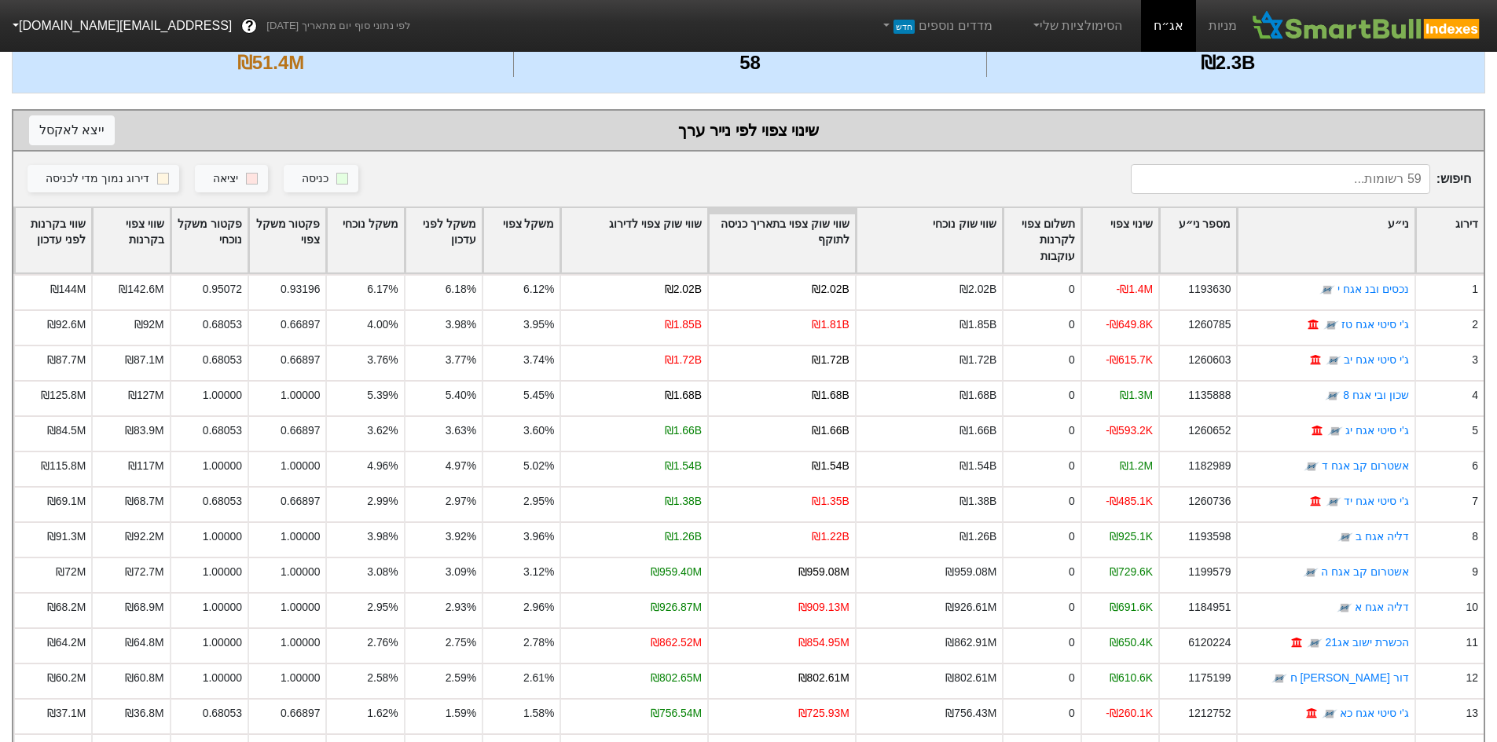
click at [827, 232] on div "שווי שוק צפוי בתאריך כניסה לתוקף" at bounding box center [782, 240] width 146 height 65
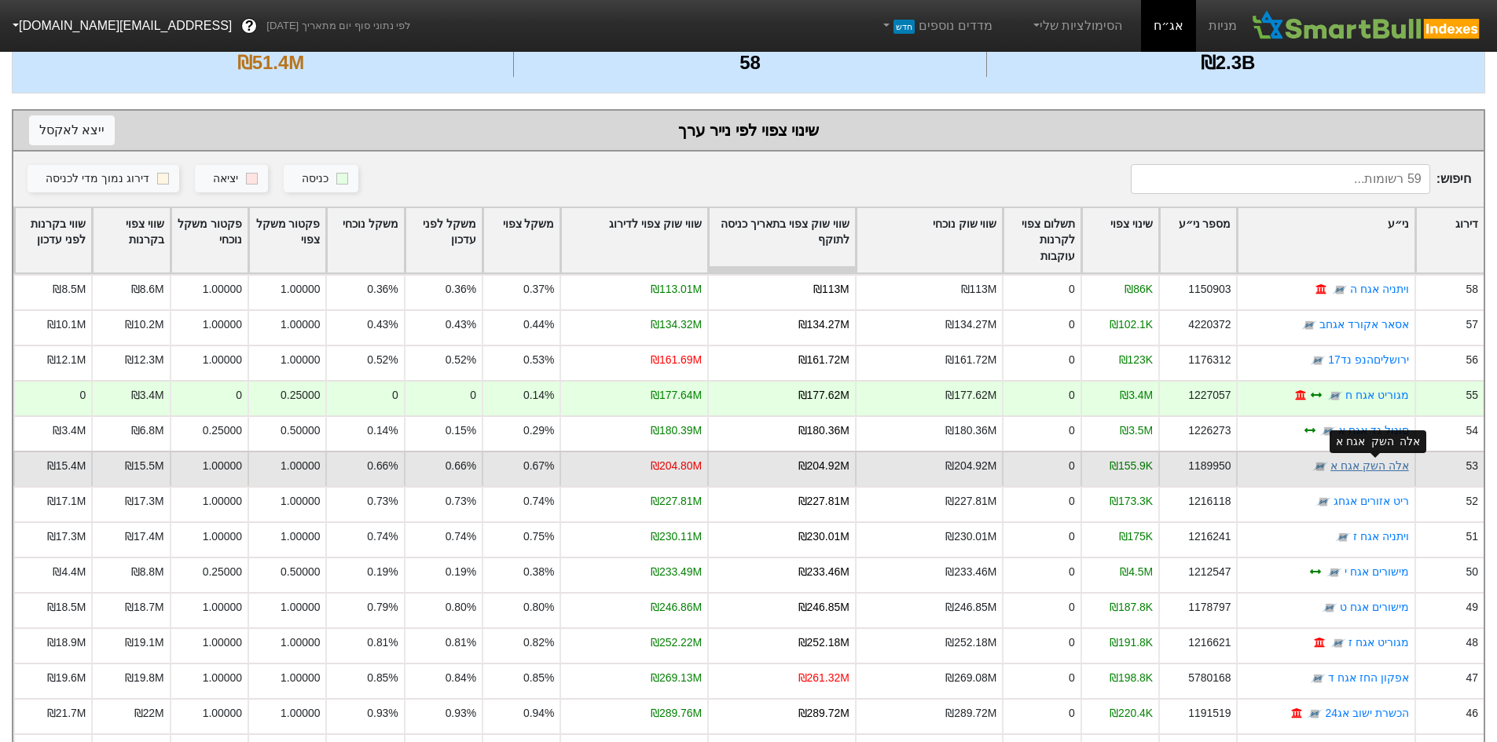
click at [1379, 461] on link "אלה השק אגח א" at bounding box center [1369, 466] width 79 height 13
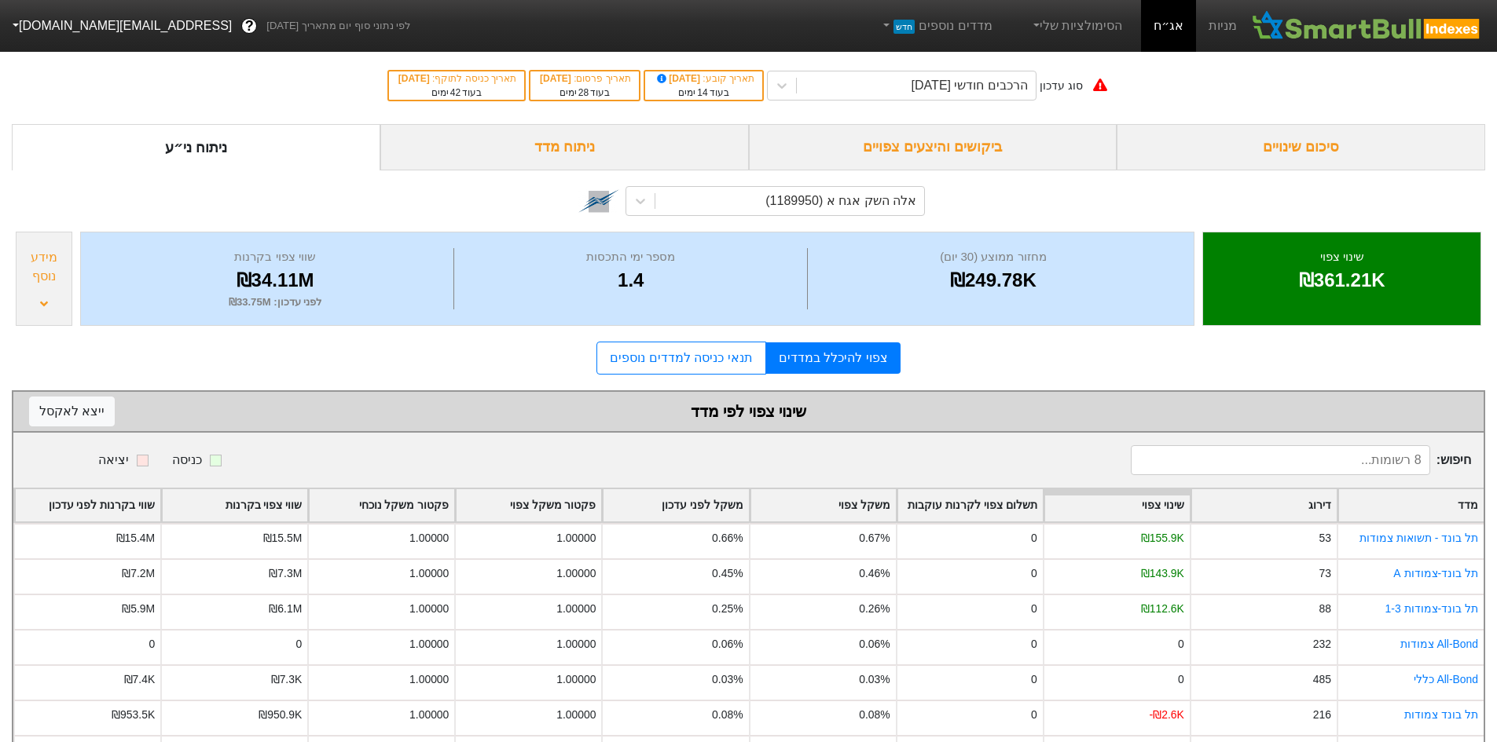
scroll to position [93, 0]
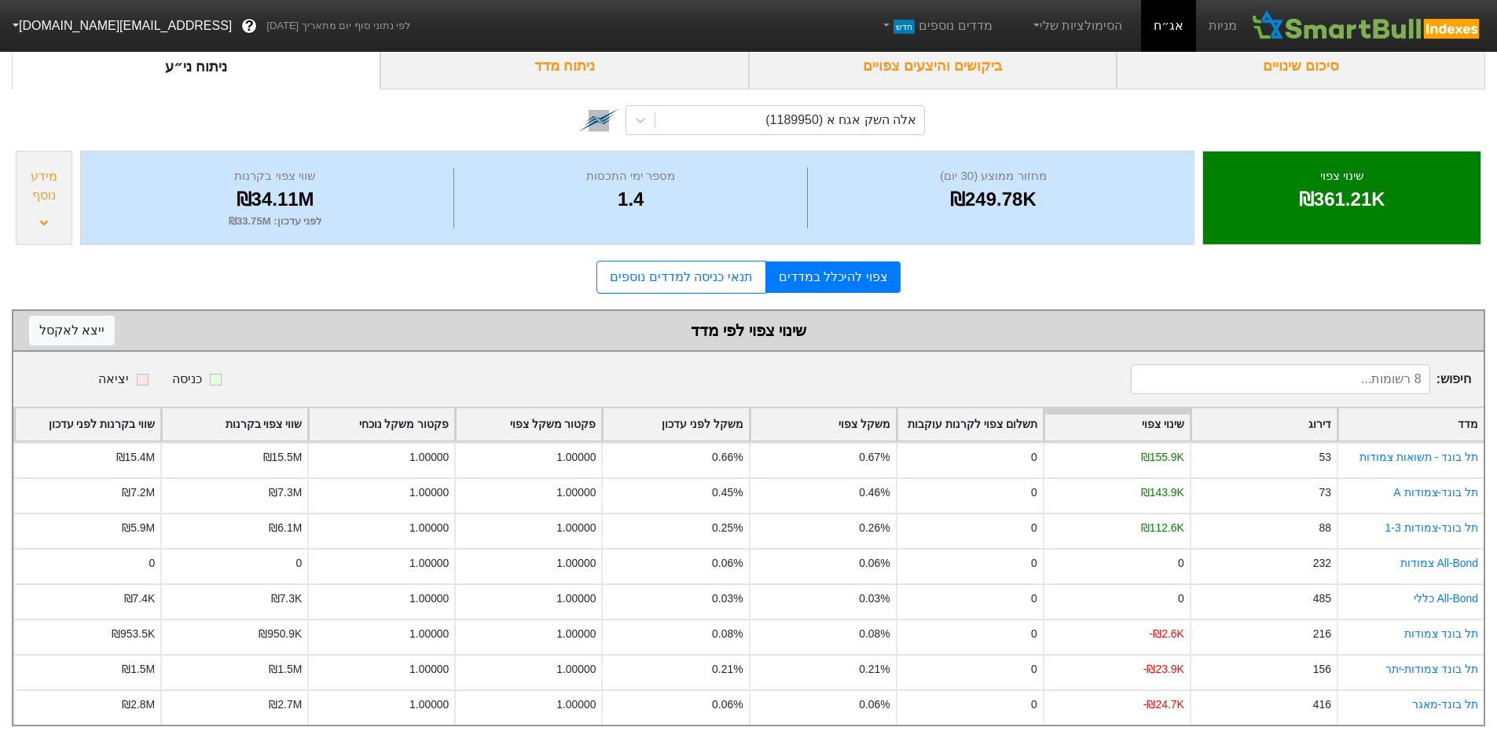
click at [60, 186] on div "מידע נוסף" at bounding box center [43, 186] width 47 height 38
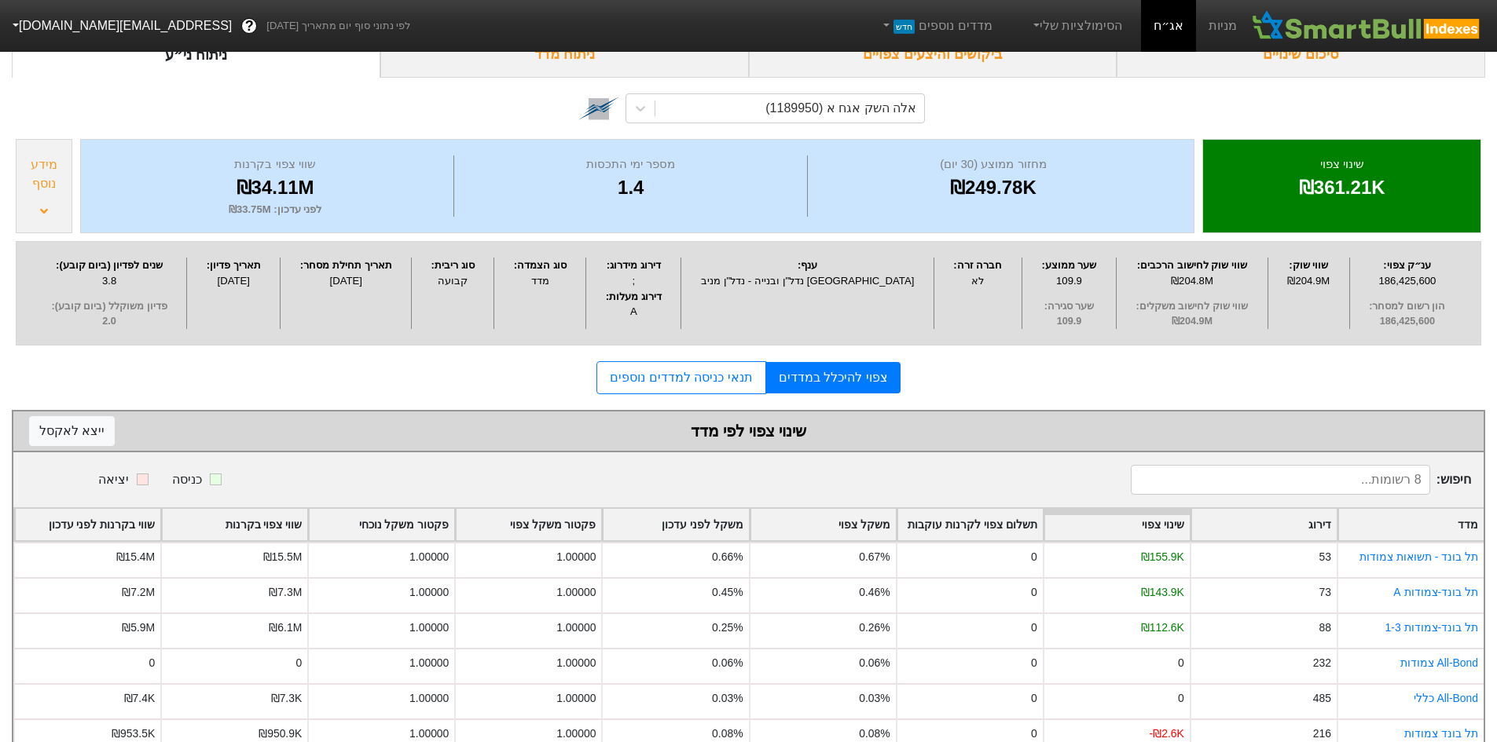
click at [248, 184] on div "₪34.11M" at bounding box center [275, 188] width 349 height 28
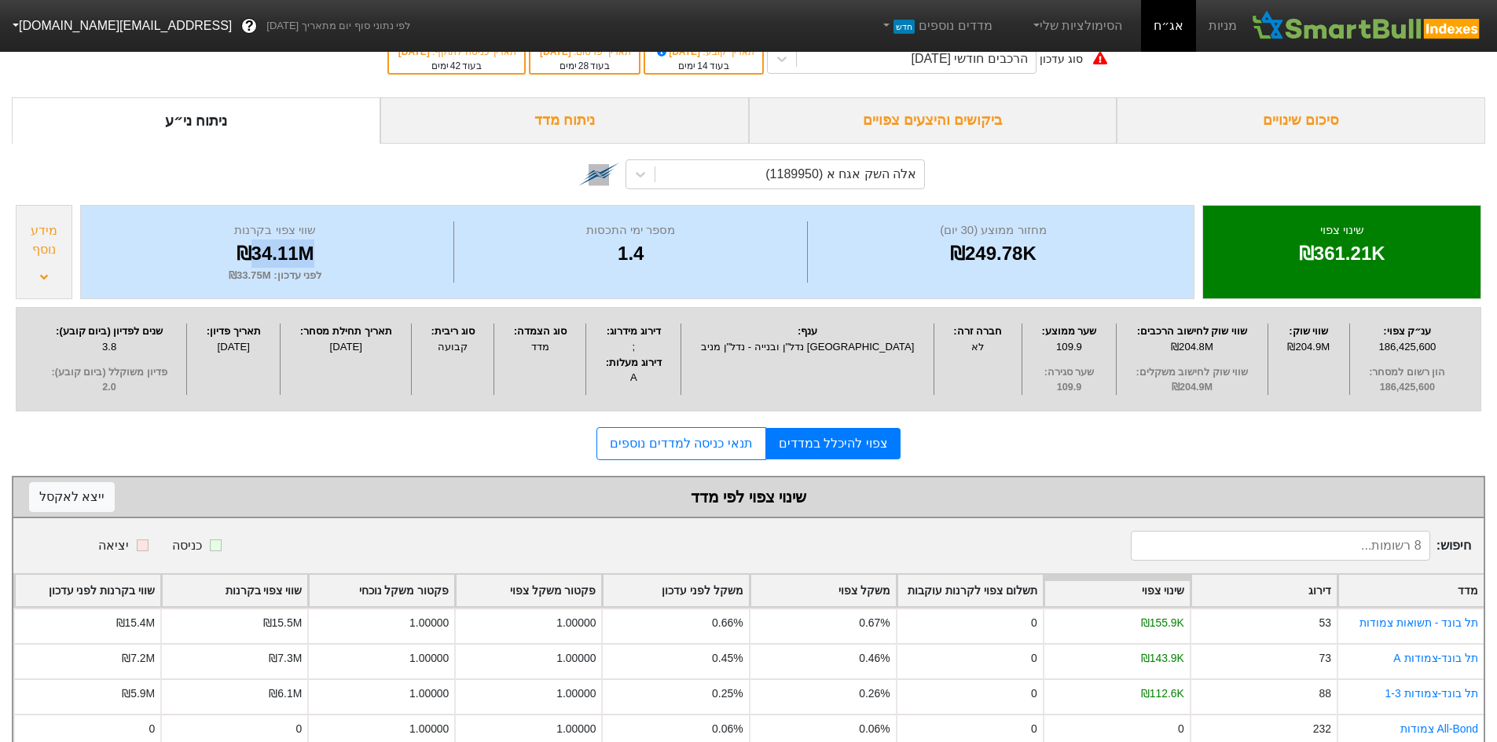
scroll to position [0, 0]
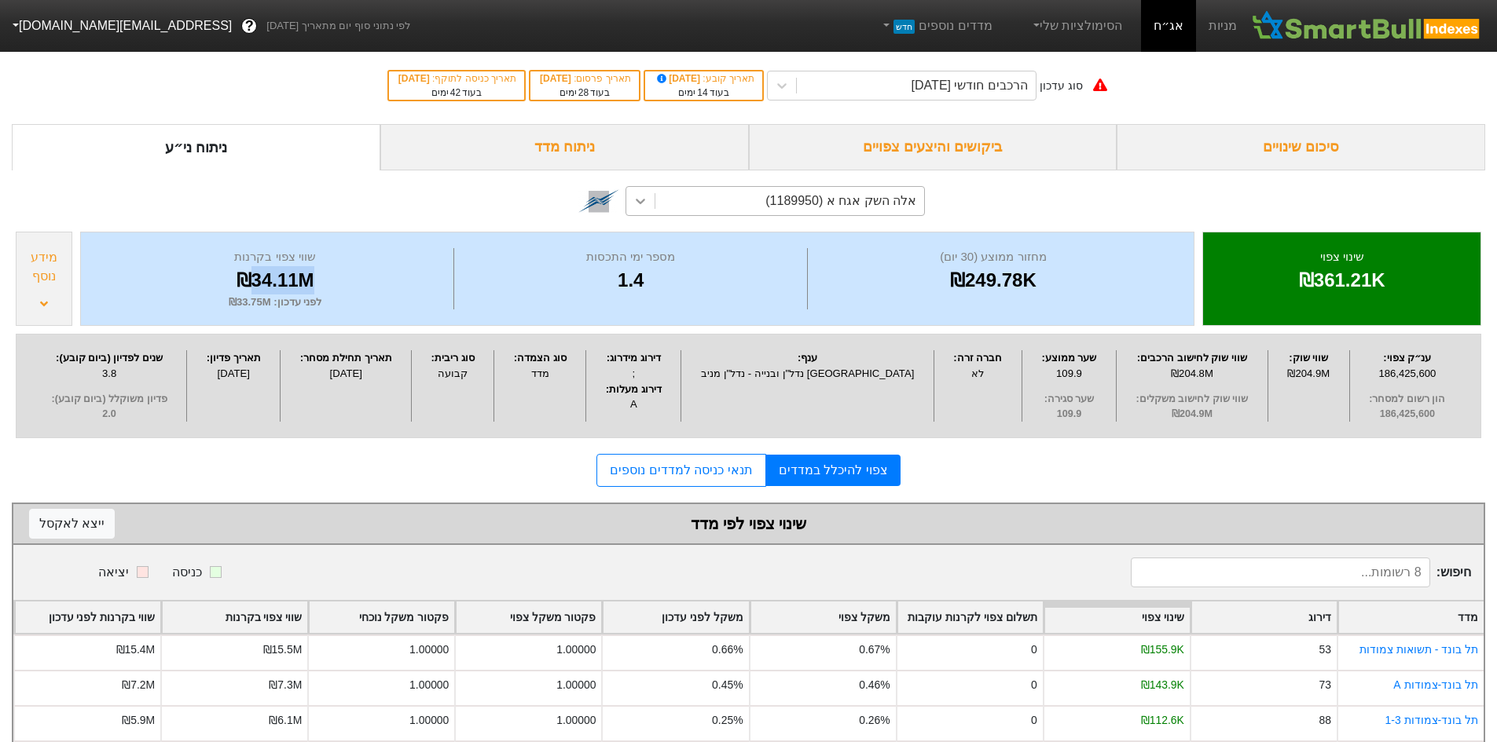
click at [648, 203] on div at bounding box center [640, 201] width 28 height 28
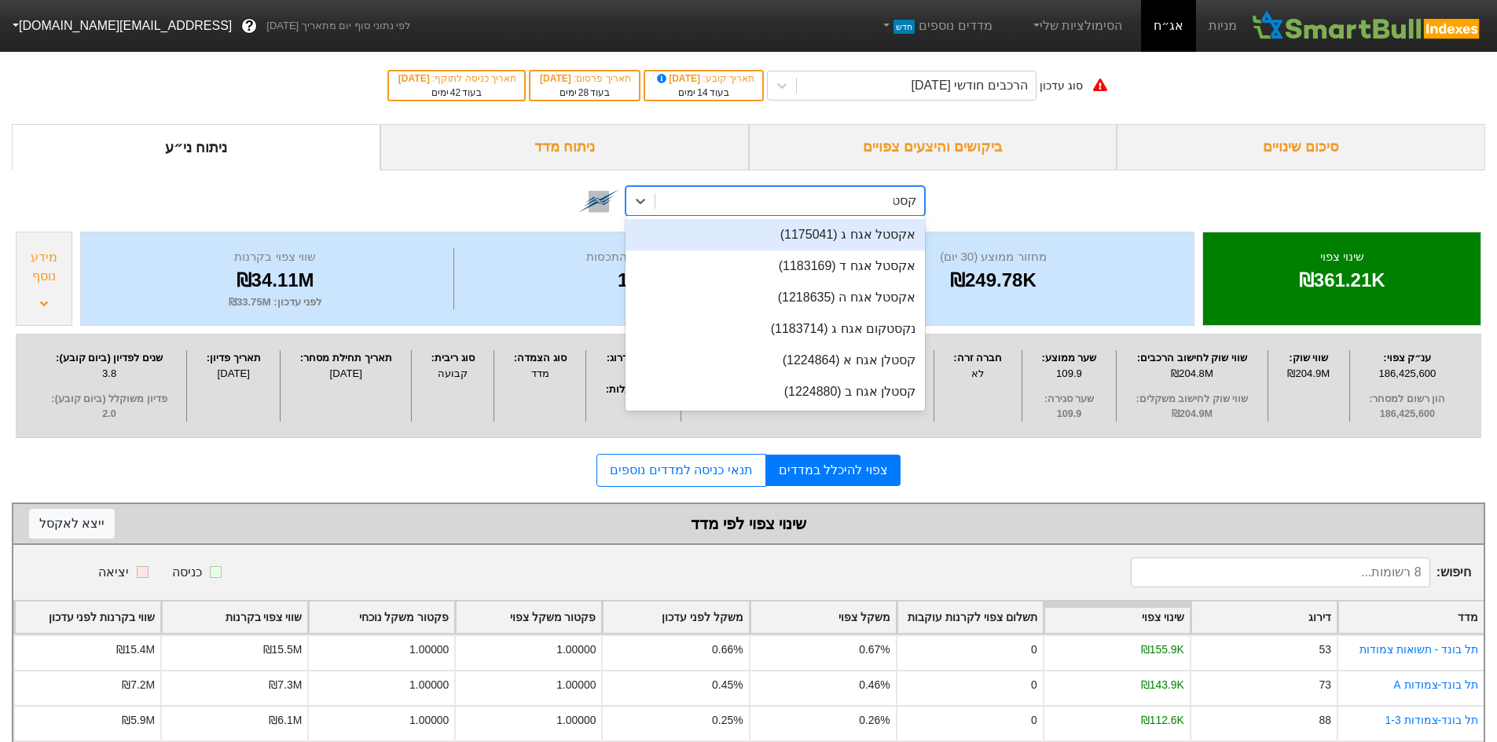
type input "קסטלן"
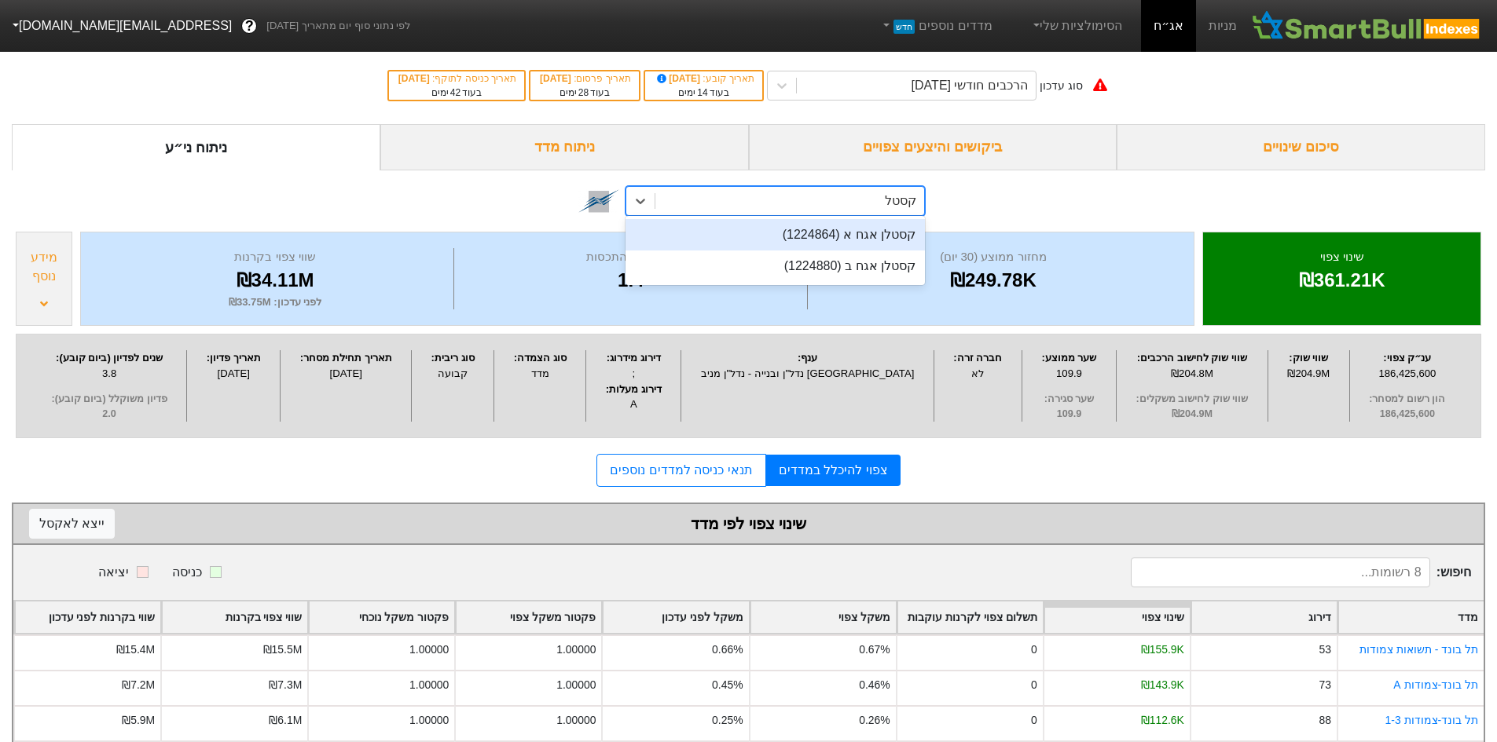
click at [865, 240] on div "קסטלן אגח א (1224864)" at bounding box center [774, 234] width 299 height 31
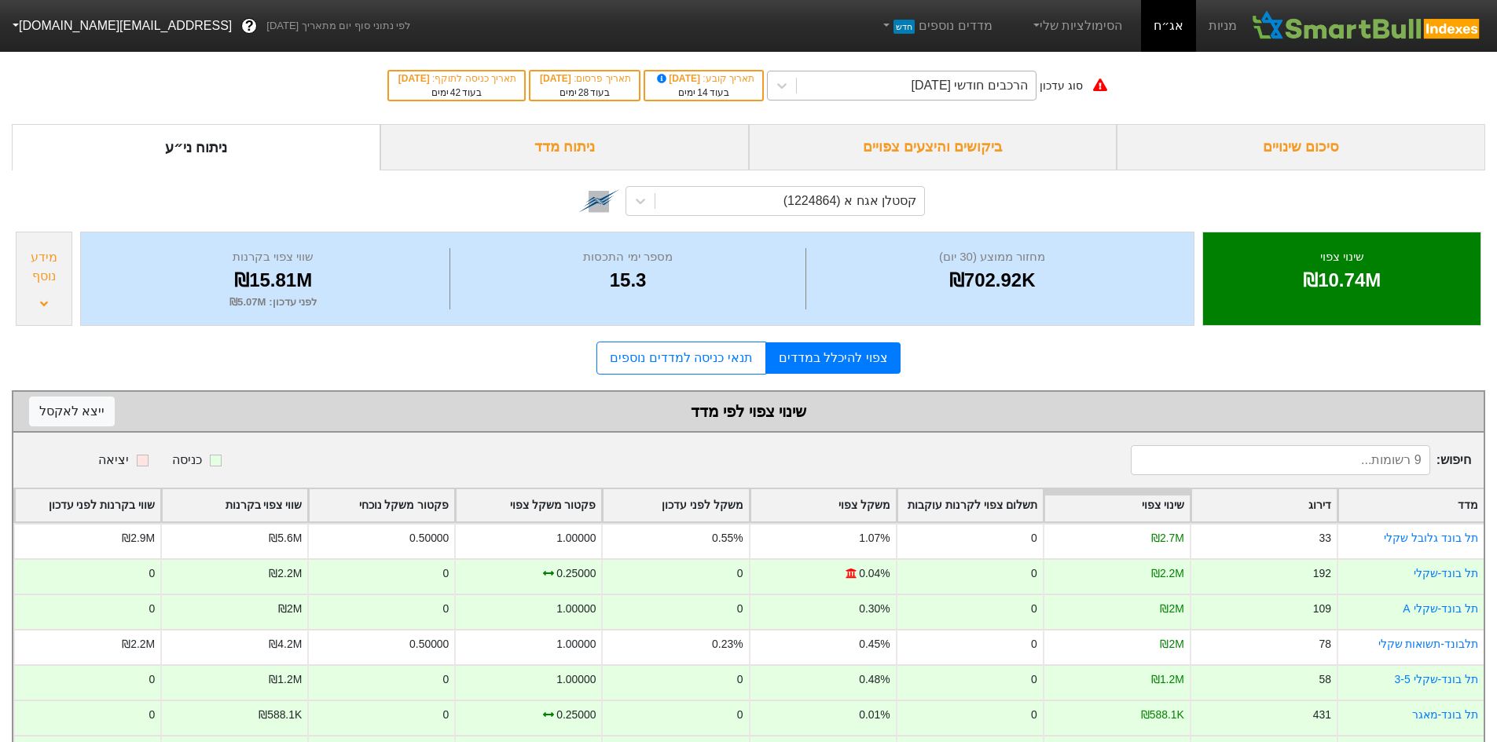
click at [917, 90] on div "הרכבים חודשי [DATE]" at bounding box center [969, 85] width 116 height 19
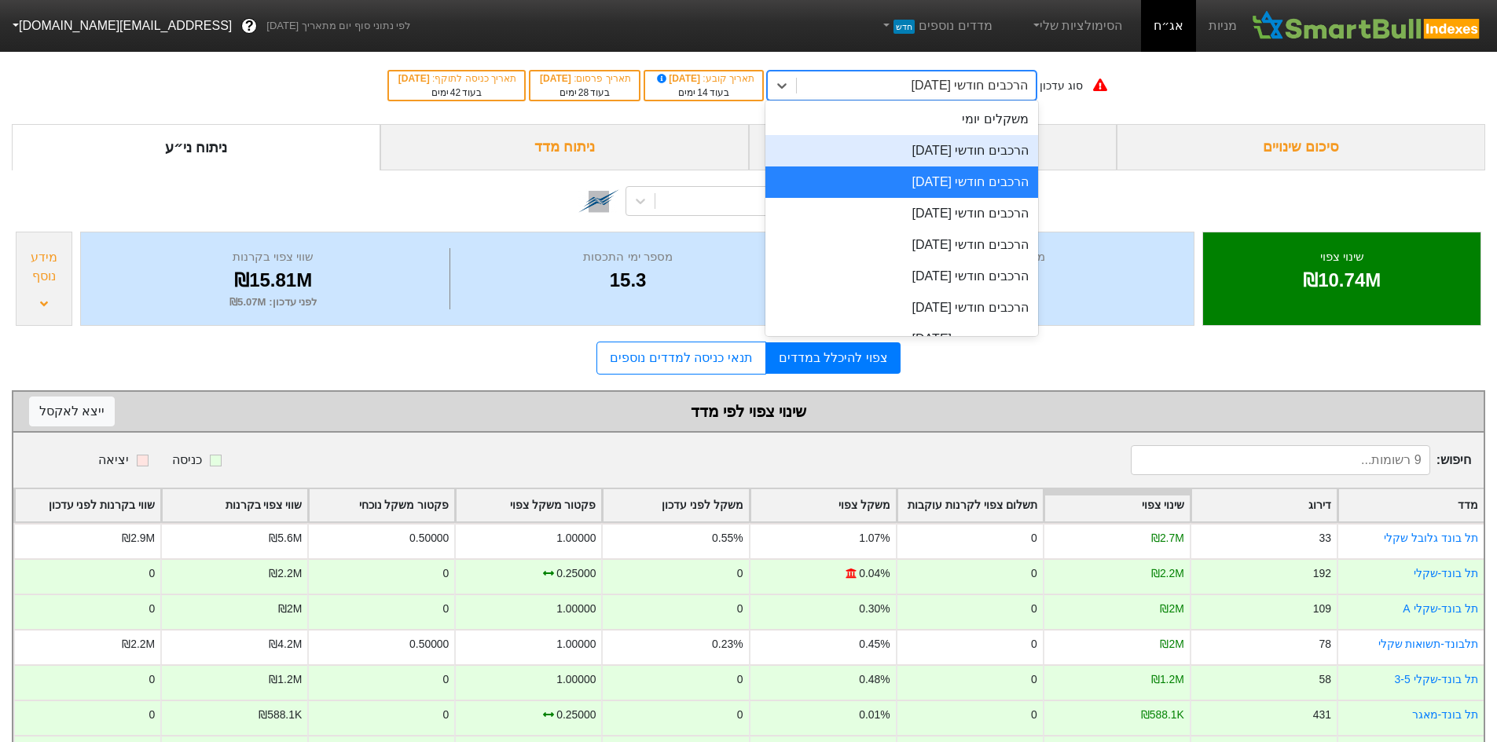
click at [947, 157] on div "הרכבים חודשי [DATE]" at bounding box center [901, 150] width 273 height 31
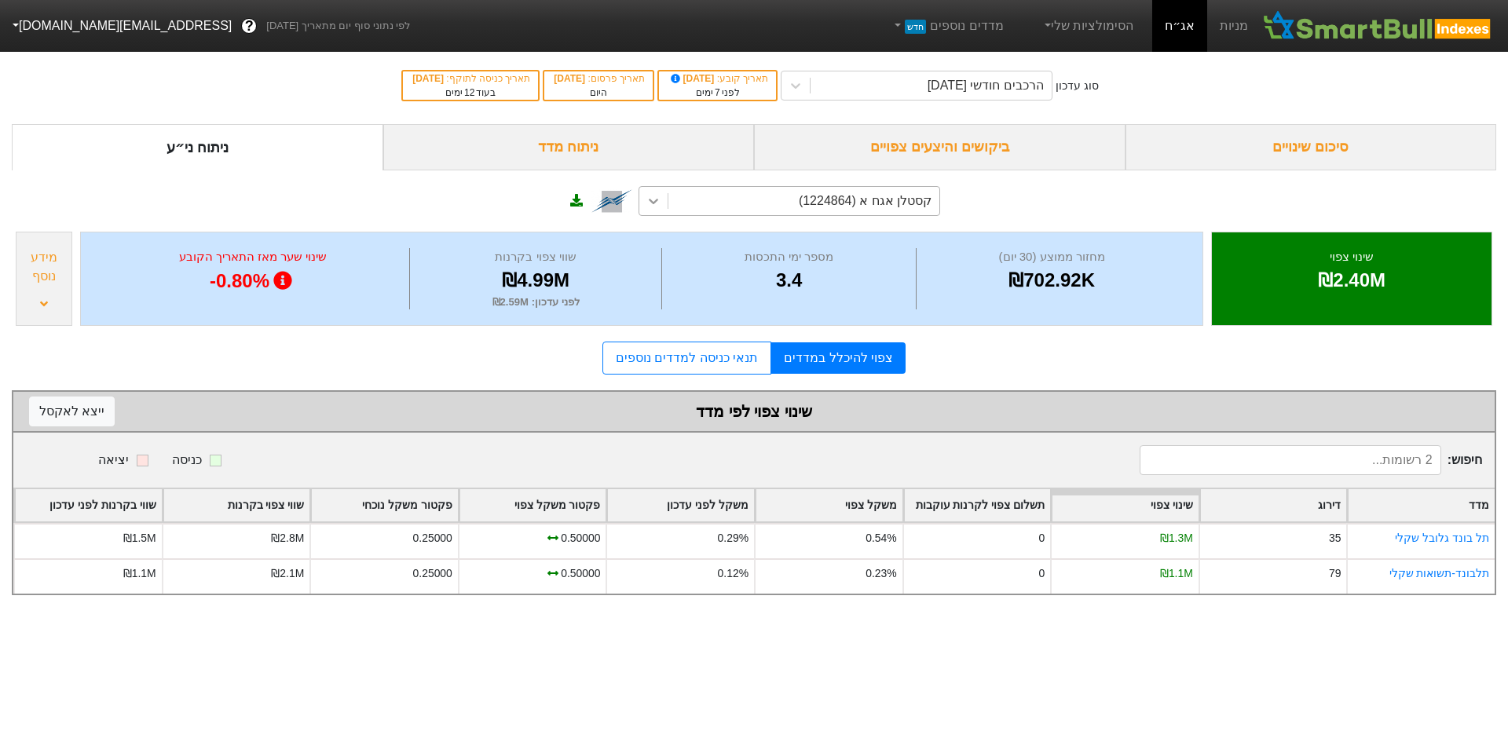
click at [658, 205] on icon at bounding box center [654, 201] width 16 height 16
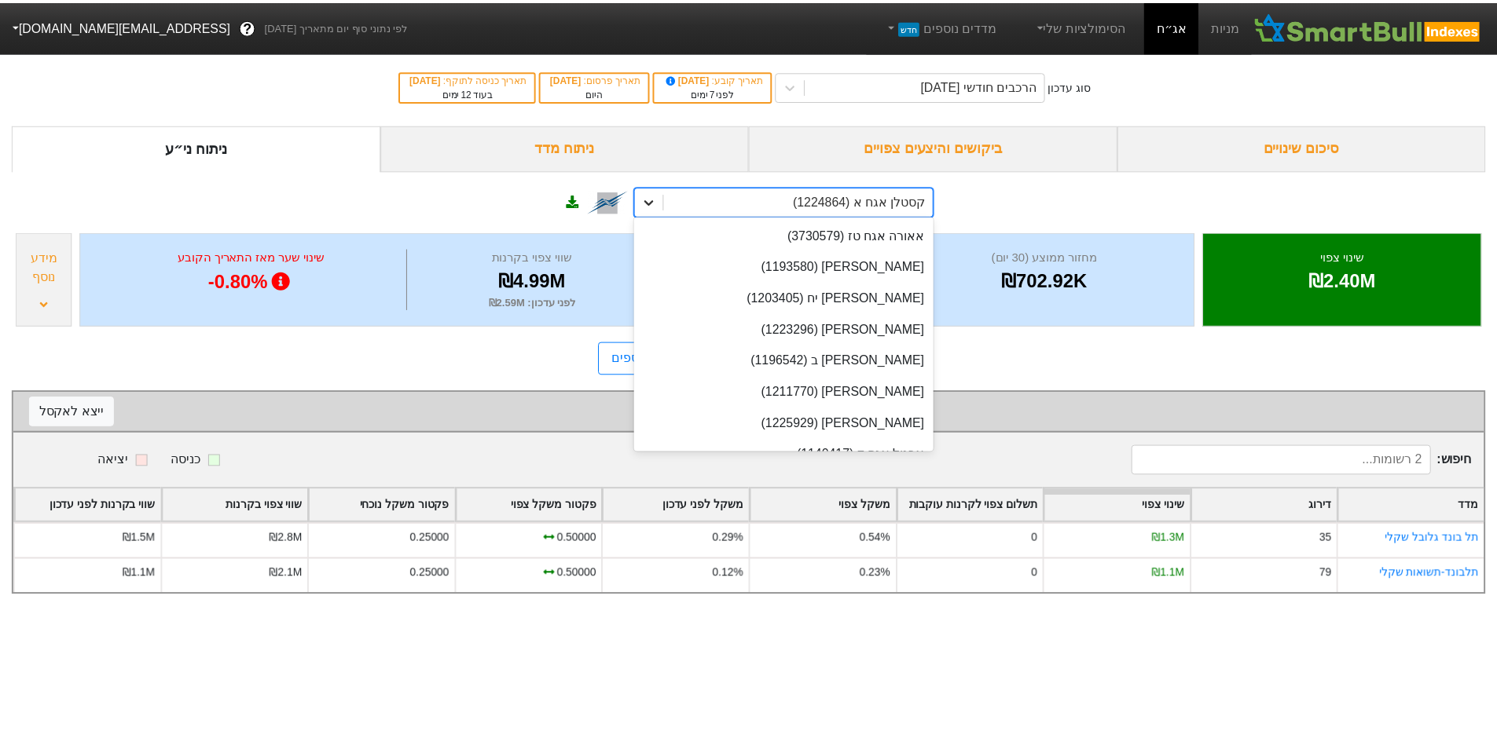
scroll to position [26143, 0]
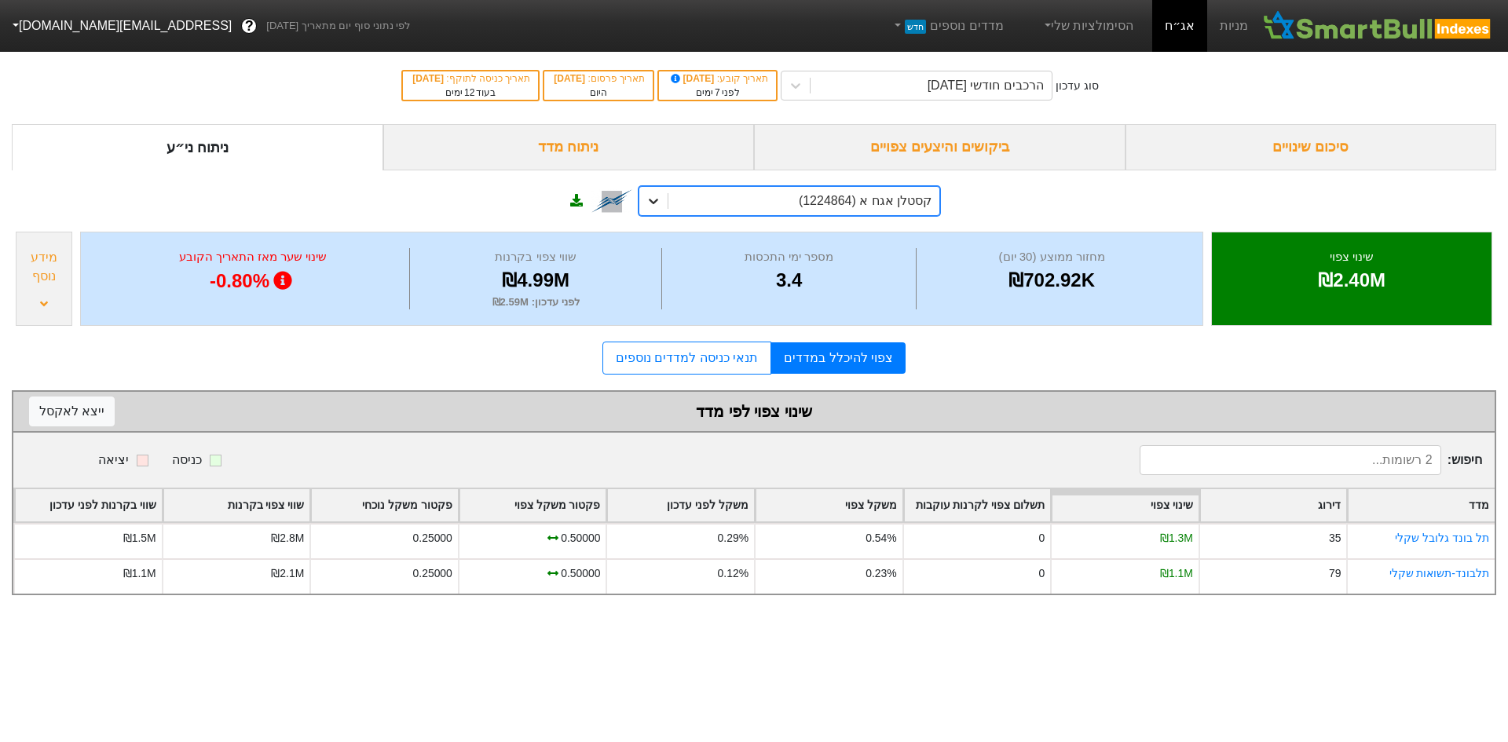
click at [658, 205] on icon at bounding box center [654, 201] width 16 height 16
click at [904, 87] on div "הרכבים חודשי [DATE]" at bounding box center [931, 85] width 241 height 28
click at [972, 93] on div "הרכבים חודשי [DATE]" at bounding box center [986, 85] width 116 height 19
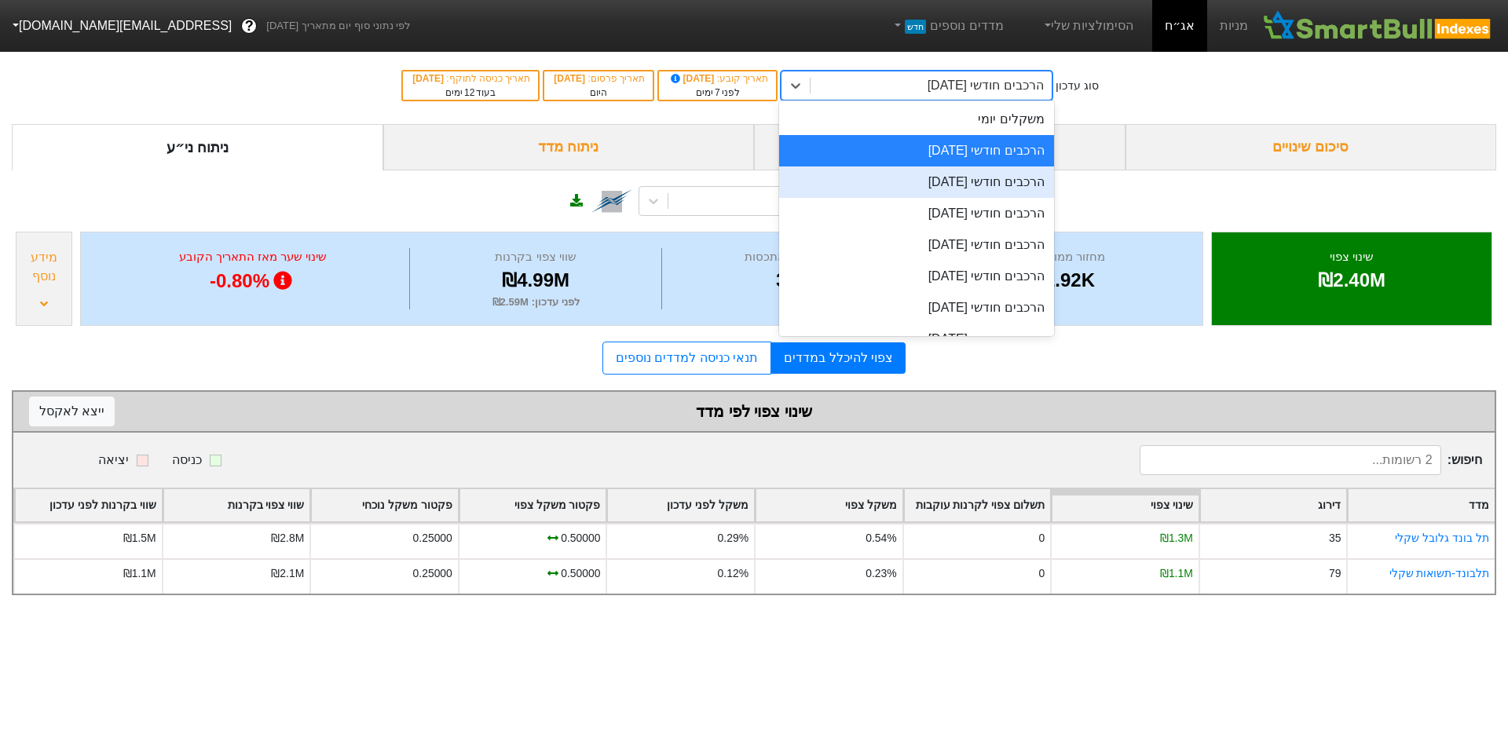
click at [967, 190] on div "הרכבים חודשי [DATE]" at bounding box center [916, 182] width 275 height 31
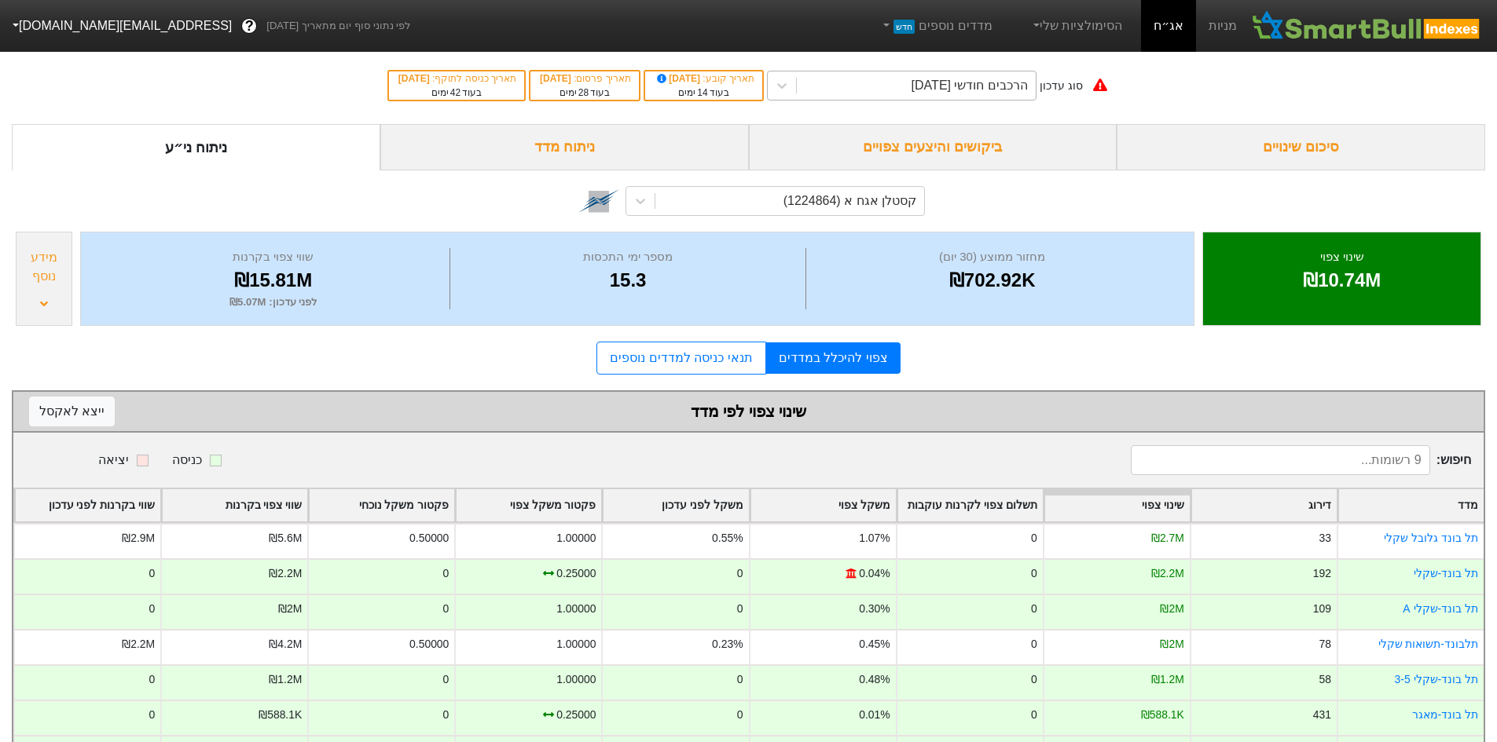
click at [943, 85] on div "הרכבים חודשי [DATE]" at bounding box center [969, 85] width 116 height 19
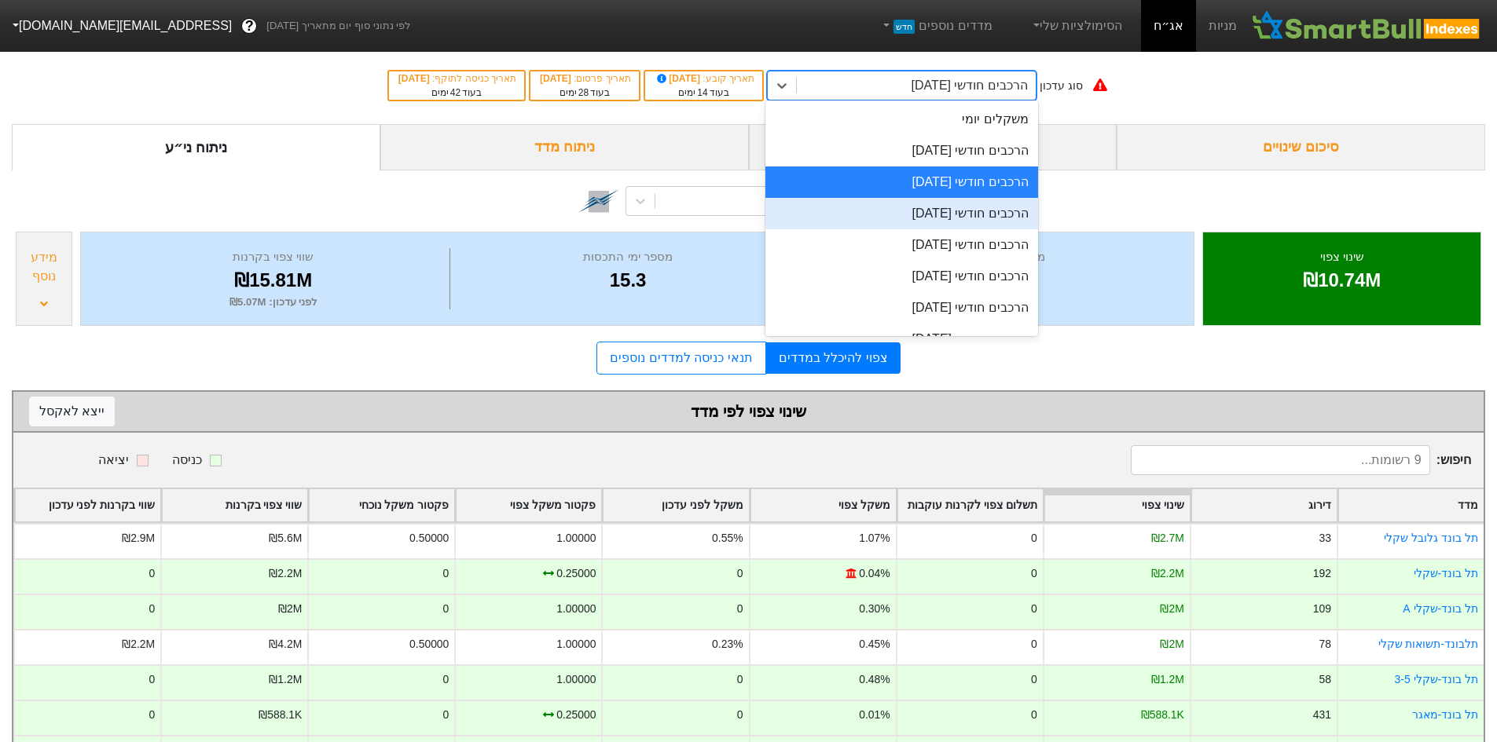
click at [971, 209] on div "הרכבים חודשי [DATE]" at bounding box center [901, 213] width 273 height 31
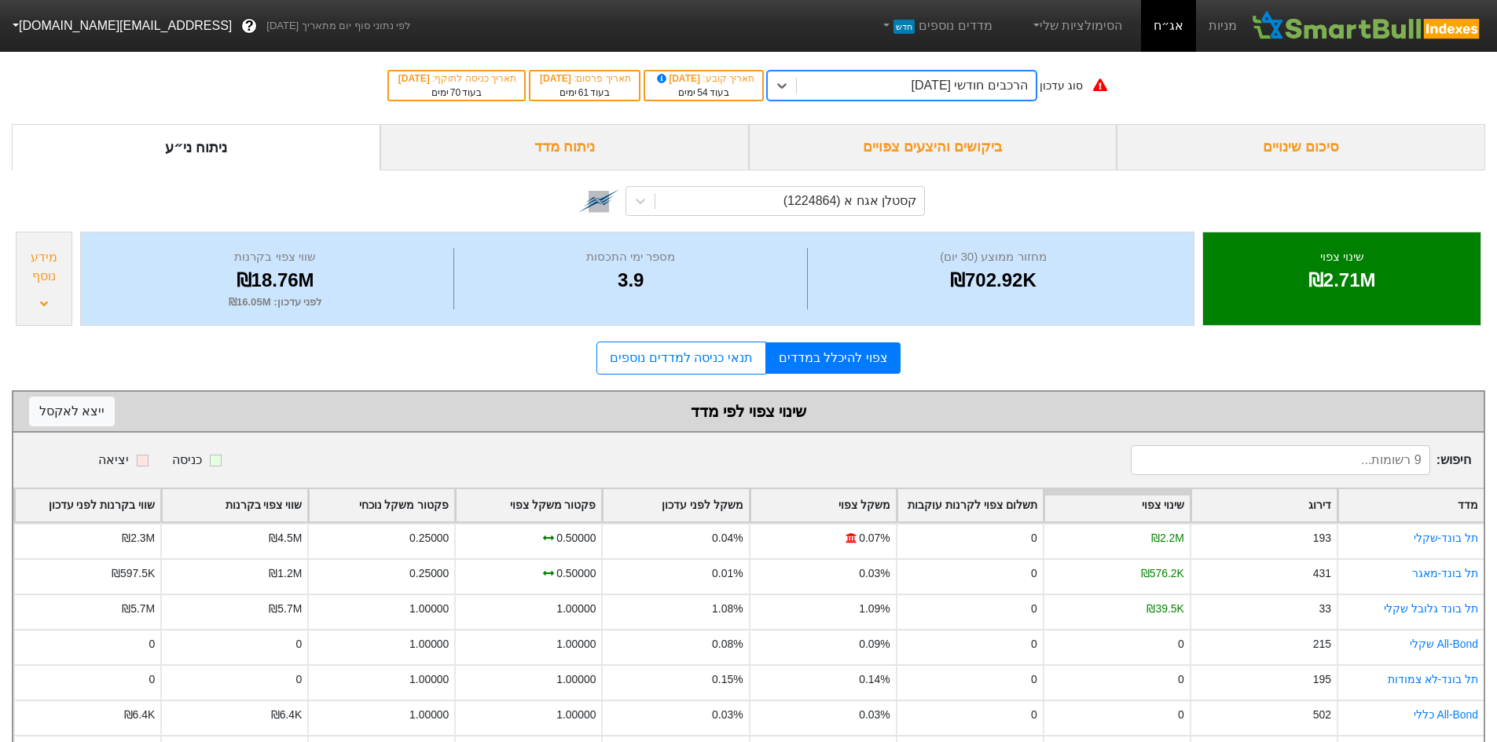
click at [965, 93] on div "הרכבים חודשי [DATE]" at bounding box center [969, 85] width 116 height 19
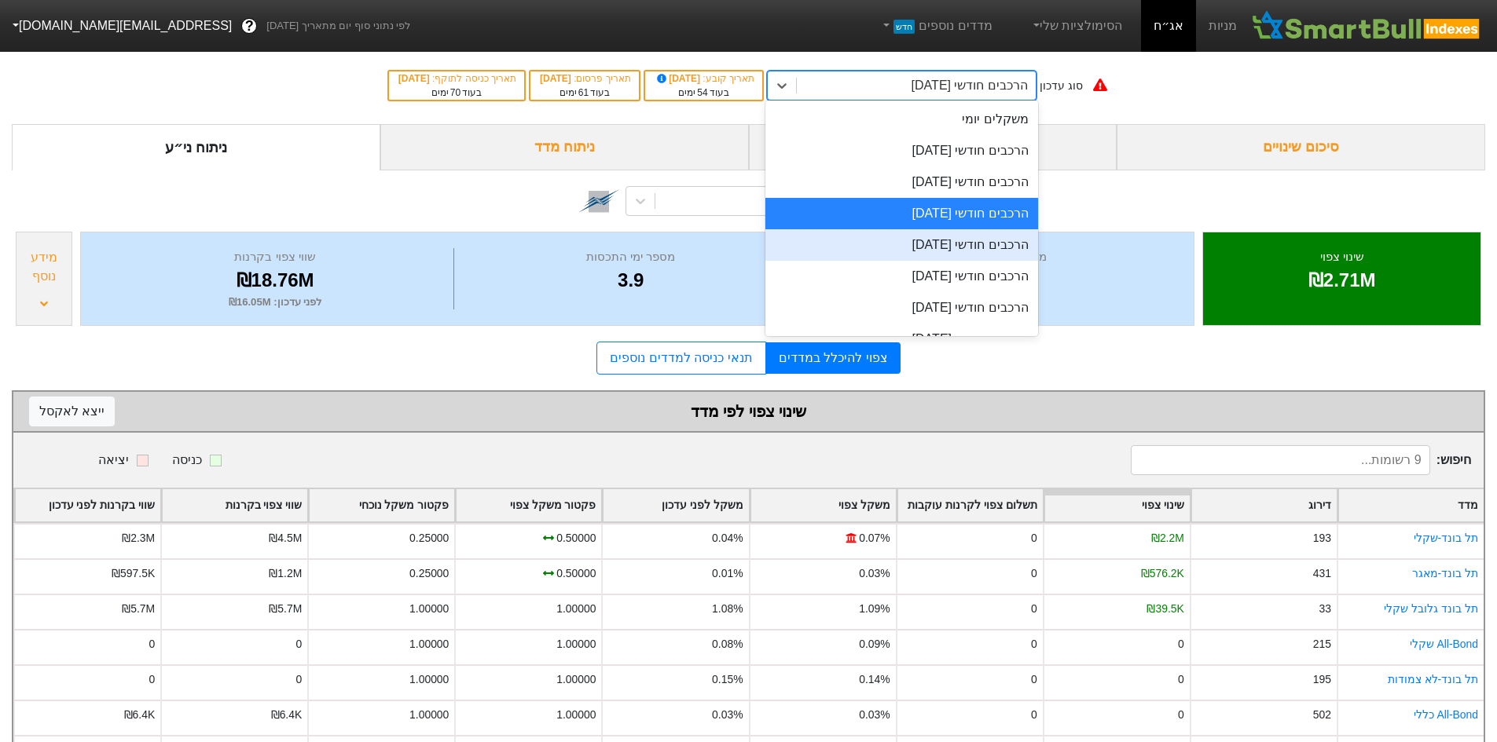
click at [982, 243] on div "הרכבים חודשי [DATE]" at bounding box center [901, 244] width 273 height 31
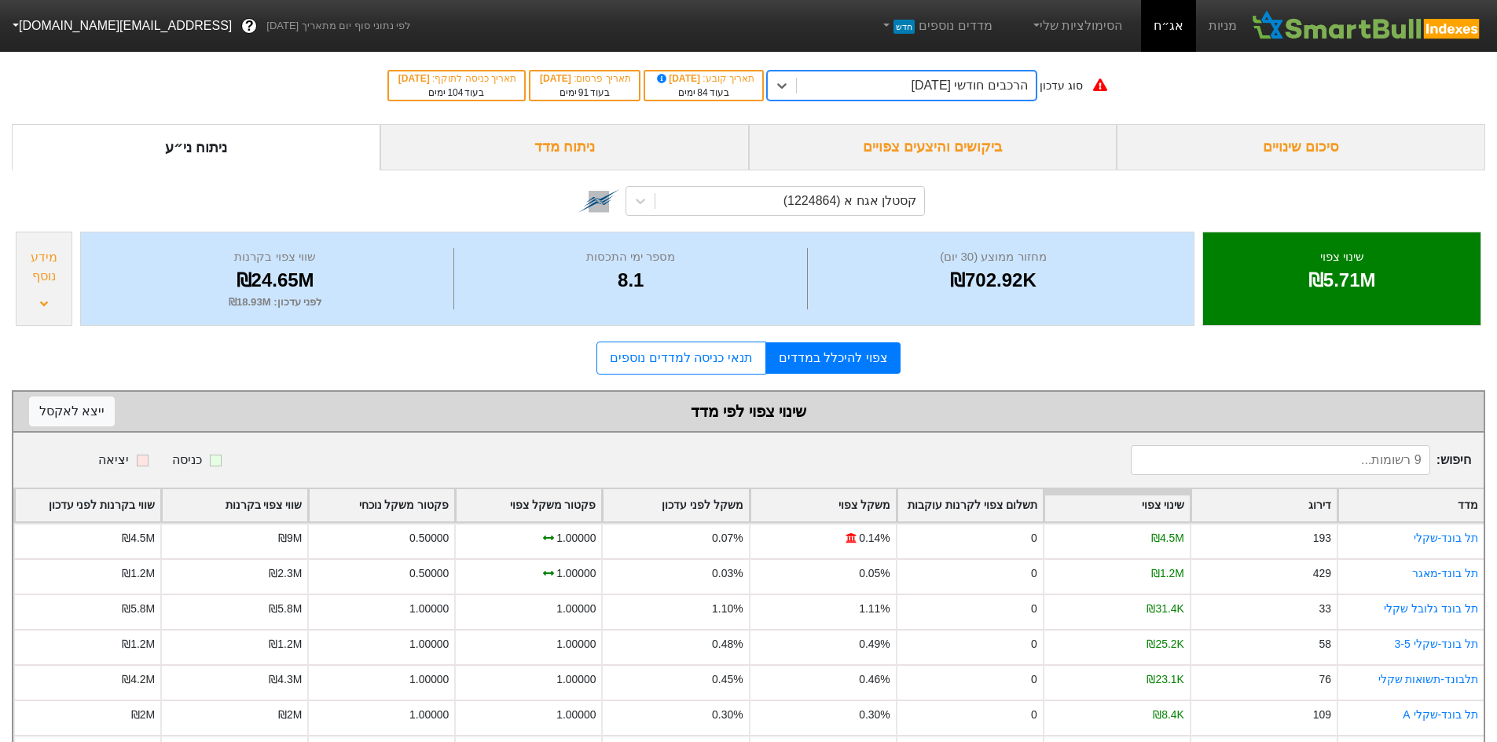
scroll to position [128, 0]
